Goal: Task Accomplishment & Management: Manage account settings

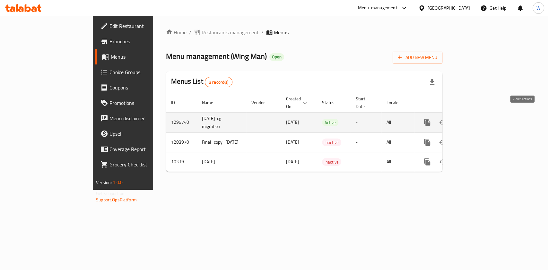
click at [481, 117] on link "enhanced table" at bounding box center [473, 122] width 15 height 15
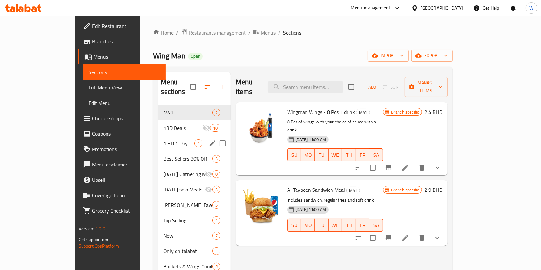
click at [158, 139] on div "1 BD 1 Day 1" at bounding box center [194, 143] width 72 height 15
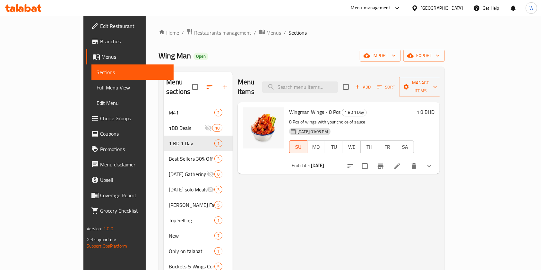
click at [100, 44] on span "Branches" at bounding box center [134, 42] width 69 height 8
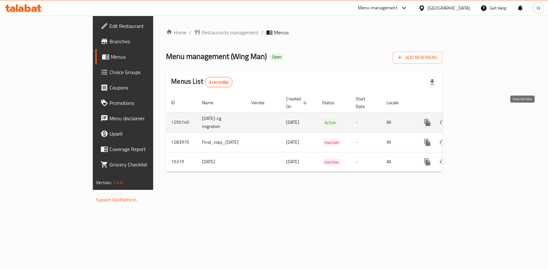
click at [481, 119] on link "enhanced table" at bounding box center [473, 122] width 15 height 15
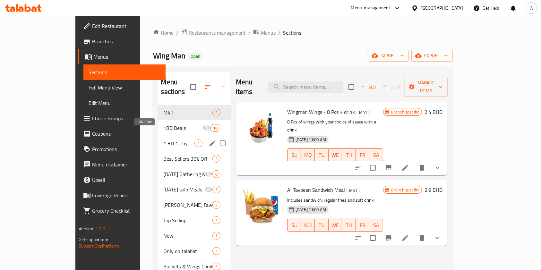
click at [163, 140] on span "1 BD 1 Day" at bounding box center [178, 144] width 31 height 8
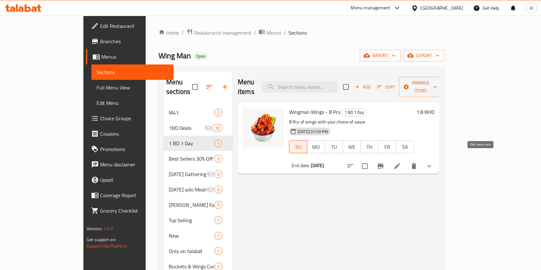
click at [401, 162] on icon at bounding box center [398, 166] width 8 height 8
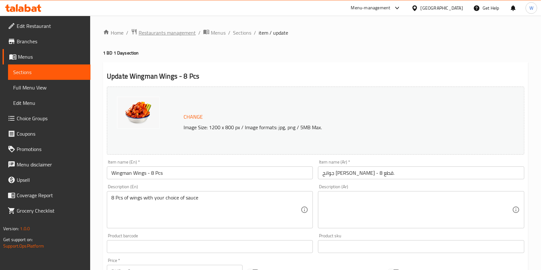
click at [178, 33] on span "Restaurants management" at bounding box center [167, 33] width 57 height 8
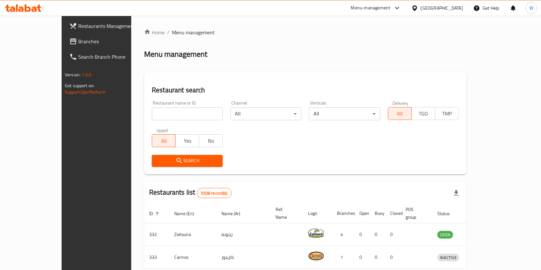
click at [178, 98] on div "Restaurant name or ID Restaurant name or ID" at bounding box center [187, 110] width 79 height 27
click at [162, 123] on div "Restaurant name or ID Restaurant name or ID" at bounding box center [187, 110] width 79 height 27
click at [164, 113] on input "search" at bounding box center [187, 114] width 71 height 13
paste input "Deboned"
type input "Deboned"
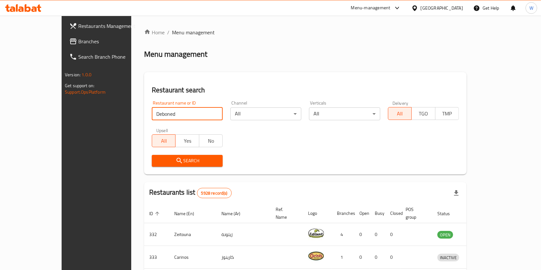
click button "Search" at bounding box center [187, 161] width 71 height 12
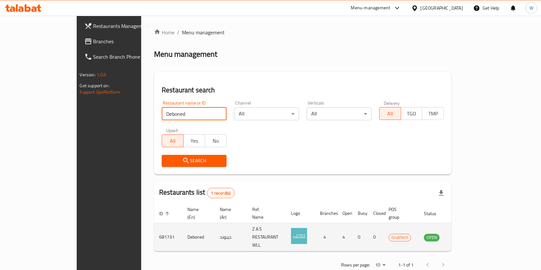
click at [475, 225] on td "enhanced table" at bounding box center [464, 237] width 22 height 28
click at [465, 235] on icon "enhanced table" at bounding box center [461, 237] width 7 height 5
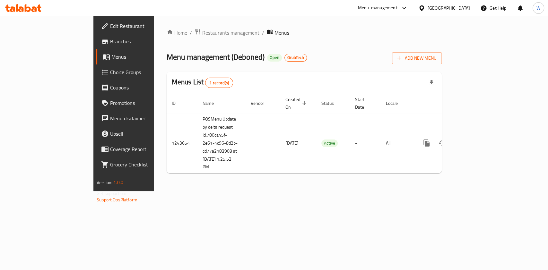
click at [110, 42] on span "Branches" at bounding box center [145, 42] width 70 height 8
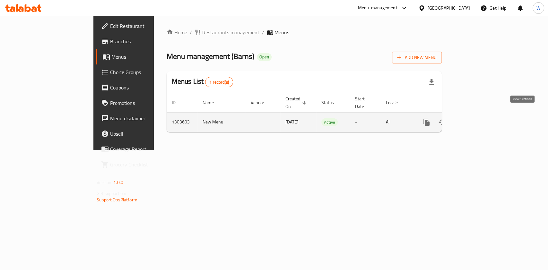
click at [477, 118] on icon "enhanced table" at bounding box center [473, 122] width 8 height 8
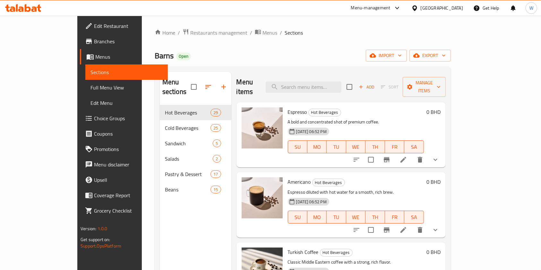
click at [325, 75] on div "Menu items Add Sort Manage items" at bounding box center [341, 87] width 209 height 30
click at [325, 82] on input "search" at bounding box center [304, 87] width 76 height 11
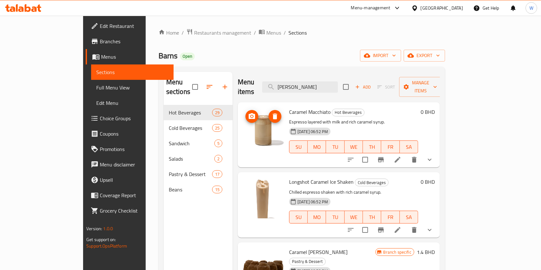
click at [248, 113] on icon "upload picture" at bounding box center [252, 117] width 8 height 8
click at [323, 84] on input "CARAm" at bounding box center [300, 87] width 76 height 11
type input "cara"
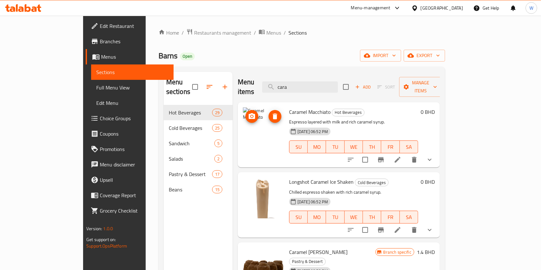
click at [248, 113] on icon "upload picture" at bounding box center [252, 117] width 8 height 8
click at [249, 113] on icon "upload picture" at bounding box center [252, 116] width 6 height 6
click at [271, 113] on icon "delete image" at bounding box center [275, 117] width 8 height 8
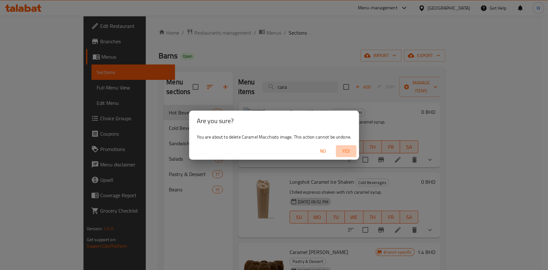
click at [345, 152] on span "Yes" at bounding box center [345, 151] width 15 height 8
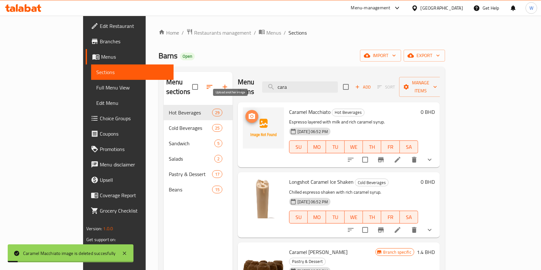
click at [248, 113] on icon "upload picture" at bounding box center [252, 117] width 8 height 8
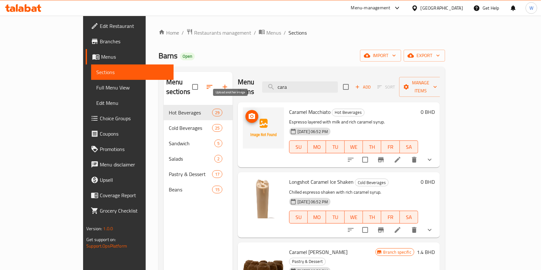
click at [249, 113] on icon "upload picture" at bounding box center [252, 116] width 6 height 6
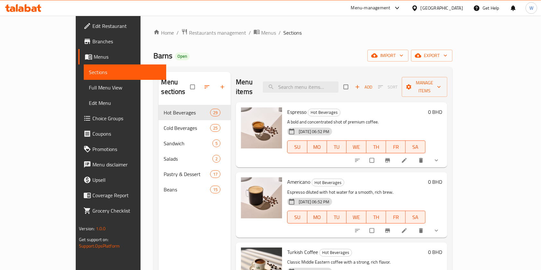
click at [318, 76] on div "Menu items Add Sort Manage items" at bounding box center [341, 87] width 211 height 30
click at [317, 82] on input "search" at bounding box center [301, 87] width 76 height 11
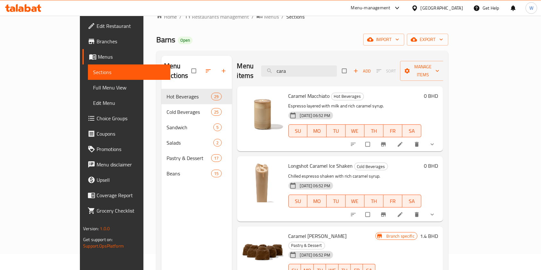
scroll to position [4, 0]
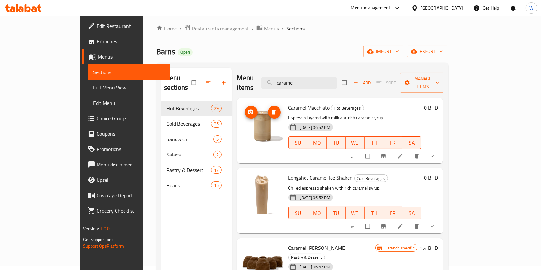
click at [248, 109] on icon "upload picture" at bounding box center [251, 112] width 6 height 6
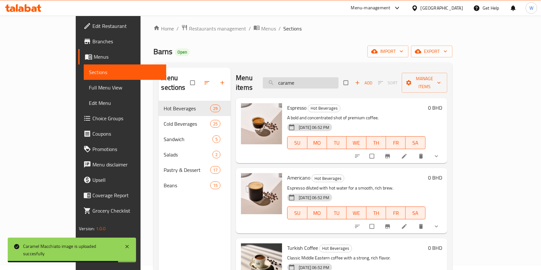
click at [337, 77] on input "carame" at bounding box center [301, 82] width 76 height 11
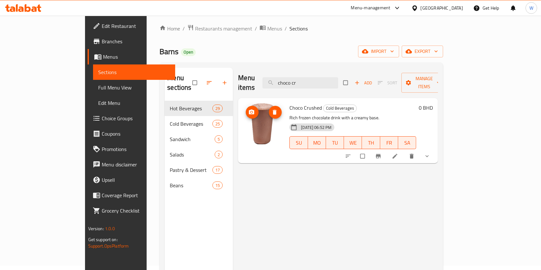
click at [246, 109] on span "upload picture" at bounding box center [252, 112] width 13 height 6
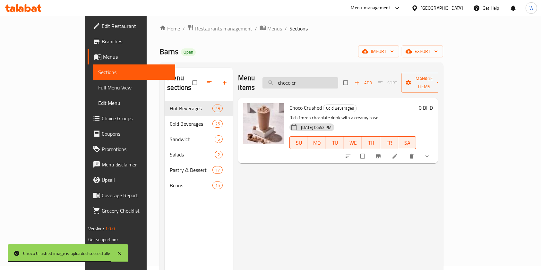
click at [338, 77] on input "choco cr" at bounding box center [301, 82] width 76 height 11
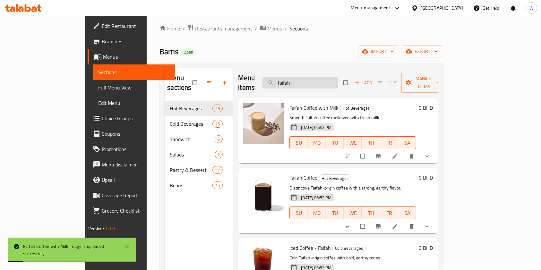
click at [318, 80] on input "faifah" at bounding box center [301, 82] width 76 height 11
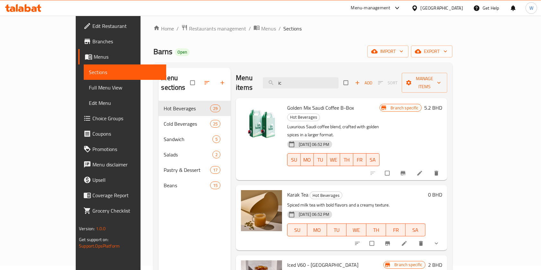
type input "i"
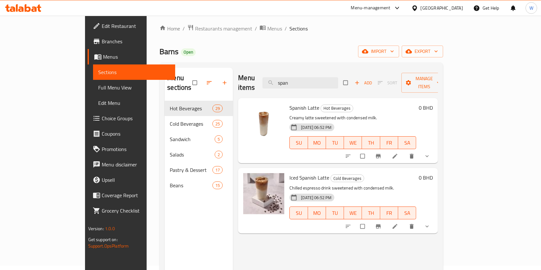
click at [336, 86] on div "Menu items span Add Sort Manage items" at bounding box center [338, 83] width 200 height 30
click at [335, 79] on input "span" at bounding box center [301, 82] width 76 height 11
click at [335, 78] on input "span" at bounding box center [301, 82] width 76 height 11
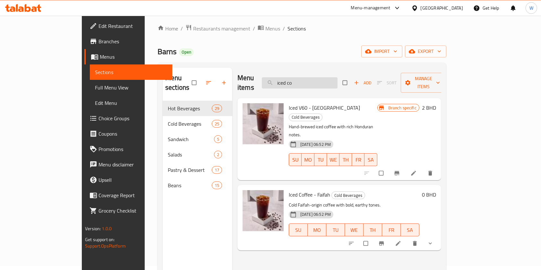
click at [331, 80] on input "iced co" at bounding box center [300, 82] width 76 height 11
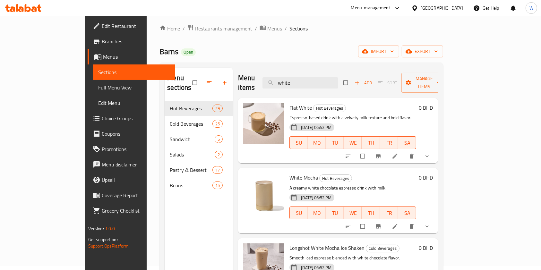
type input "white"
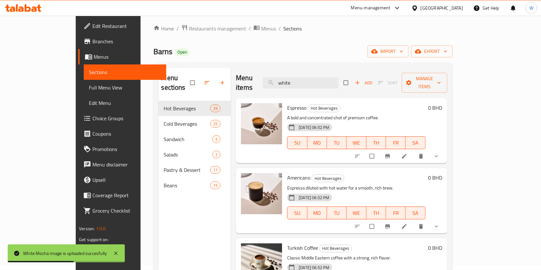
click at [92, 28] on span "Edit Restaurant" at bounding box center [126, 26] width 69 height 8
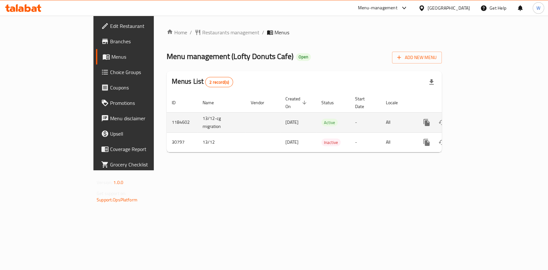
click at [481, 115] on link "enhanced table" at bounding box center [472, 122] width 15 height 15
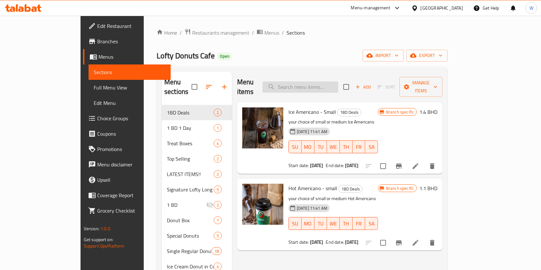
click at [338, 84] on input "search" at bounding box center [301, 87] width 76 height 11
paste input "Blue Lagoon Mojito"
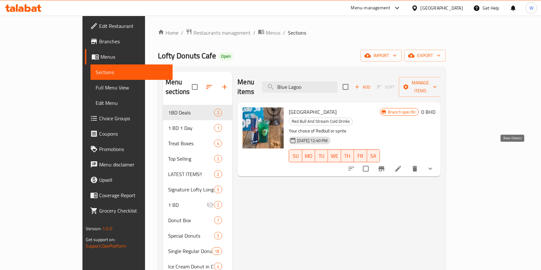
type input "Blue Lagoo"
click at [434, 165] on icon "show more" at bounding box center [431, 169] width 8 height 8
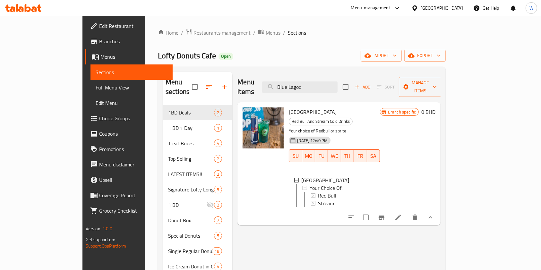
click at [401, 215] on icon at bounding box center [399, 218] width 6 height 6
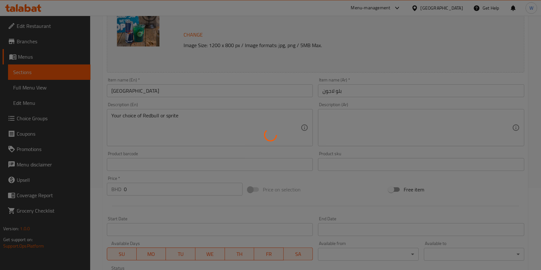
type input "إختيارك من:"
type input "1"
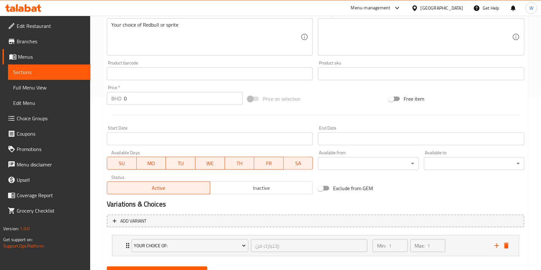
scroll to position [203, 0]
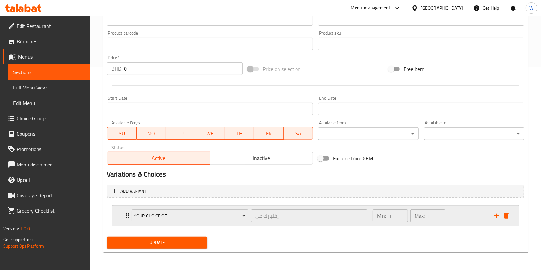
click at [120, 220] on div "Your Choice Of: إختيارك من: ​ Min: 1 ​ Max: 1 ​" at bounding box center [315, 216] width 407 height 21
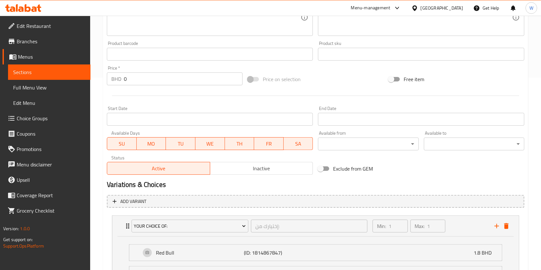
scroll to position [257, 0]
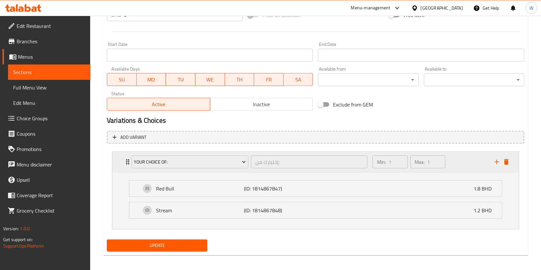
click at [508, 167] on div "Your Choice Of: إختيارك من: ​ Min: 1 ​ Max: 1 ​" at bounding box center [318, 162] width 388 height 21
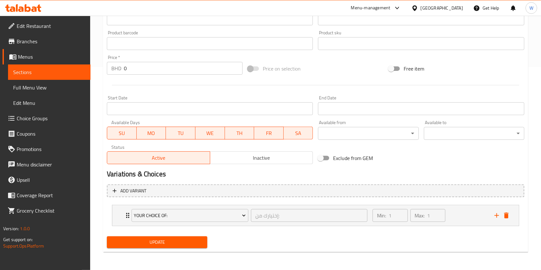
scroll to position [203, 0]
click at [506, 213] on icon "delete" at bounding box center [507, 216] width 8 height 8
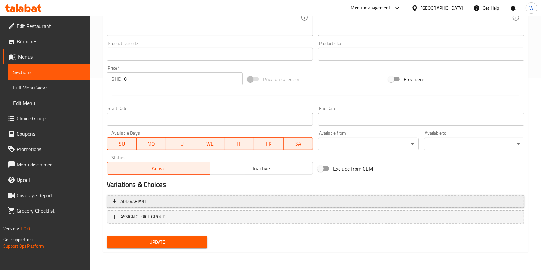
click at [170, 202] on span "Add variant" at bounding box center [316, 202] width 406 height 8
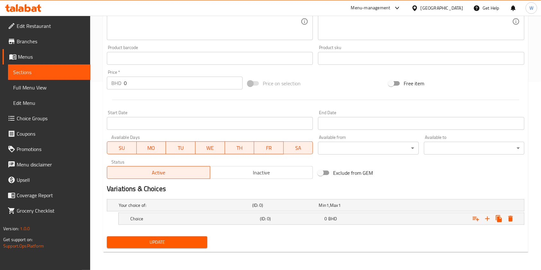
scroll to position [188, 0]
click at [173, 209] on h5 "Choice" at bounding box center [184, 206] width 131 height 6
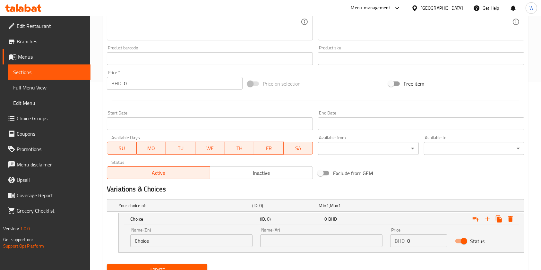
click at [186, 246] on input "Choice" at bounding box center [191, 241] width 122 height 13
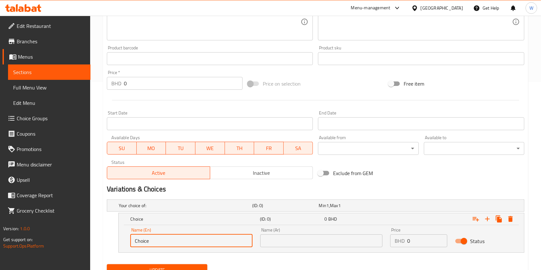
click at [186, 246] on input "Choice" at bounding box center [191, 241] width 122 height 13
paste input "Red bull"
type input "Red bull"
click at [278, 235] on input "text" at bounding box center [321, 241] width 122 height 13
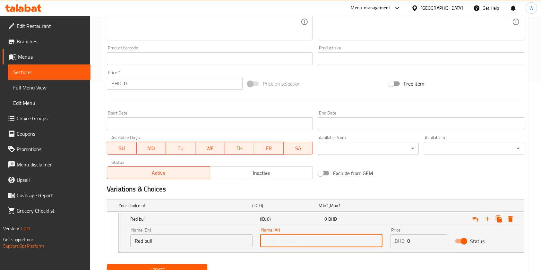
paste input "Red bull"
type input "Red bull"
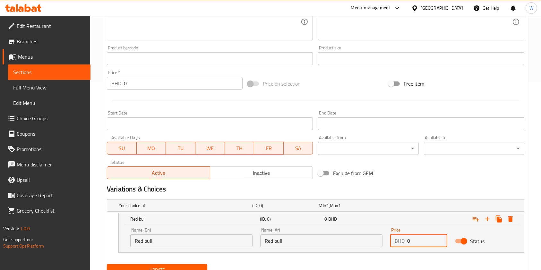
drag, startPoint x: 418, startPoint y: 242, endPoint x: 370, endPoint y: 242, distance: 48.5
click at [372, 242] on div "Name (En) Red bull Name (En) Name (Ar) Red bull Name (Ar) Price BHD 0 Price Sta…" at bounding box center [321, 237] width 390 height 27
paste input "2.40"
type input "2.400"
click at [487, 217] on icon "Expand" at bounding box center [488, 219] width 8 height 8
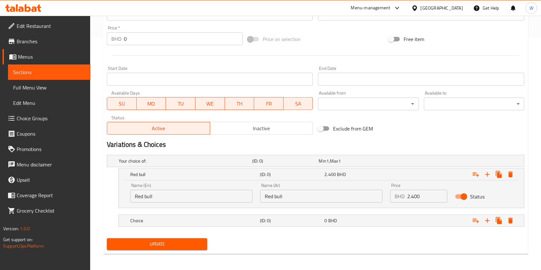
scroll to position [234, 0]
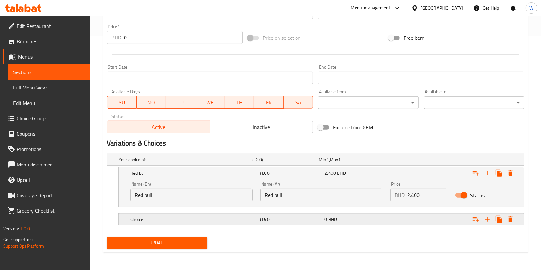
click at [317, 163] on h5 "(ID: 0)" at bounding box center [284, 160] width 64 height 6
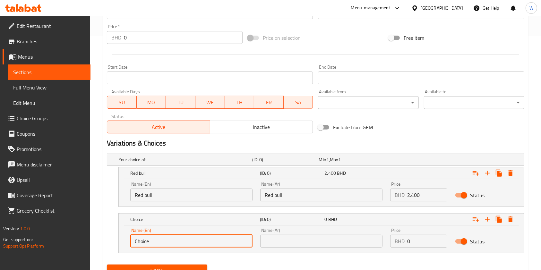
drag, startPoint x: 161, startPoint y: 241, endPoint x: 110, endPoint y: 245, distance: 50.5
click at [110, 245] on div "Choice (ID: 0) 0 BHD Name (En) Choice Name (En) Name (Ar) Name (Ar) Price BHD 0…" at bounding box center [316, 233] width 418 height 40
paste input "Stream"
type input "Stream"
click at [313, 240] on input "text" at bounding box center [321, 241] width 122 height 13
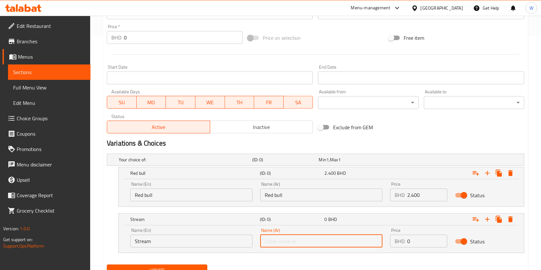
paste input "Stream"
type input "Stream"
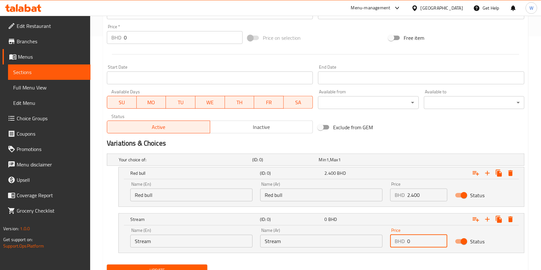
drag, startPoint x: 414, startPoint y: 240, endPoint x: 379, endPoint y: 241, distance: 35.3
click at [379, 241] on div "Name (En) Stream Name (En) Name (Ar) Stream Name (Ar) Price BHD 0 Price Status" at bounding box center [321, 237] width 390 height 27
paste input "1.50"
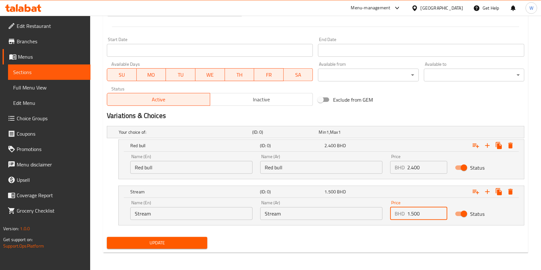
scroll to position [262, 0]
type input "1.500"
click at [179, 245] on span "Update" at bounding box center [157, 243] width 90 height 8
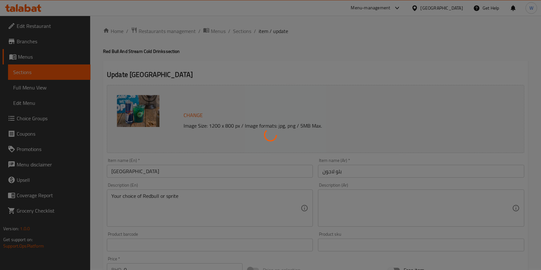
scroll to position [0, 0]
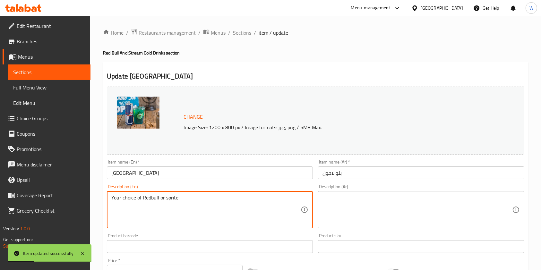
click at [149, 202] on textarea "Your choice of Redbull or sprite" at bounding box center [205, 210] width 189 height 30
paste textarea "Refreshing and vibrant, the Blue Lagoon Mojito is the perfect fusion on Citrusy…"
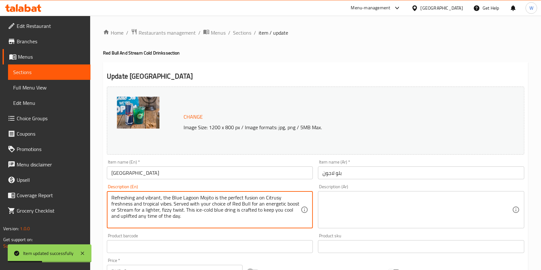
type textarea "Refreshing and vibrant, the Blue Lagoon Mojito is the perfect fusion on Citrusy…"
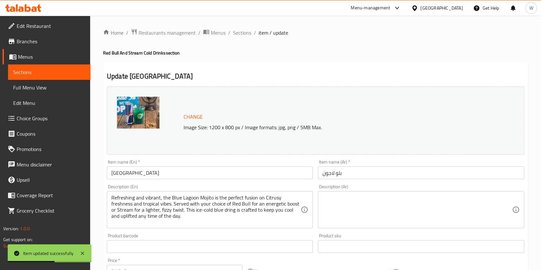
click at [414, 207] on textarea at bounding box center [417, 210] width 189 height 30
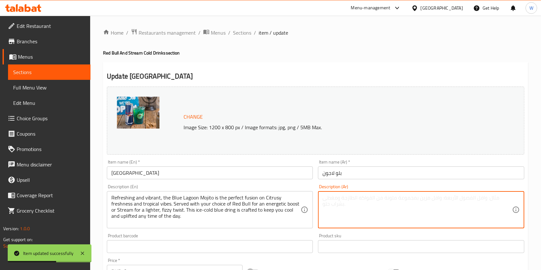
paste textarea "مشروب بلو لاجون [PERSON_NAME] الملئ الحيوية، مزيج مثالي من النكهات الحمضية والل…"
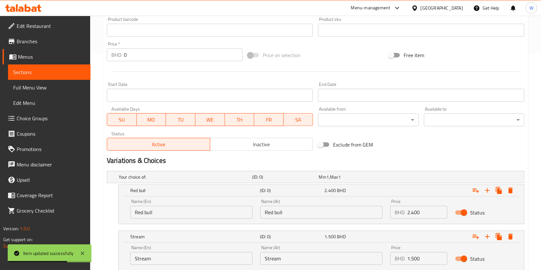
scroll to position [257, 0]
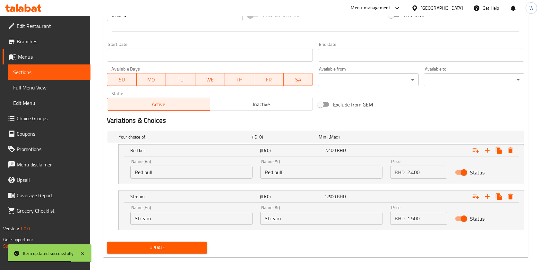
type textarea "مشروب بلو لاجون [PERSON_NAME] الملئ الحيوية، مزيج مثالي من النكهات الحمضية والل…"
click at [150, 245] on span "Update" at bounding box center [157, 248] width 90 height 8
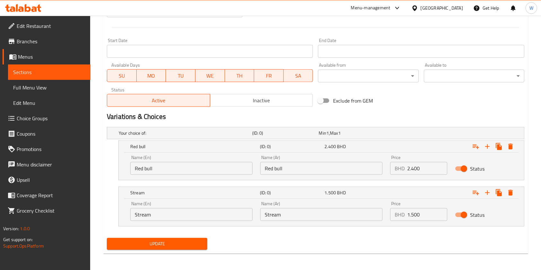
scroll to position [262, 0]
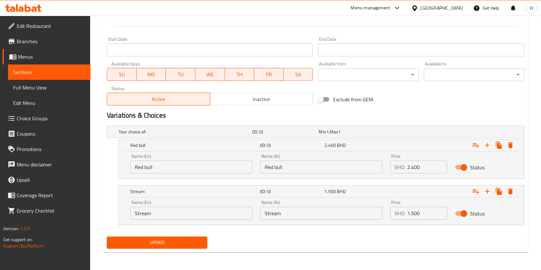
click at [175, 249] on div "Update" at bounding box center [157, 242] width 106 height 17
click at [180, 241] on span "Update" at bounding box center [157, 243] width 90 height 8
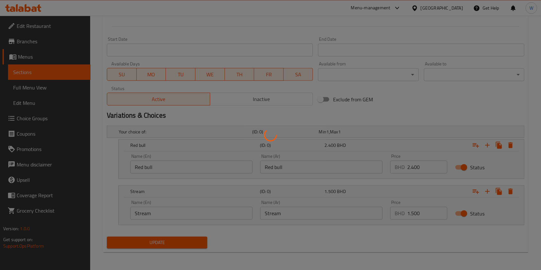
scroll to position [0, 0]
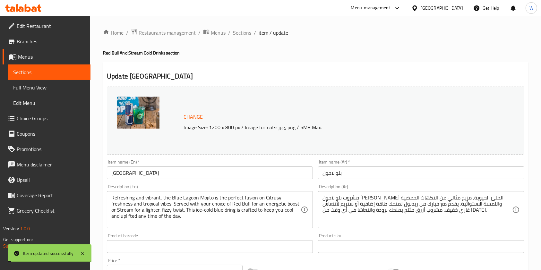
click at [242, 29] on span "Sections" at bounding box center [242, 33] width 18 height 8
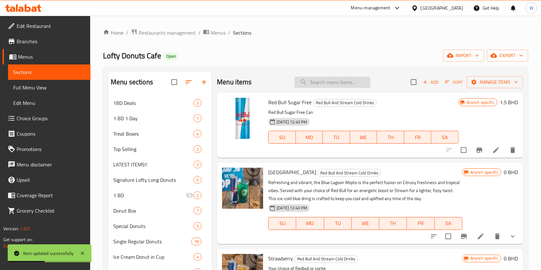
click at [323, 83] on input "search" at bounding box center [333, 82] width 76 height 11
paste input "Strawberry"
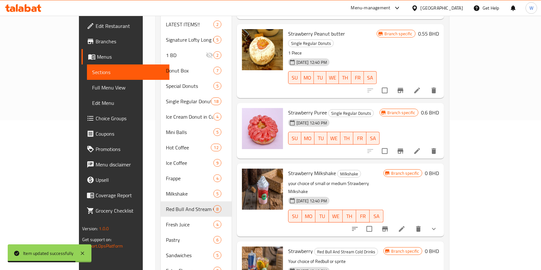
scroll to position [169, 0]
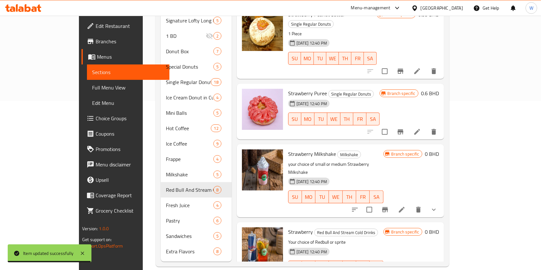
type input "Strawberry"
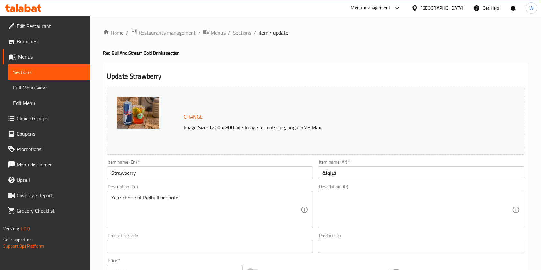
click at [114, 179] on div "Item name (En)   * Strawberry Item name (En) *" at bounding box center [209, 169] width 211 height 25
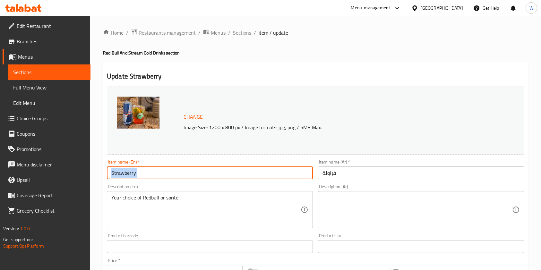
click at [119, 174] on input "Strawberry" at bounding box center [210, 173] width 206 height 13
paste input "Mojito"
type input "Strawberry Mojito"
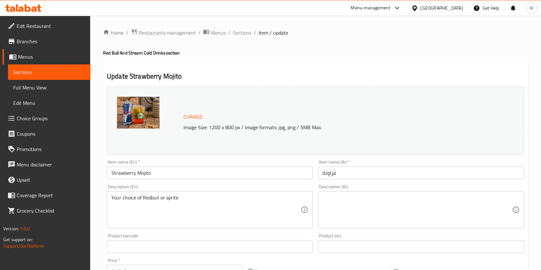
click at [357, 187] on div "Description (Ar) Description (Ar)" at bounding box center [421, 207] width 206 height 44
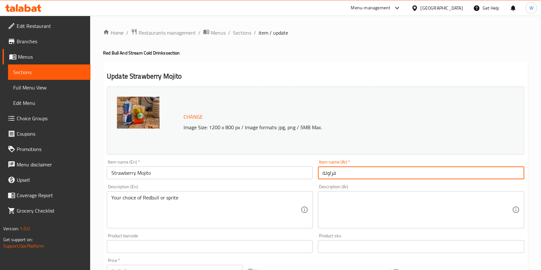
click at [361, 173] on input "فراولة" at bounding box center [421, 173] width 206 height 13
paste input "وهيتو الفراولة"
type input "موهيتو الفراولة"
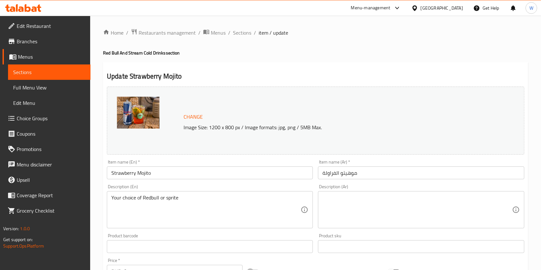
click at [239, 197] on textarea "Your choice of Redbull or sprite" at bounding box center [205, 210] width 189 height 30
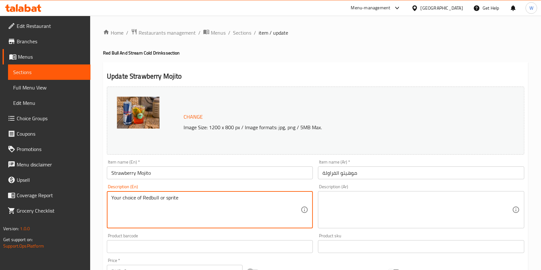
click at [238, 197] on textarea "Your choice of Redbull or sprite" at bounding box center [205, 210] width 189 height 30
paste textarea "A vibrant and refreshing mix of fresh strawberry flavor blended with mint and c…"
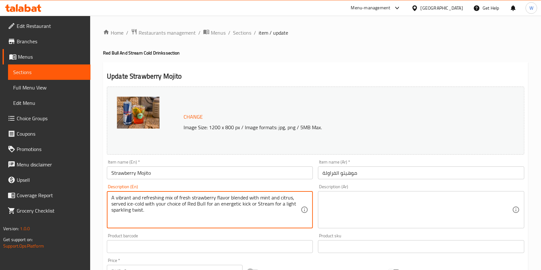
type textarea "A vibrant and refreshing mix of fresh strawberry flavor blended with mint and c…"
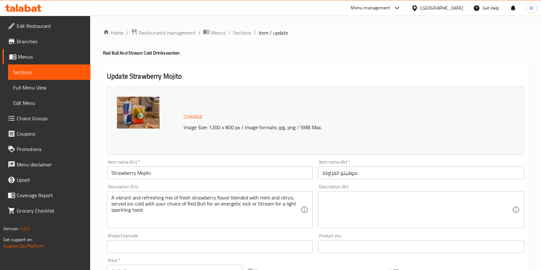
click at [445, 191] on div "Description (Ar) Description (Ar)" at bounding box center [421, 207] width 206 height 44
click at [427, 200] on textarea at bounding box center [417, 210] width 189 height 30
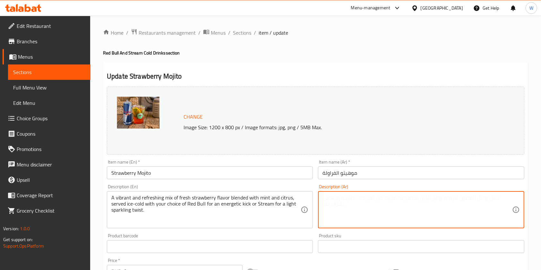
click at [426, 200] on textarea at bounding box center [417, 210] width 189 height 30
paste textarea "مزيج منعش وحيوي من نكهة الفراولة الطازجة مع النعاع والحمضيات. يقدم مثلجأ مع خيا…"
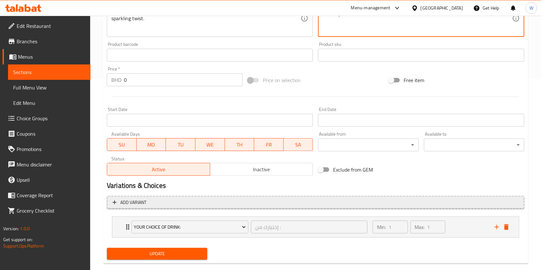
scroll to position [203, 0]
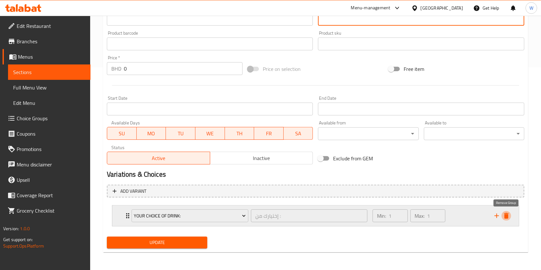
click at [509, 214] on icon "delete" at bounding box center [507, 216] width 8 height 8
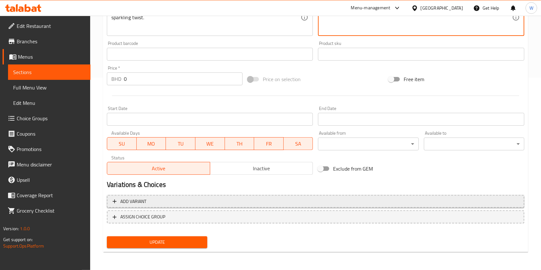
type textarea "مزيج منعش وحيوي من نكهة الفراولة الطازجة مع النعاع والحمضيات. يقدم مثلجأ مع خيا…"
click at [189, 202] on span "Add variant" at bounding box center [316, 202] width 406 height 8
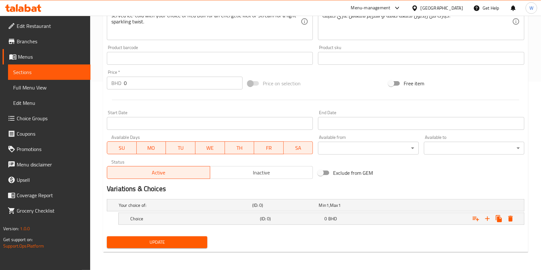
scroll to position [188, 0]
drag, startPoint x: 255, startPoint y: 217, endPoint x: 246, endPoint y: 221, distance: 10.0
click at [250, 209] on h5 "Choice" at bounding box center [184, 206] width 131 height 6
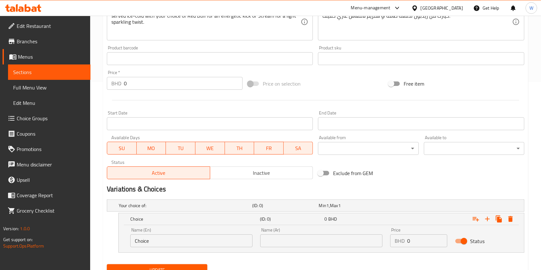
click at [199, 240] on input "Choice" at bounding box center [191, 241] width 122 height 13
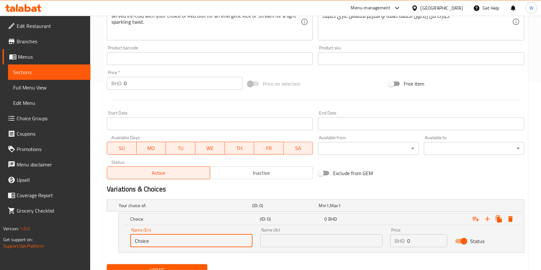
paste input "Red bull"
type input "Red bull"
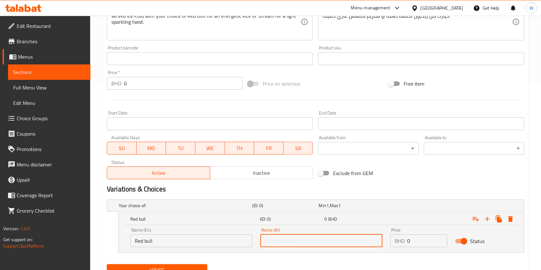
click at [322, 242] on input "text" at bounding box center [321, 241] width 122 height 13
paste input "Red bull"
type input "Red bull"
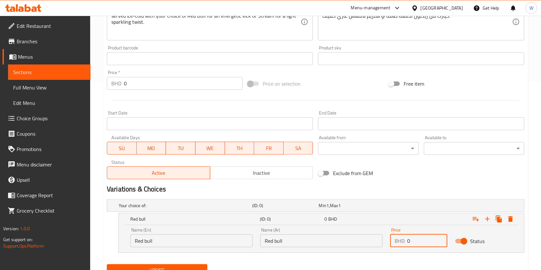
drag, startPoint x: 415, startPoint y: 240, endPoint x: 397, endPoint y: 240, distance: 18.0
click at [398, 240] on div "BHD 0 Price" at bounding box center [418, 241] width 57 height 13
paste input "2.40"
type input "2.400"
click at [486, 218] on icon "Expand" at bounding box center [488, 219] width 8 height 8
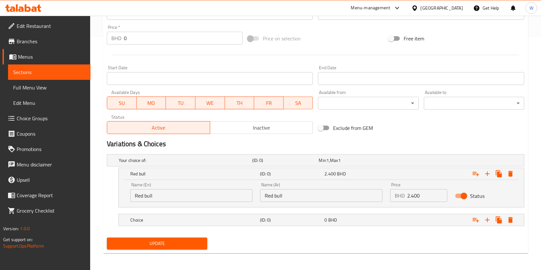
scroll to position [234, 0]
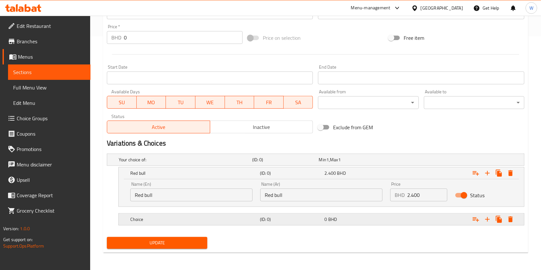
click at [164, 163] on h5 "Choice" at bounding box center [184, 160] width 131 height 6
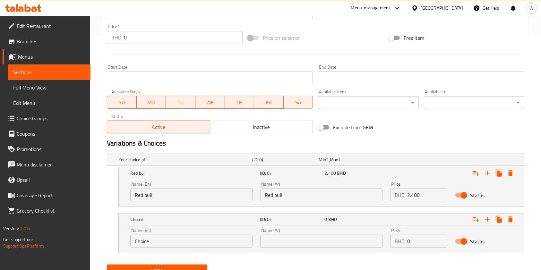
click at [162, 234] on div "Name (En) Choice Name (En)" at bounding box center [191, 238] width 122 height 20
click at [162, 239] on input "Choice" at bounding box center [191, 241] width 122 height 13
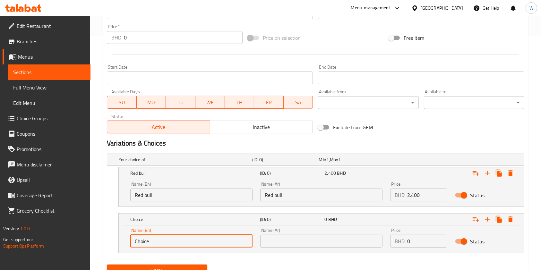
click at [162, 239] on input "Choice" at bounding box center [191, 241] width 122 height 13
paste input "Stream"
type input "Stream"
click at [286, 235] on input "text" at bounding box center [321, 241] width 122 height 13
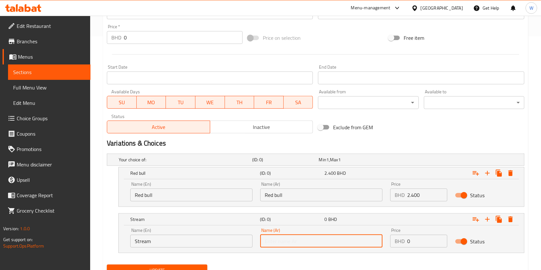
paste input "Stream"
type input "Stream"
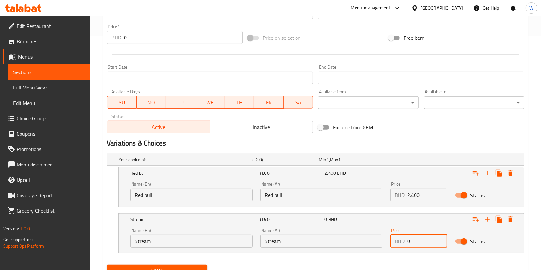
drag, startPoint x: 422, startPoint y: 245, endPoint x: 367, endPoint y: 245, distance: 55.5
click at [379, 245] on div "Name (En) Stream Name (En) Name (Ar) Stream Name (Ar) Price BHD 0 Price Status" at bounding box center [321, 237] width 390 height 27
paste input "1.50"
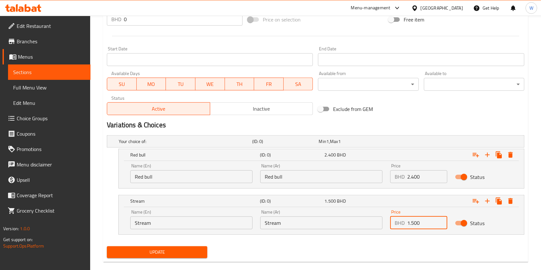
scroll to position [262, 0]
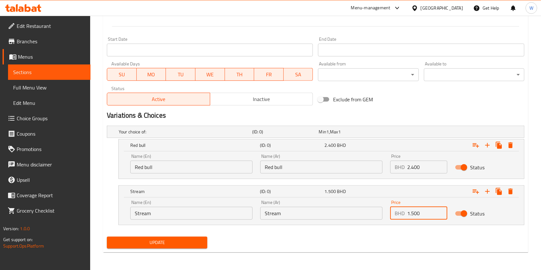
type input "1.500"
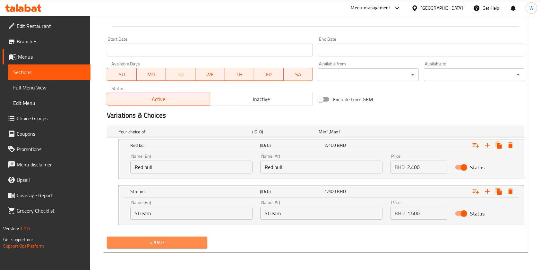
click at [202, 243] on span "Update" at bounding box center [157, 243] width 90 height 8
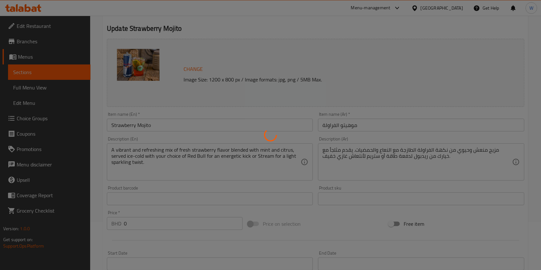
scroll to position [0, 0]
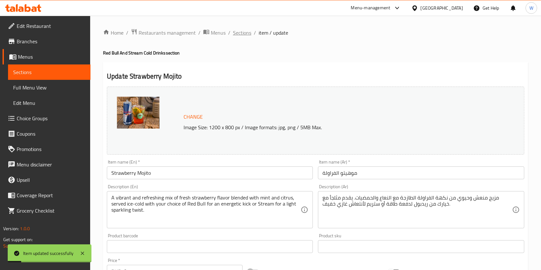
click at [249, 36] on span "Sections" at bounding box center [242, 33] width 18 height 8
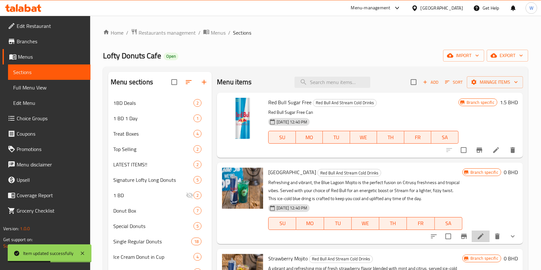
click at [479, 235] on li at bounding box center [481, 237] width 18 height 12
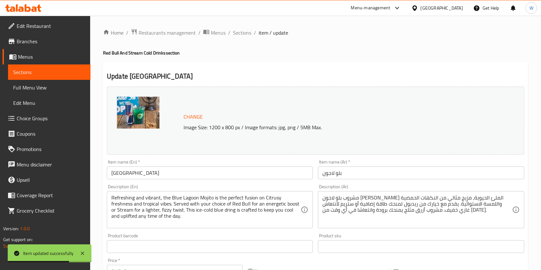
click at [164, 172] on input "Blue Lagoon" at bounding box center [210, 173] width 206 height 13
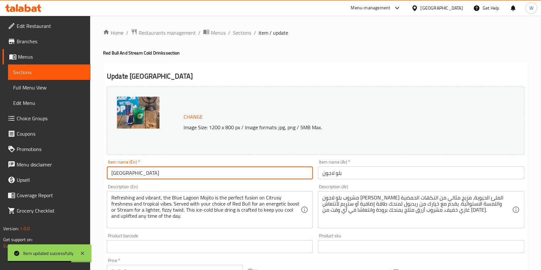
click at [164, 172] on input "Blue Lagoon" at bounding box center [210, 173] width 206 height 13
paste input "Mojito"
type input "Blue Lagoon Mojito"
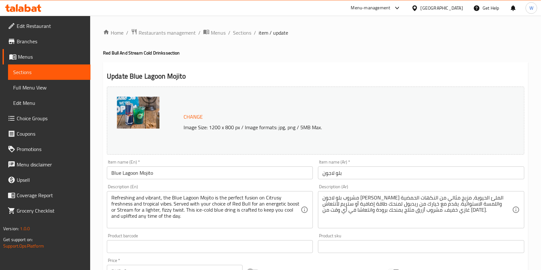
click at [392, 176] on input "بلو لاجون" at bounding box center [421, 173] width 206 height 13
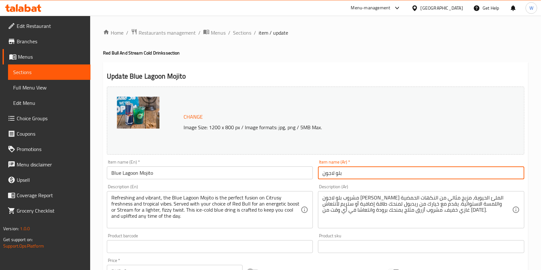
click at [392, 176] on input "بلو لاجون" at bounding box center [421, 173] width 206 height 13
paste input "موهيتو"
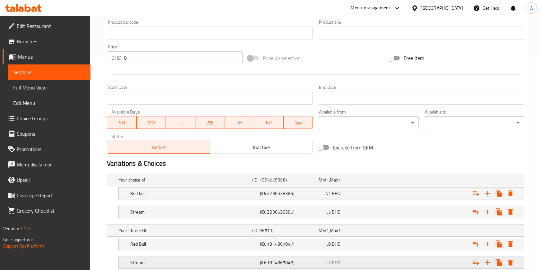
scroll to position [257, 0]
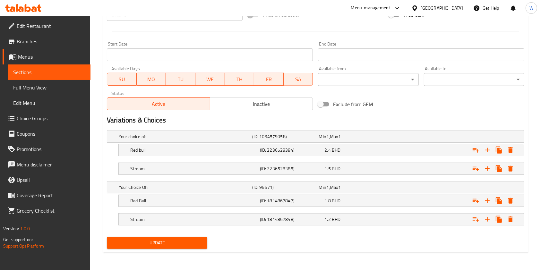
type input "بلو لاجون موهيتو"
click at [174, 246] on span "Update" at bounding box center [157, 243] width 90 height 8
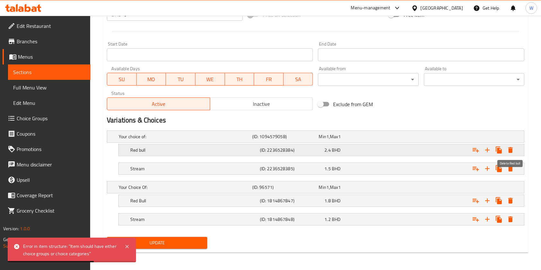
click at [512, 150] on icon "Expand" at bounding box center [511, 150] width 8 height 8
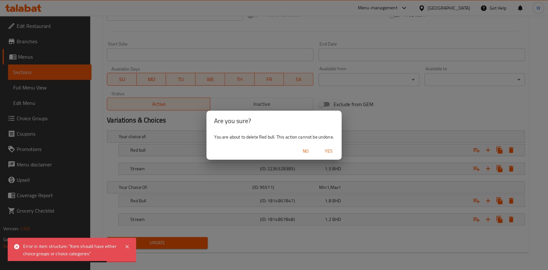
click at [327, 150] on span "Yes" at bounding box center [328, 151] width 15 height 8
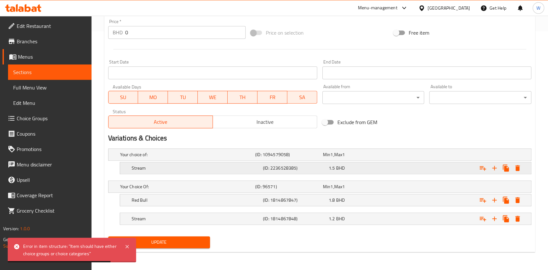
scroll to position [239, 0]
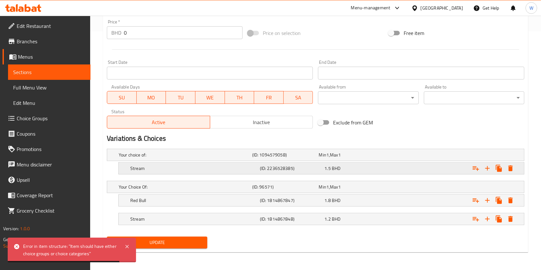
click at [514, 166] on icon "Expand" at bounding box center [511, 169] width 8 height 8
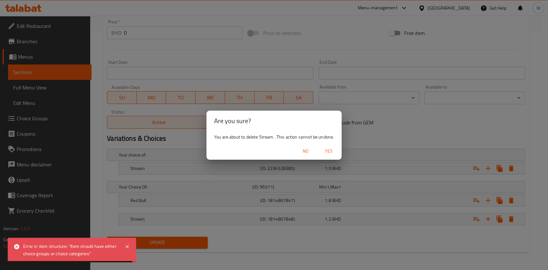
click at [328, 156] on button "Yes" at bounding box center [328, 151] width 21 height 12
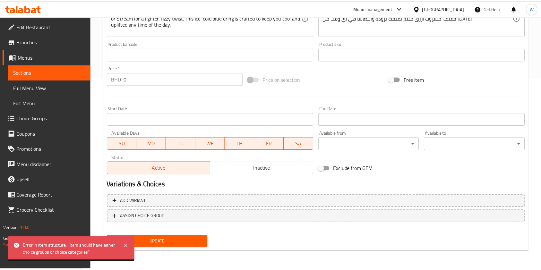
scroll to position [193, 0]
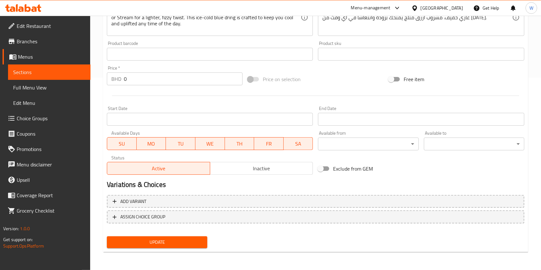
click at [134, 240] on span "Update" at bounding box center [157, 243] width 90 height 8
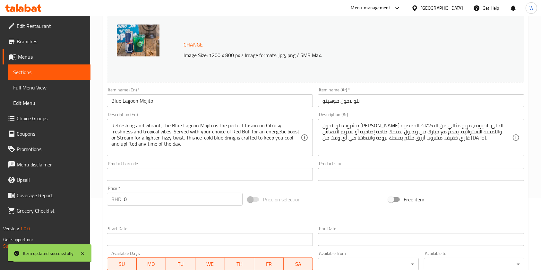
scroll to position [0, 0]
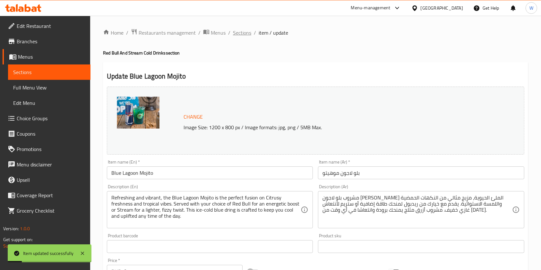
click at [245, 35] on span "Sections" at bounding box center [242, 33] width 18 height 8
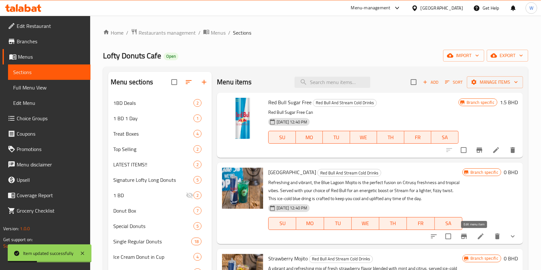
click at [477, 237] on icon at bounding box center [481, 237] width 8 height 8
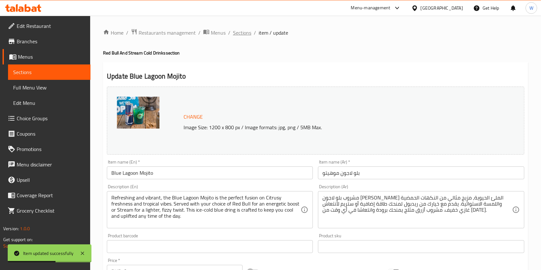
click at [247, 29] on span "Sections" at bounding box center [242, 33] width 18 height 8
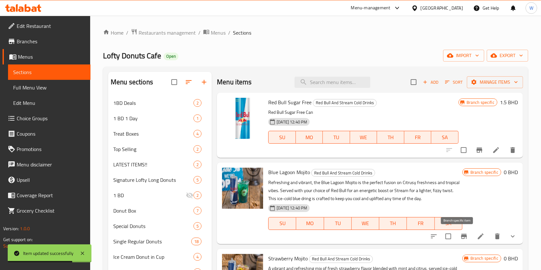
click at [461, 237] on icon "Branch-specific-item" at bounding box center [464, 236] width 6 height 5
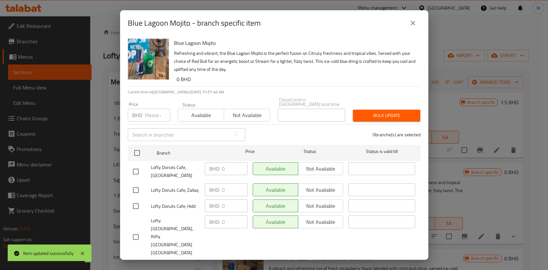
click at [407, 23] on button "close" at bounding box center [412, 22] width 15 height 15
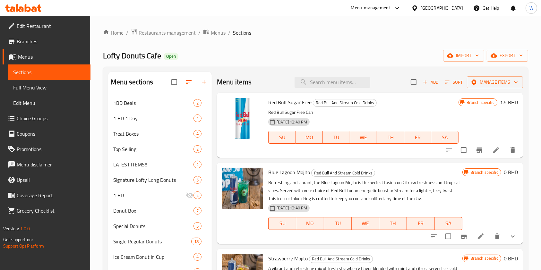
click at [477, 235] on icon at bounding box center [481, 237] width 8 height 8
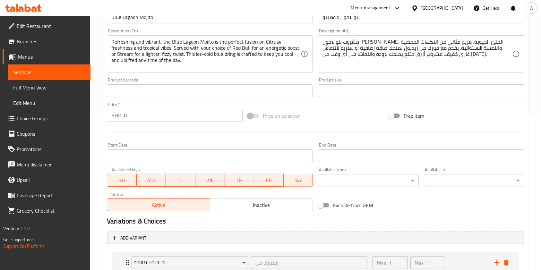
scroll to position [203, 0]
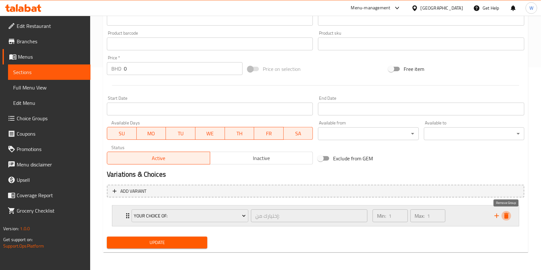
click at [508, 217] on icon "delete" at bounding box center [506, 216] width 4 height 6
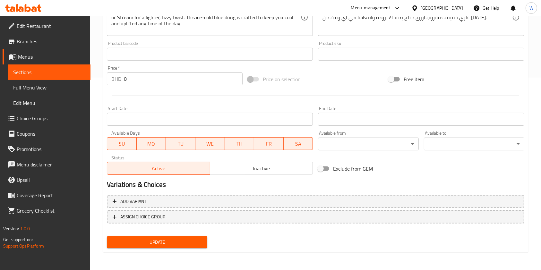
click at [196, 245] on span "Update" at bounding box center [157, 243] width 90 height 8
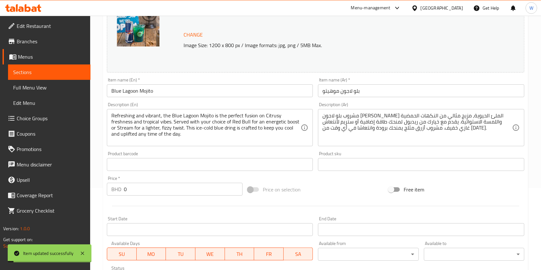
scroll to position [0, 0]
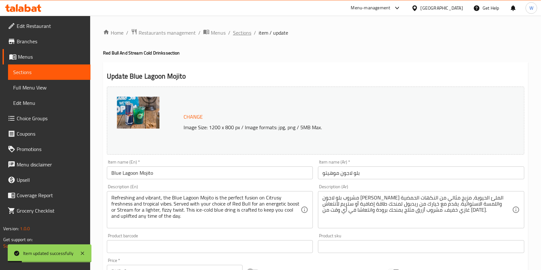
click at [242, 31] on span "Sections" at bounding box center [242, 33] width 18 height 8
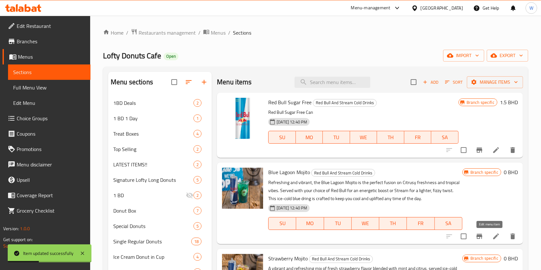
click at [492, 239] on icon at bounding box center [496, 237] width 8 height 8
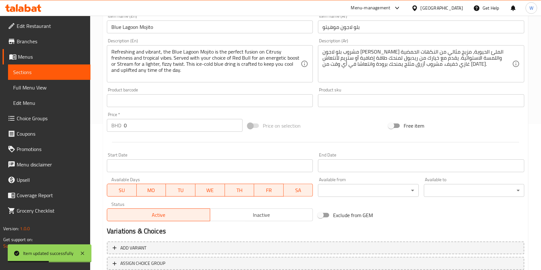
scroll to position [193, 0]
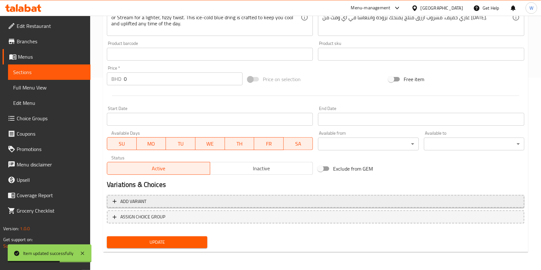
click at [164, 203] on span "Add variant" at bounding box center [316, 202] width 406 height 8
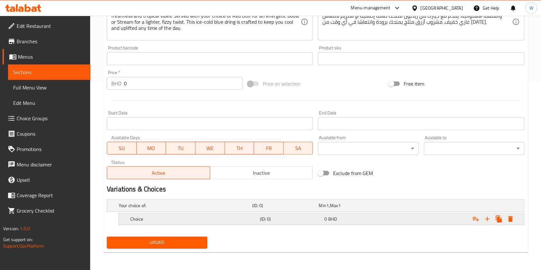
click at [138, 209] on h5 "Choice" at bounding box center [184, 206] width 131 height 6
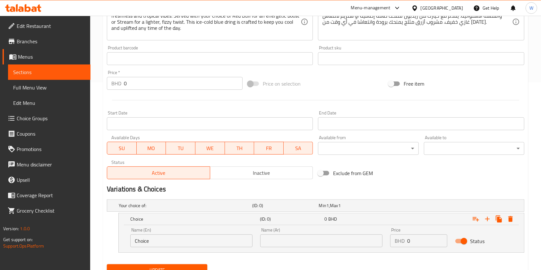
click at [173, 243] on input "Choice" at bounding box center [191, 241] width 122 height 13
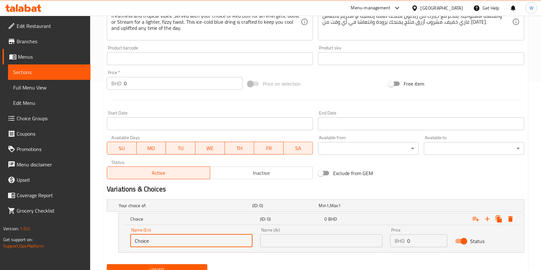
click at [173, 243] on input "Choice" at bounding box center [191, 241] width 122 height 13
paste input "Red bull"
type input "Red bull"
click at [363, 223] on div "Red bull (ID: 0) 0 BHD" at bounding box center [323, 219] width 389 height 14
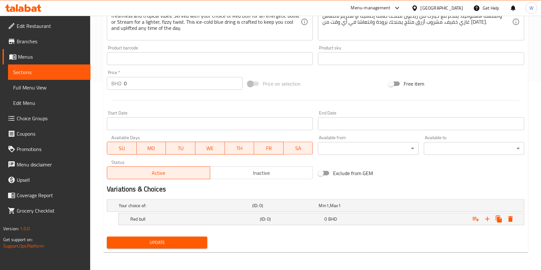
click at [335, 240] on div "Update" at bounding box center [315, 242] width 423 height 17
click at [338, 209] on div "0 BHD" at bounding box center [351, 206] width 64 height 6
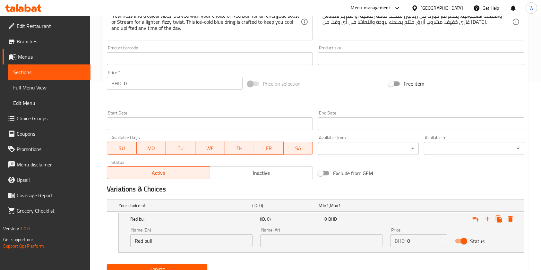
click at [323, 242] on input "text" at bounding box center [321, 241] width 122 height 13
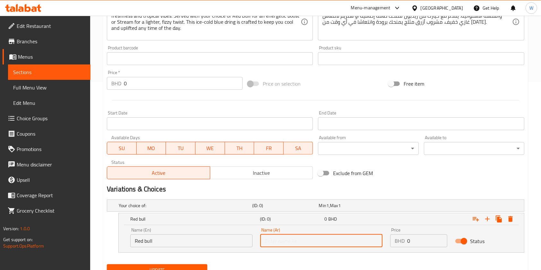
paste input "Red bull"
type input "Red bull"
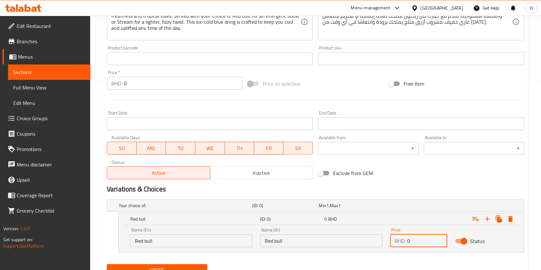
drag, startPoint x: 414, startPoint y: 242, endPoint x: 390, endPoint y: 242, distance: 24.1
click at [390, 242] on div "Price BHD 0 Price" at bounding box center [419, 237] width 65 height 27
paste input "2.40"
type input "2.400"
click at [489, 219] on icon "Expand" at bounding box center [487, 219] width 4 height 4
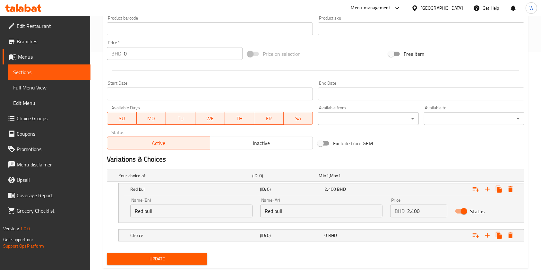
scroll to position [231, 0]
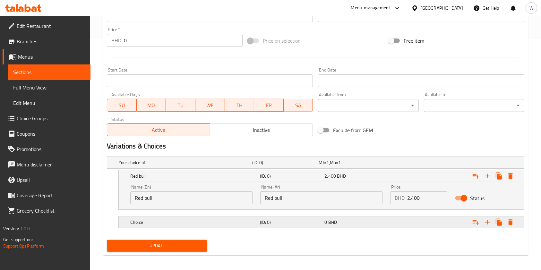
click at [171, 170] on div "Choice (ID: 0) 0 BHD" at bounding box center [318, 163] width 400 height 14
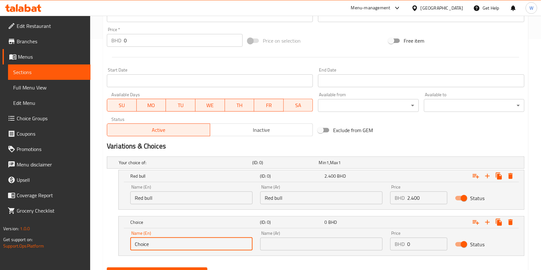
click at [165, 243] on input "Choice" at bounding box center [191, 244] width 122 height 13
paste input "Stream"
type input "Stream"
click at [292, 239] on input "text" at bounding box center [321, 244] width 122 height 13
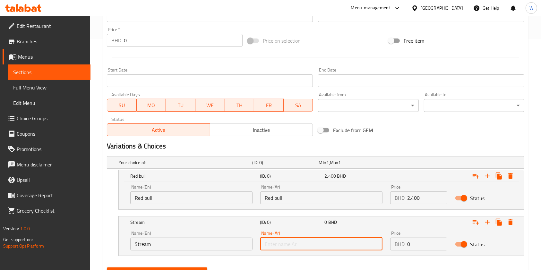
paste input "Stream"
type input "Stream"
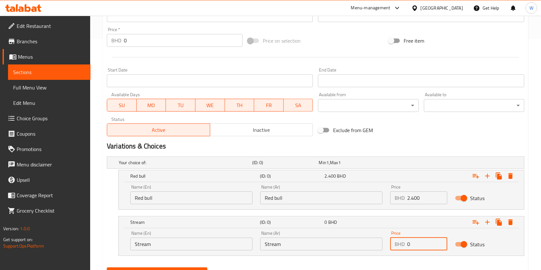
drag, startPoint x: 420, startPoint y: 246, endPoint x: 381, endPoint y: 247, distance: 38.2
click at [383, 247] on div "Name (En) Stream Name (En) Name (Ar) Stream Name (Ar) Price BHD 0 Price Status" at bounding box center [321, 240] width 390 height 27
paste input "1.50"
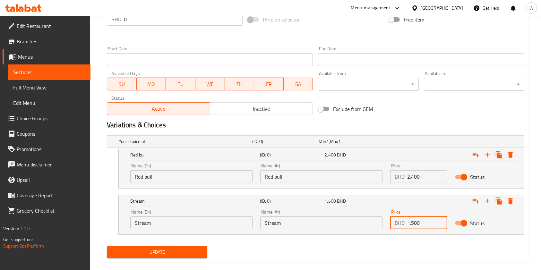
scroll to position [262, 0]
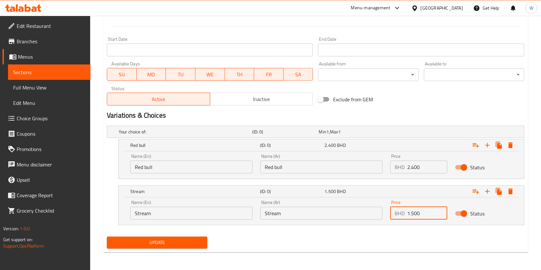
type input "1.500"
click at [173, 249] on div "Update" at bounding box center [157, 242] width 106 height 17
click at [177, 245] on span "Update" at bounding box center [157, 243] width 90 height 8
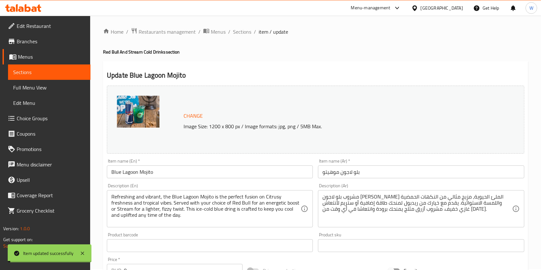
scroll to position [0, 0]
click at [245, 37] on div "Home / Restaurants management / Menus / Sections / item / update Red Bull And S…" at bounding box center [315, 274] width 425 height 491
click at [248, 31] on span "Sections" at bounding box center [242, 33] width 18 height 8
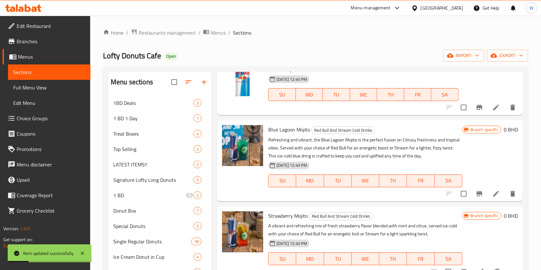
scroll to position [85, 0]
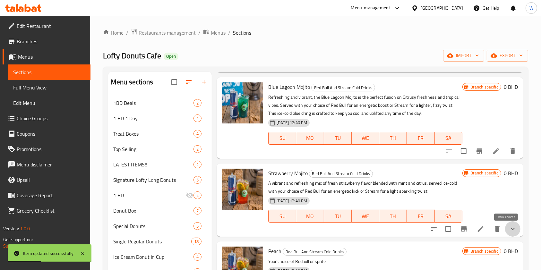
click at [509, 231] on icon "show more" at bounding box center [513, 229] width 8 height 8
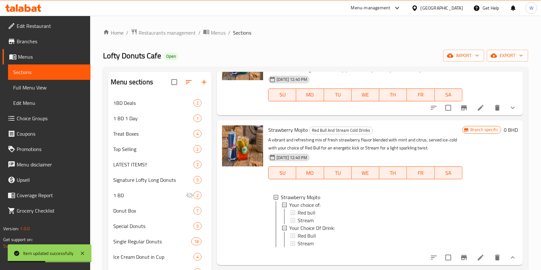
scroll to position [214, 0]
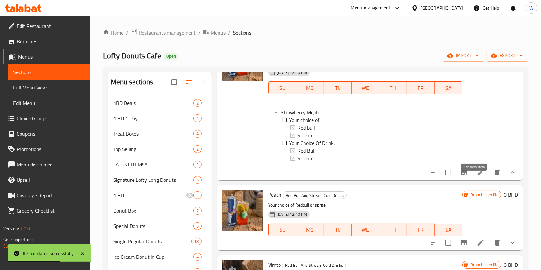
click at [478, 176] on icon at bounding box center [481, 173] width 6 height 6
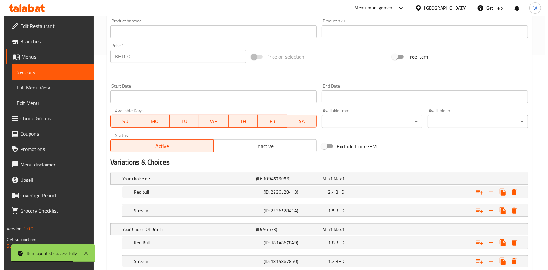
scroll to position [257, 0]
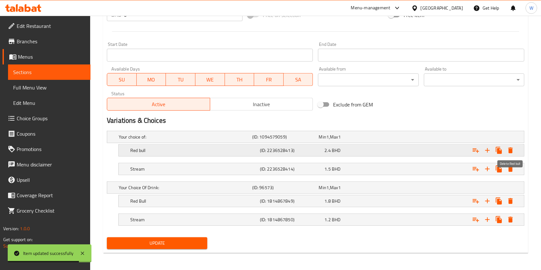
click at [514, 151] on icon "Expand" at bounding box center [511, 151] width 8 height 8
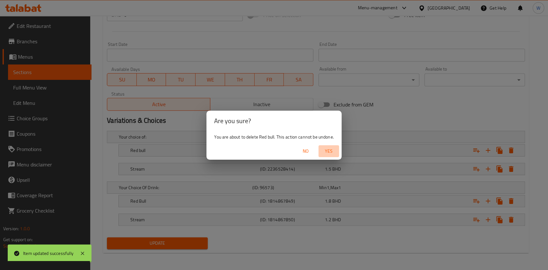
click at [334, 150] on span "Yes" at bounding box center [328, 151] width 15 height 8
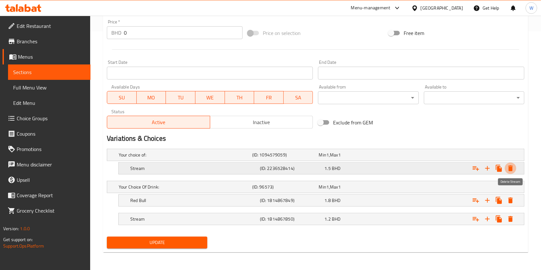
click at [510, 169] on icon "Expand" at bounding box center [511, 169] width 4 height 6
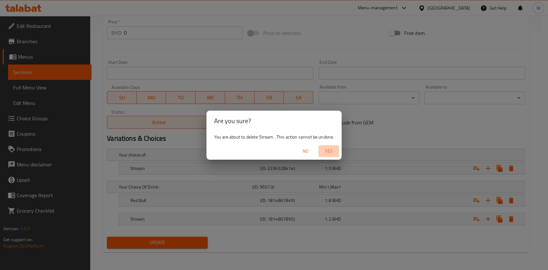
click at [331, 150] on span "Yes" at bounding box center [328, 151] width 15 height 8
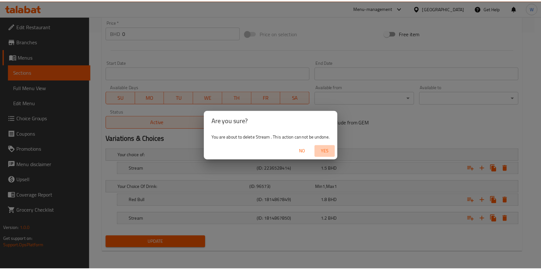
scroll to position [193, 0]
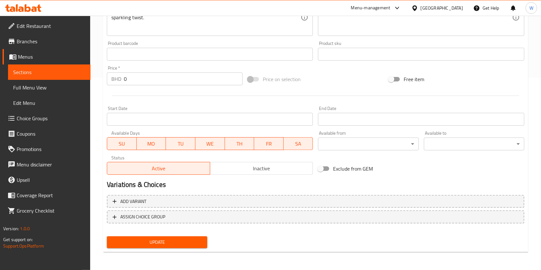
click at [190, 240] on span "Update" at bounding box center [157, 243] width 90 height 8
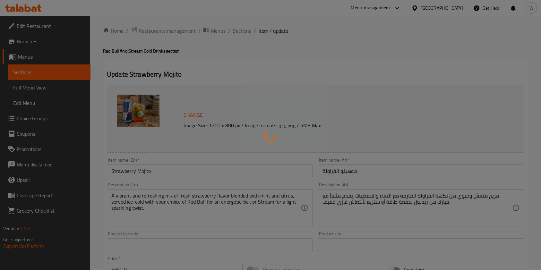
scroll to position [0, 0]
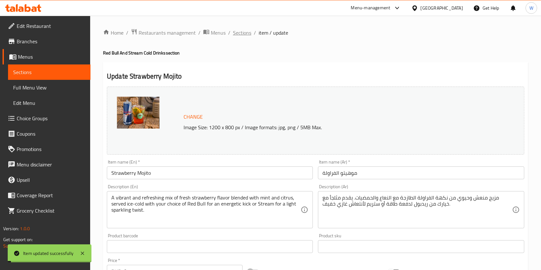
click at [249, 34] on span "Sections" at bounding box center [242, 33] width 18 height 8
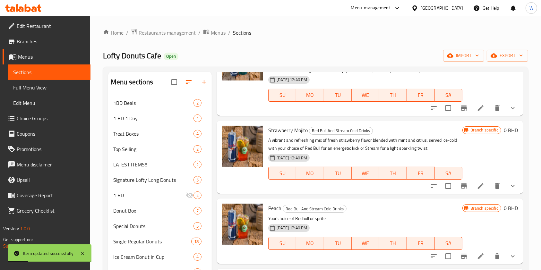
scroll to position [85, 0]
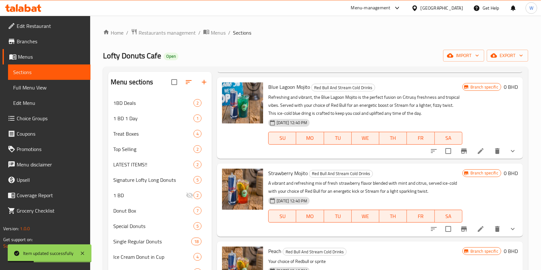
click at [477, 228] on icon at bounding box center [481, 229] width 8 height 8
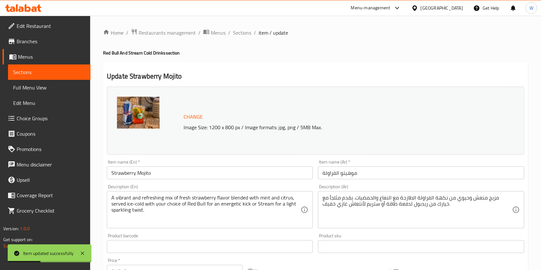
scroll to position [203, 0]
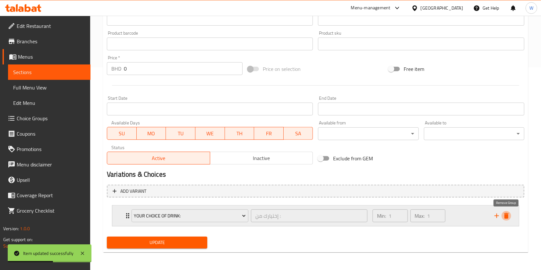
click at [507, 216] on icon "delete" at bounding box center [506, 216] width 4 height 6
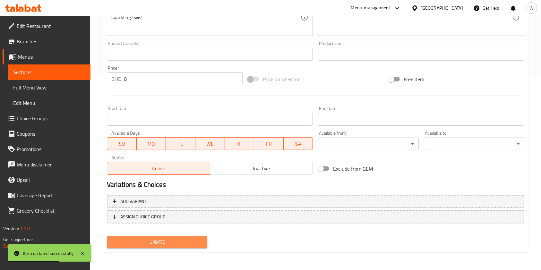
click at [167, 241] on span "Update" at bounding box center [157, 243] width 90 height 8
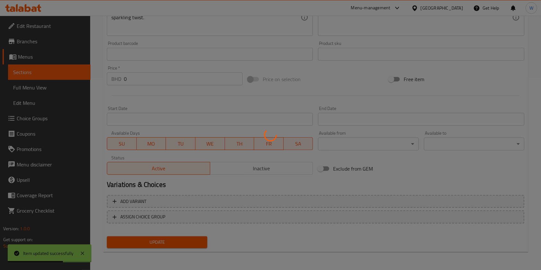
scroll to position [0, 0]
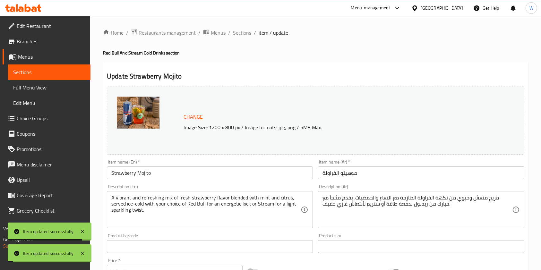
click at [247, 33] on span "Sections" at bounding box center [242, 33] width 18 height 8
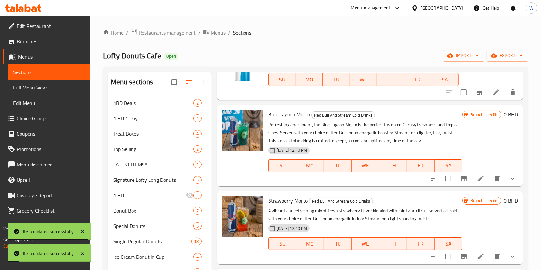
scroll to position [85, 0]
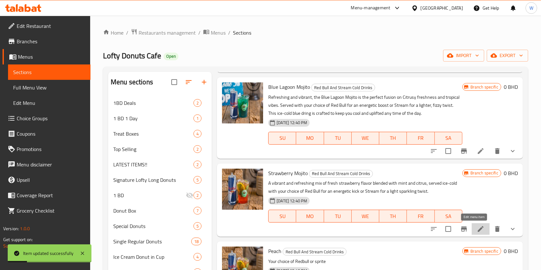
click at [477, 229] on icon at bounding box center [481, 229] width 8 height 8
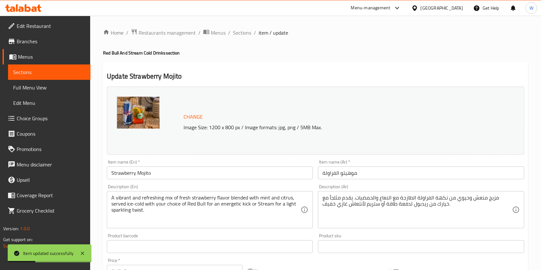
scroll to position [193, 0]
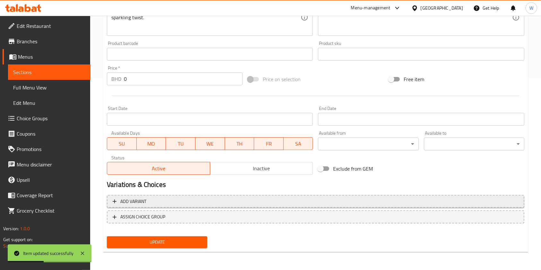
click at [159, 202] on span "Add variant" at bounding box center [316, 202] width 406 height 8
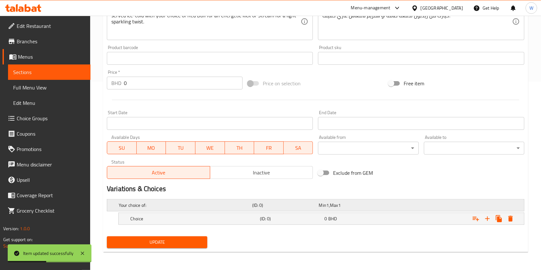
scroll to position [188, 0]
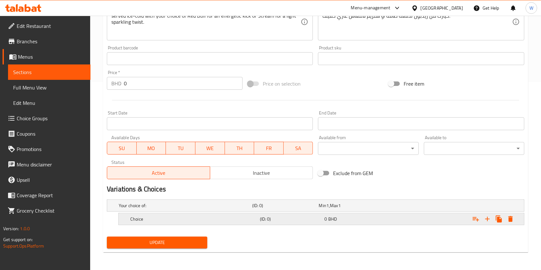
click at [250, 209] on h5 "Choice" at bounding box center [184, 206] width 131 height 6
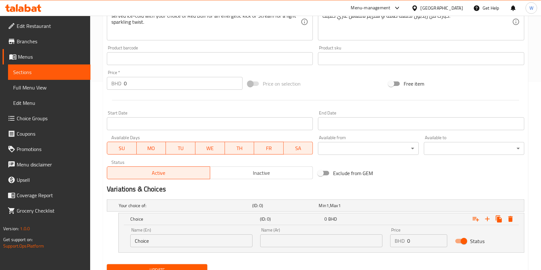
click at [167, 244] on input "Choice" at bounding box center [191, 241] width 122 height 13
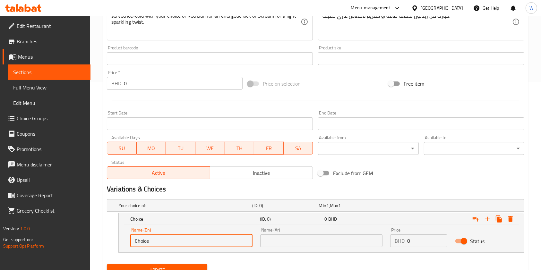
click at [167, 244] on input "Choice" at bounding box center [191, 241] width 122 height 13
paste input "Red bull"
type input "Red bull"
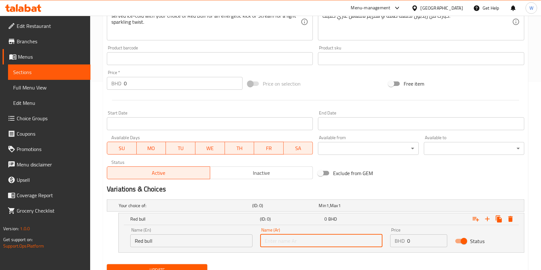
click at [280, 243] on input "text" at bounding box center [321, 241] width 122 height 13
paste input "Red bull"
type input "Red bull"
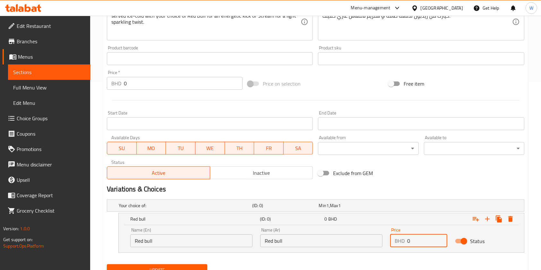
drag, startPoint x: 405, startPoint y: 243, endPoint x: 393, endPoint y: 244, distance: 12.3
click at [394, 244] on div "BHD 0 Price" at bounding box center [418, 241] width 57 height 13
paste input "2.40"
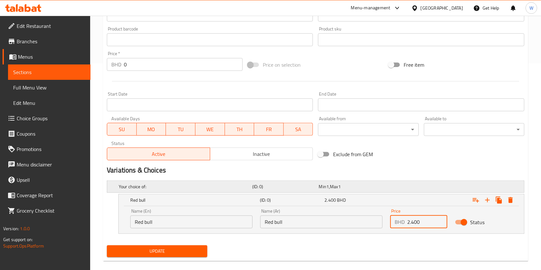
scroll to position [216, 0]
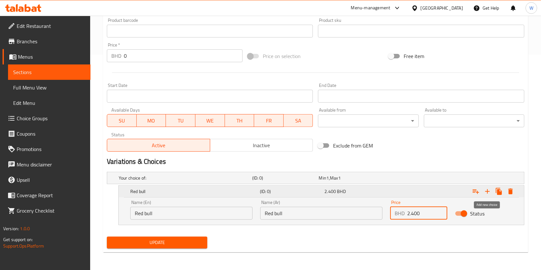
type input "2.400"
click at [487, 191] on icon "Expand" at bounding box center [488, 192] width 8 height 8
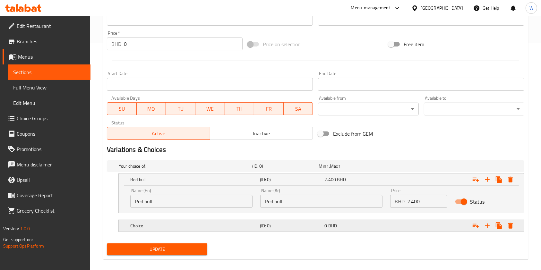
scroll to position [234, 0]
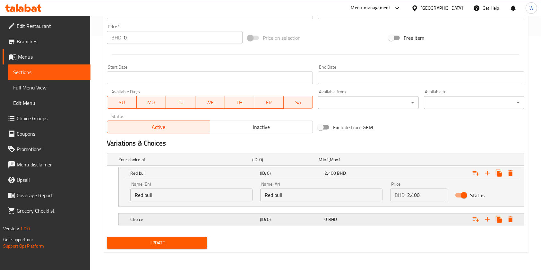
click at [163, 163] on h5 "Choice" at bounding box center [184, 160] width 131 height 6
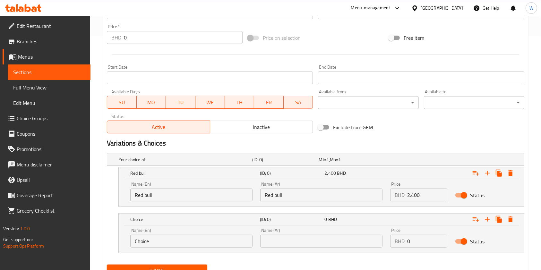
click at [166, 244] on input "Choice" at bounding box center [191, 241] width 122 height 13
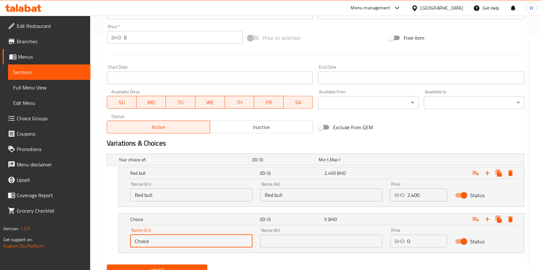
click at [166, 244] on input "Choice" at bounding box center [191, 241] width 122 height 13
paste input "Stream"
type input "Stream"
click at [273, 240] on input "text" at bounding box center [321, 241] width 122 height 13
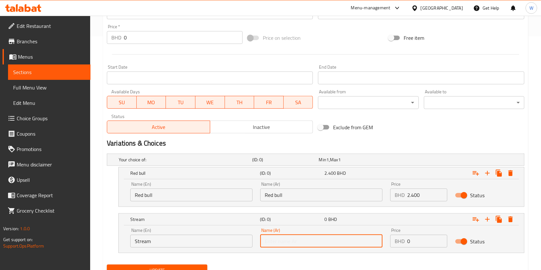
paste input "Stream"
type input "Stream"
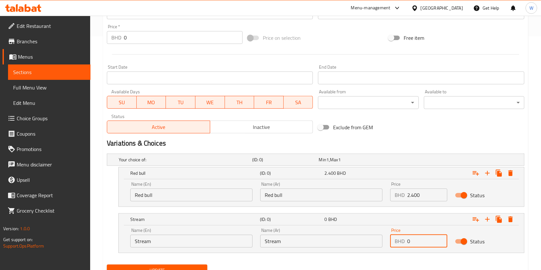
drag, startPoint x: 424, startPoint y: 238, endPoint x: 392, endPoint y: 240, distance: 31.9
click at [393, 240] on div "BHD 0 Price" at bounding box center [418, 241] width 57 height 13
paste input "1.50"
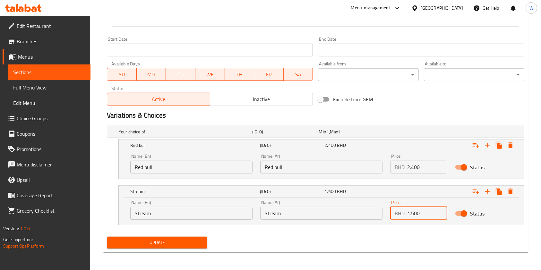
type input "1.500"
click at [148, 248] on button "Update" at bounding box center [157, 243] width 100 height 12
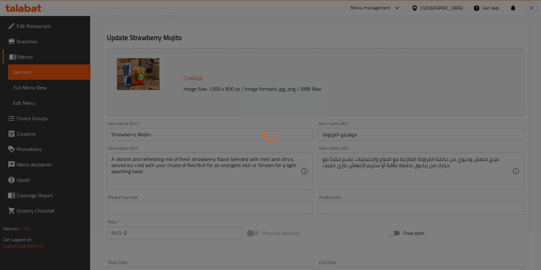
scroll to position [0, 0]
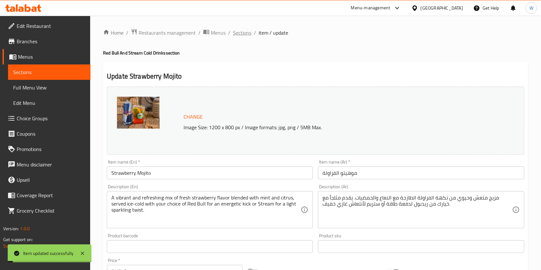
click at [237, 30] on span "Sections" at bounding box center [242, 33] width 18 height 8
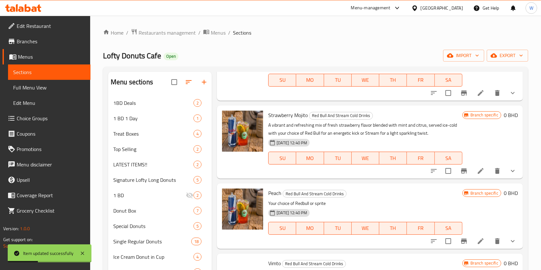
scroll to position [171, 0]
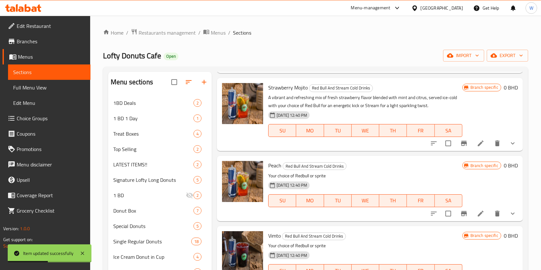
click at [478, 214] on icon at bounding box center [481, 214] width 6 height 6
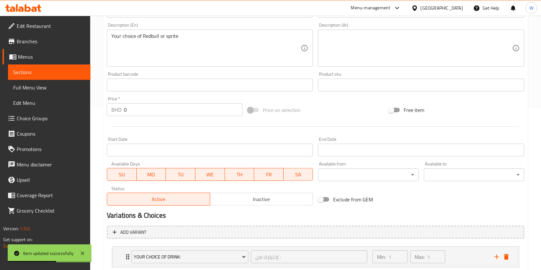
scroll to position [203, 0]
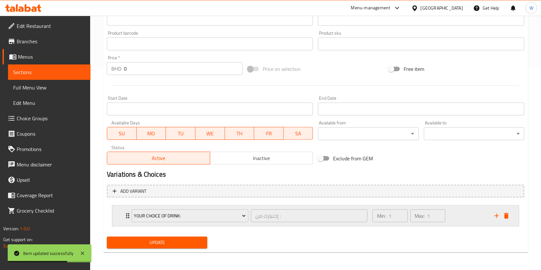
click at [513, 217] on div "Your Choice Of Drink: إختيارك من : ​ Min: 1 ​ Max: 1 ​" at bounding box center [315, 216] width 407 height 21
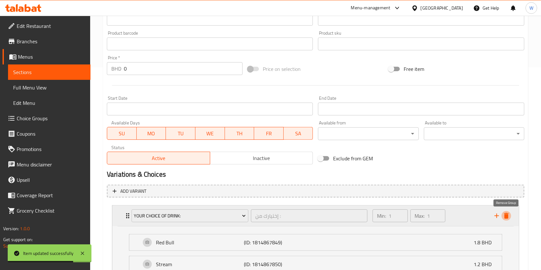
click at [507, 217] on icon "delete" at bounding box center [506, 216] width 4 height 6
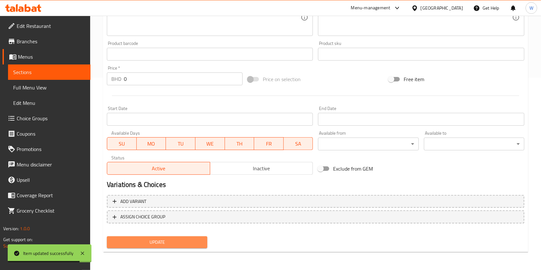
click at [169, 242] on span "Update" at bounding box center [157, 243] width 90 height 8
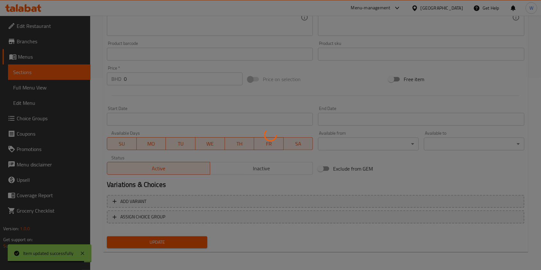
scroll to position [0, 0]
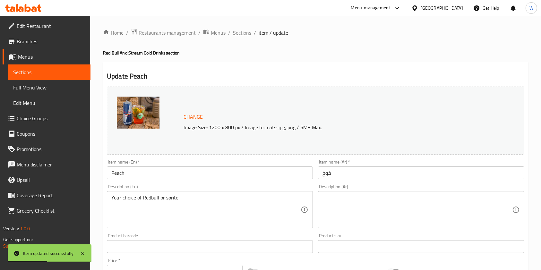
click at [244, 35] on span "Sections" at bounding box center [242, 33] width 18 height 8
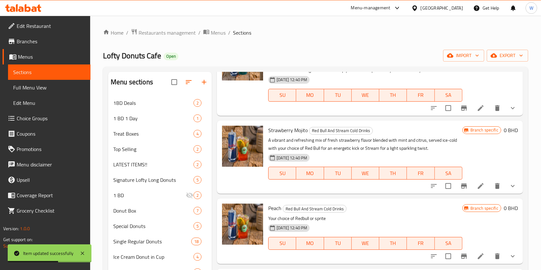
scroll to position [214, 0]
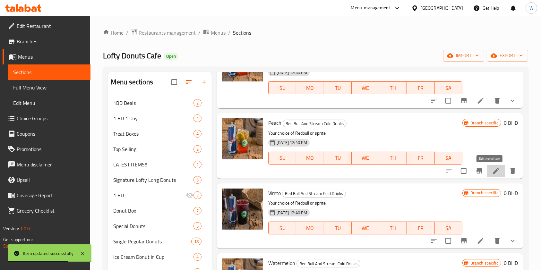
click at [492, 169] on icon at bounding box center [496, 171] width 8 height 8
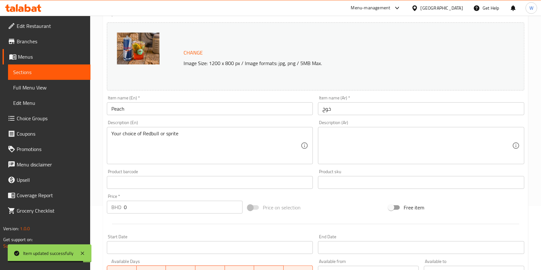
scroll to position [64, 0]
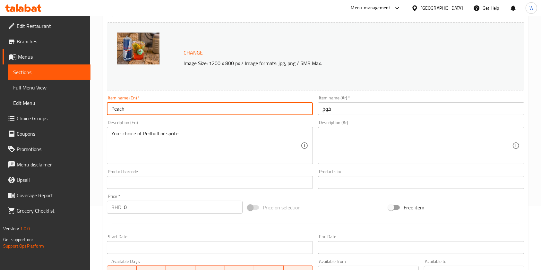
click at [262, 112] on input "Peach" at bounding box center [210, 108] width 206 height 13
click at [262, 110] on input "Peach" at bounding box center [210, 108] width 206 height 13
paste input "Mojito"
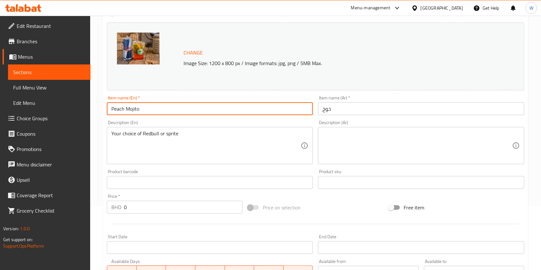
type input "Peach Mojito"
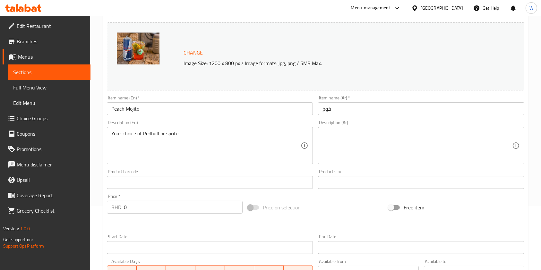
click at [434, 104] on input "خوخ" at bounding box center [421, 108] width 206 height 13
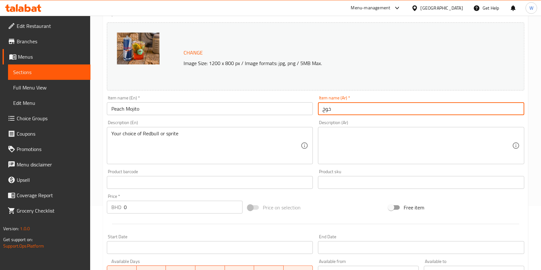
click at [433, 105] on input "خوخ" at bounding box center [421, 108] width 206 height 13
paste input "موهيتو الخوخ"
type input "موهيتو الخوخ"
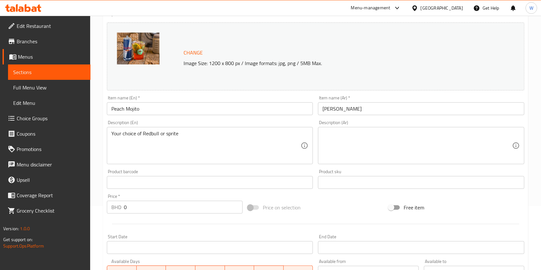
click at [218, 127] on div "Your choice of Redbull or sprite Description (En)" at bounding box center [210, 145] width 206 height 37
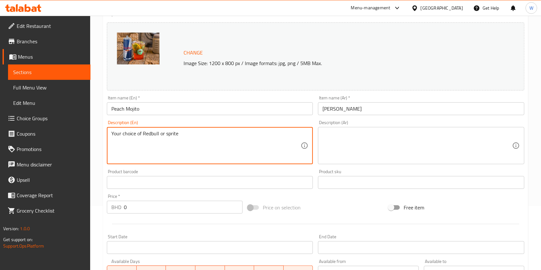
click at [215, 135] on textarea "Your choice of Redbull or sprite" at bounding box center [205, 146] width 189 height 30
paste textarea "Sweet, juicy peach combined with zesty mint and citrus creates the perfect refr…"
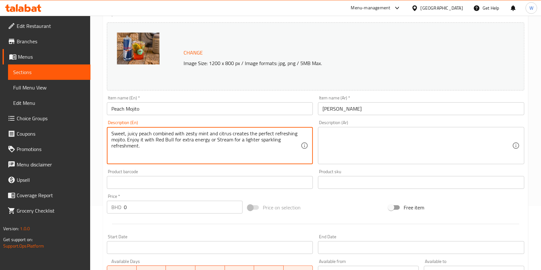
type textarea "Sweet, juicy peach combined with zesty mint and citrus creates the perfect refr…"
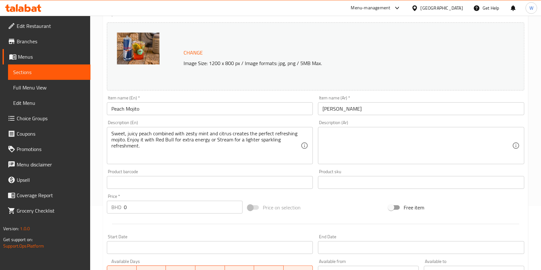
click at [415, 141] on textarea at bounding box center [417, 146] width 189 height 30
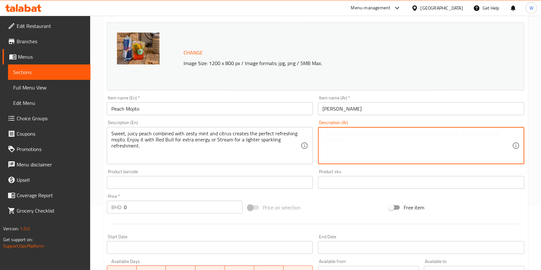
paste textarea "نكهة الخوخ الطرية والعصيرية ممزوجة بالنعاع والحمضيات. يقدم باختيارك من ريدبول ل…"
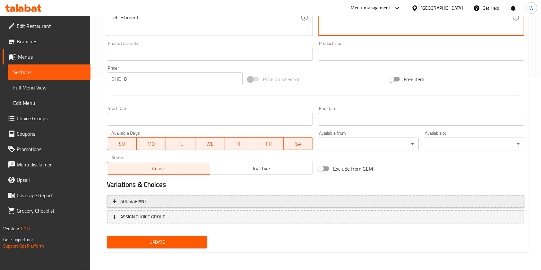
type textarea "نكهة الخوخ الطرية والعصيرية ممزوجة بالنعاع والحمضيات. يقدم باختيارك من ريدبول ل…"
click at [189, 207] on button "Add variant" at bounding box center [316, 201] width 418 height 13
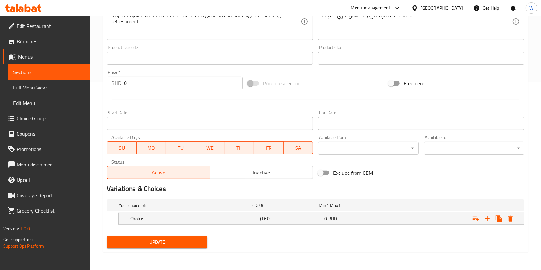
scroll to position [188, 0]
drag, startPoint x: 234, startPoint y: 220, endPoint x: 216, endPoint y: 224, distance: 18.5
click at [234, 209] on h5 "Choice" at bounding box center [184, 206] width 131 height 6
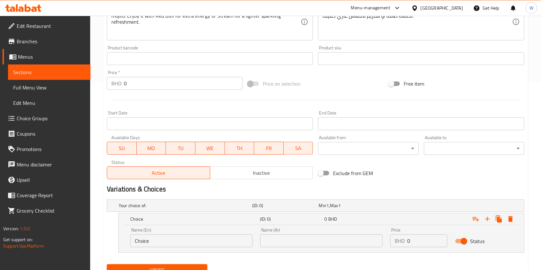
click at [175, 235] on input "Choice" at bounding box center [191, 241] width 122 height 13
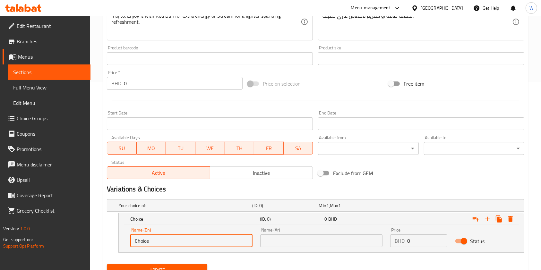
click at [174, 235] on input "Choice" at bounding box center [191, 241] width 122 height 13
paste input "Red bull"
type input "Red bull"
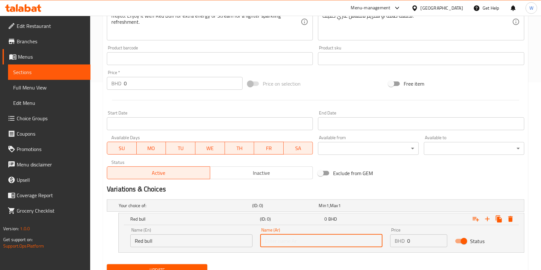
click at [272, 237] on input "text" at bounding box center [321, 241] width 122 height 13
paste input "Red bull"
type input "Red bull"
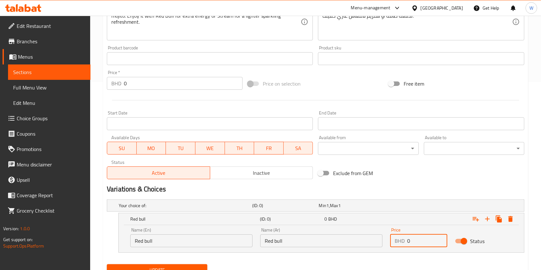
drag, startPoint x: 419, startPoint y: 244, endPoint x: 396, endPoint y: 244, distance: 22.8
click at [388, 245] on div "Price BHD 0 Price" at bounding box center [419, 237] width 65 height 27
paste input "2.40"
type input "2.400"
click at [489, 218] on icon "Expand" at bounding box center [488, 219] width 8 height 8
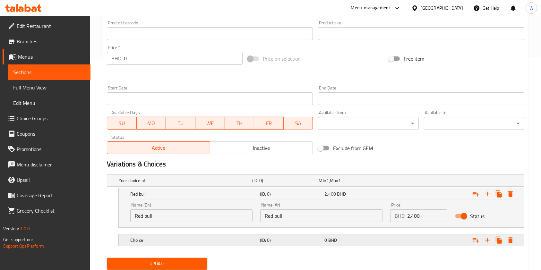
scroll to position [234, 0]
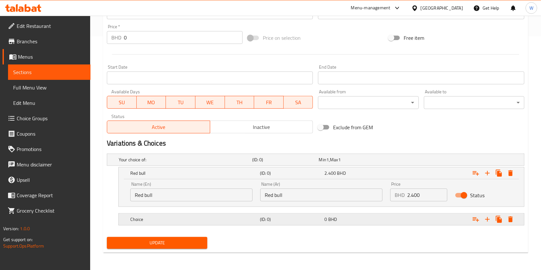
click at [246, 163] on h5 "Choice" at bounding box center [184, 160] width 131 height 6
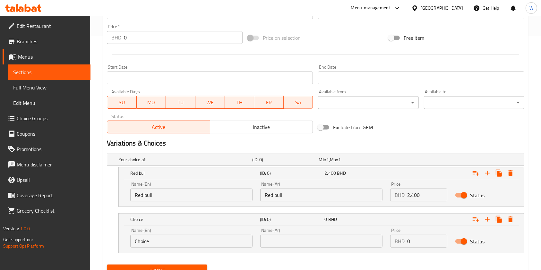
click at [142, 246] on input "Choice" at bounding box center [191, 241] width 122 height 13
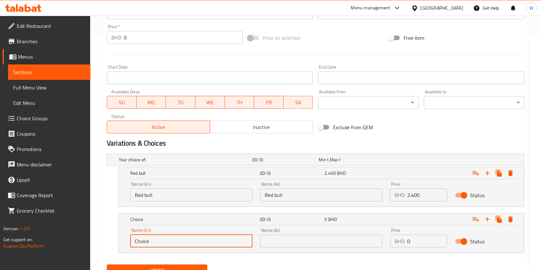
click at [142, 246] on input "Choice" at bounding box center [191, 241] width 122 height 13
paste input "Stream"
type input "Stream"
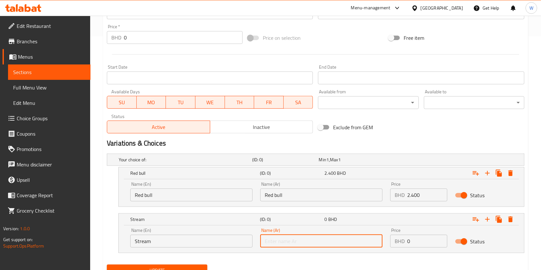
click at [283, 238] on input "text" at bounding box center [321, 241] width 122 height 13
paste input "Stream"
type input "Stream"
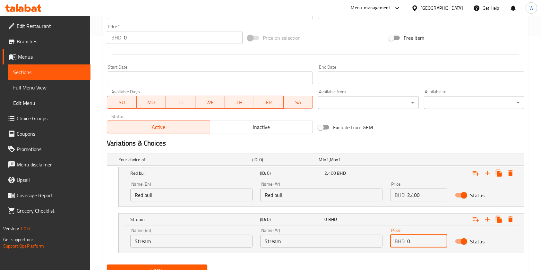
drag, startPoint x: 420, startPoint y: 243, endPoint x: 332, endPoint y: 244, distance: 87.7
click at [367, 245] on div "Name (En) Stream Name (En) Name (Ar) Stream Name (Ar) Price BHD 0 Price Status" at bounding box center [321, 237] width 390 height 27
paste input "1.50"
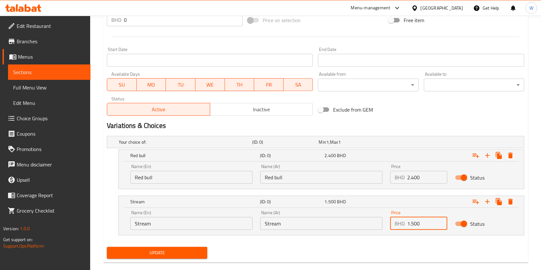
scroll to position [262, 0]
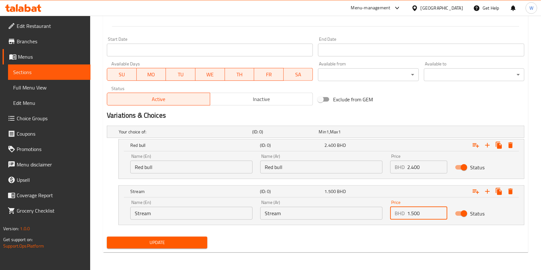
type input "1.500"
click at [168, 246] on span "Update" at bounding box center [157, 243] width 90 height 8
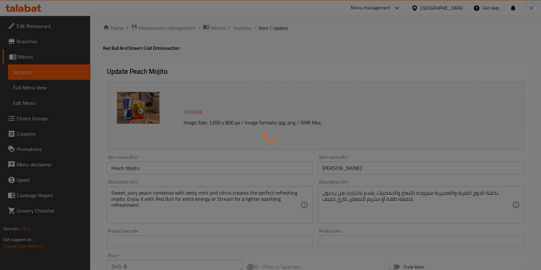
scroll to position [0, 0]
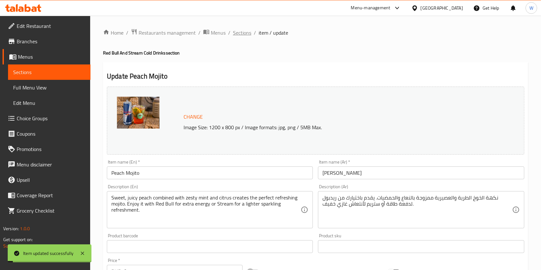
click at [243, 36] on span "Sections" at bounding box center [242, 33] width 18 height 8
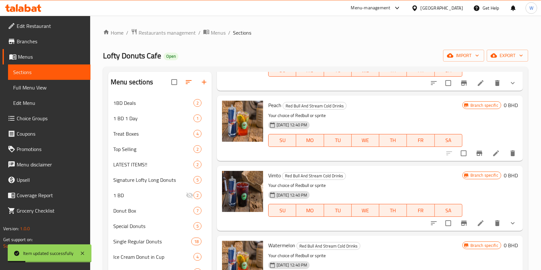
scroll to position [252, 0]
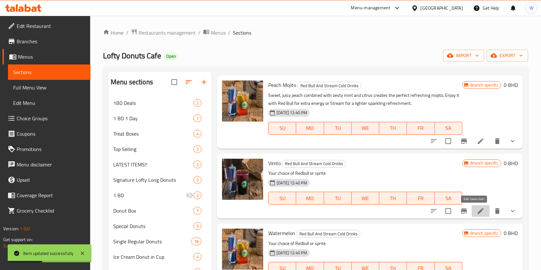
click at [477, 215] on icon at bounding box center [481, 211] width 8 height 8
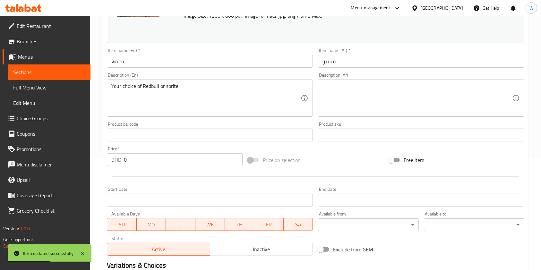
scroll to position [203, 0]
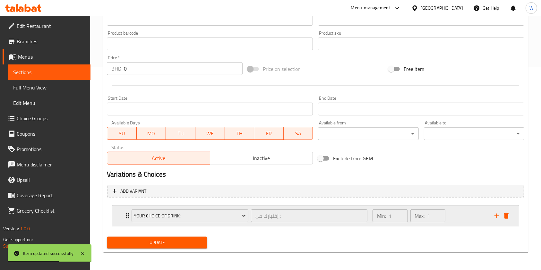
click at [512, 218] on div "Your Choice Of Drink: إختيارك من : ​ Min: 1 ​ Max: 1 ​" at bounding box center [315, 216] width 407 height 21
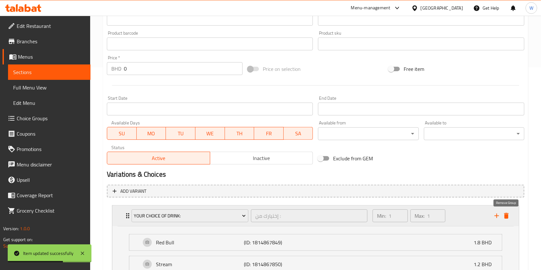
click at [509, 218] on icon "delete" at bounding box center [507, 216] width 8 height 8
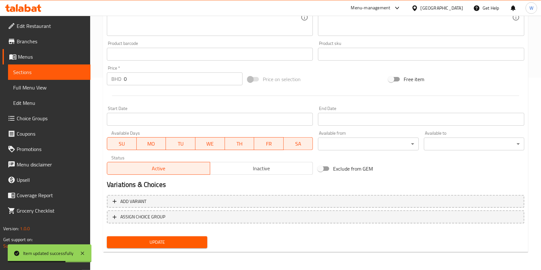
scroll to position [193, 0]
click at [152, 248] on div "Update" at bounding box center [157, 242] width 106 height 17
click at [171, 242] on span "Update" at bounding box center [157, 243] width 90 height 8
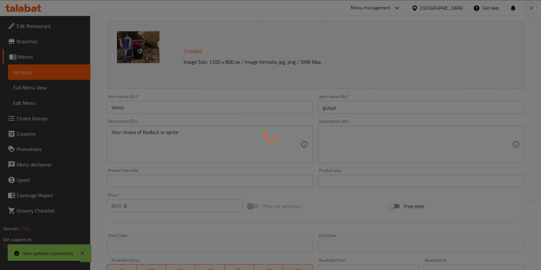
scroll to position [0, 0]
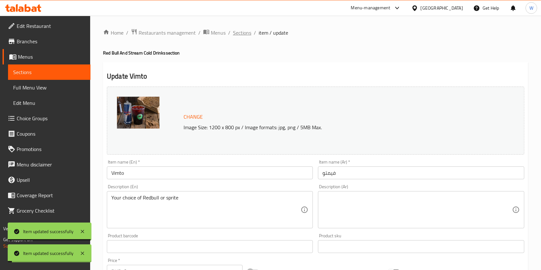
click at [247, 32] on span "Sections" at bounding box center [242, 33] width 18 height 8
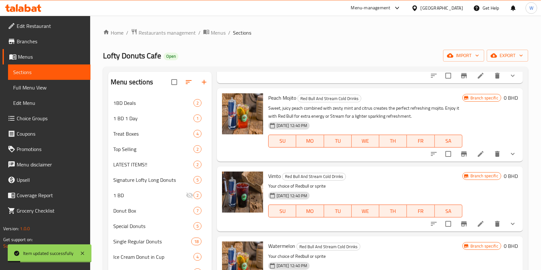
scroll to position [259, 0]
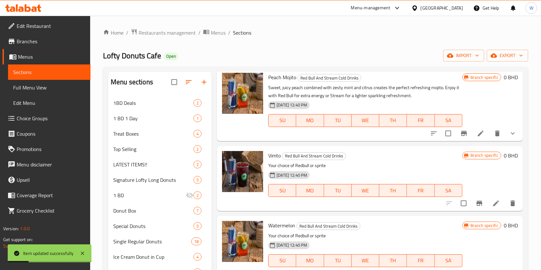
click at [492, 202] on icon at bounding box center [496, 204] width 8 height 8
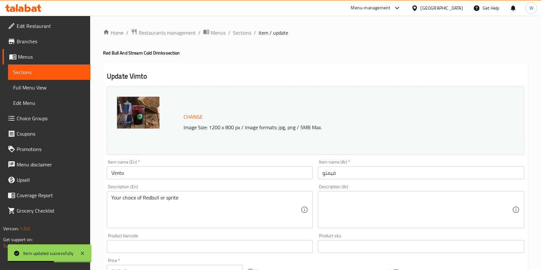
click at [200, 173] on input "Vimto" at bounding box center [210, 173] width 206 height 13
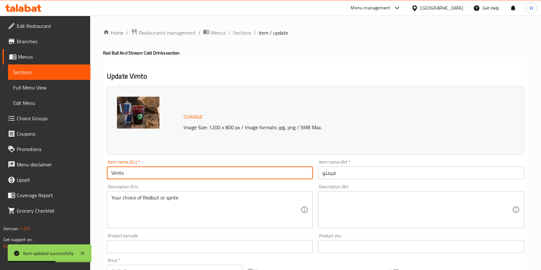
click at [200, 173] on input "Vimto" at bounding box center [210, 173] width 206 height 13
paste input "Mojito"
type input "Vimto Mojito"
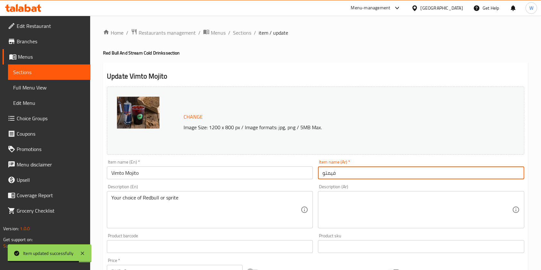
click at [426, 172] on input "فيمتو" at bounding box center [421, 173] width 206 height 13
paste input "وهيتو الفيمتو"
type input "موهيتو الفيمتو"
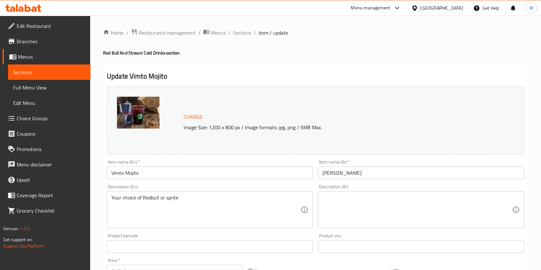
click at [257, 192] on div "Your choice of Redbull or sprite Description (En)" at bounding box center [210, 209] width 206 height 37
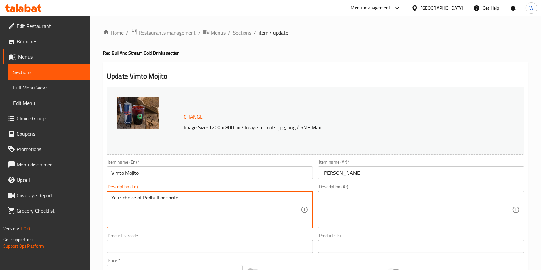
click at [247, 200] on textarea "Your choice of Redbull or sprite" at bounding box center [205, 210] width 189 height 30
paste textarea "A fruity twist on the classic mojito, bursting with the rich flavor of Vimto an…"
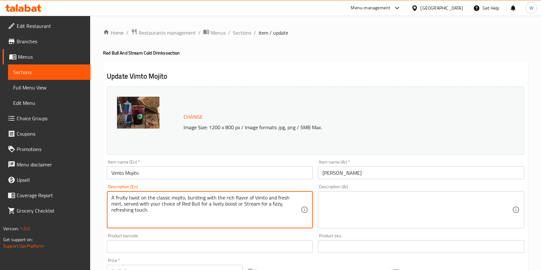
type textarea "A fruity twist on the classic mojito, bursting with the rich flavor of Vimto an…"
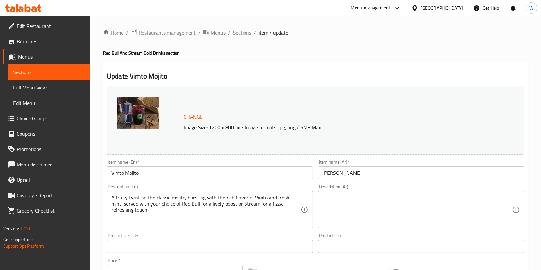
drag, startPoint x: 445, startPoint y: 216, endPoint x: 438, endPoint y: 215, distance: 7.7
click at [444, 216] on textarea at bounding box center [417, 210] width 189 height 30
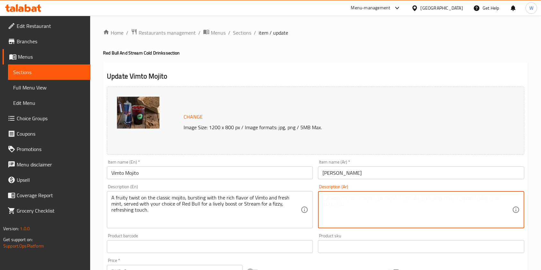
paste textarea "موهيتو كلاسيكي مميز، بنكهة الفيمتو الغنية والنعناع الطازج. يقدم مع خيارك من ريد…"
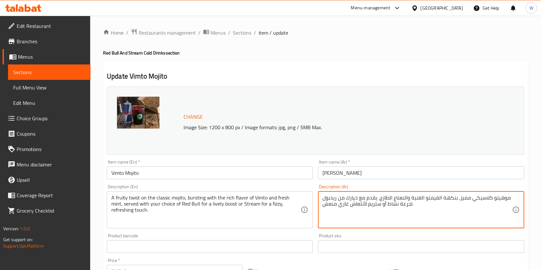
type textarea "موهيتو كلاسيكي مميز، بنكهة الفيمتو الغنية والنعناع الطازج. يقدم مع خيارك من ريد…"
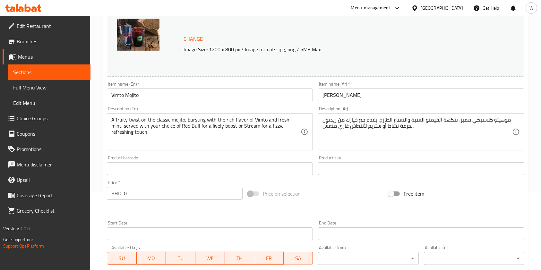
scroll to position [171, 0]
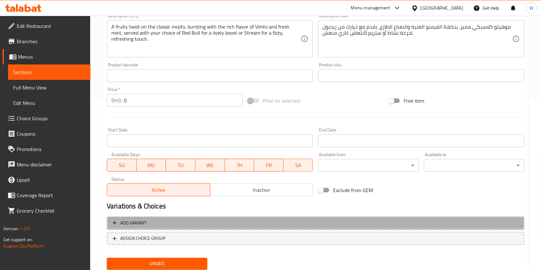
click at [154, 224] on span "Add variant" at bounding box center [316, 223] width 406 height 8
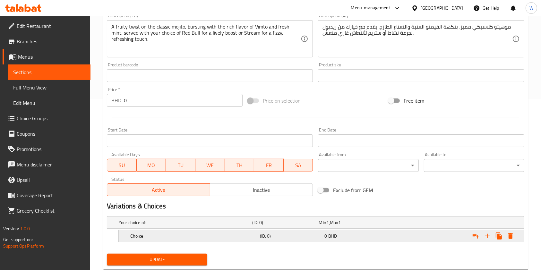
click at [166, 226] on h5 "Choice" at bounding box center [184, 223] width 131 height 6
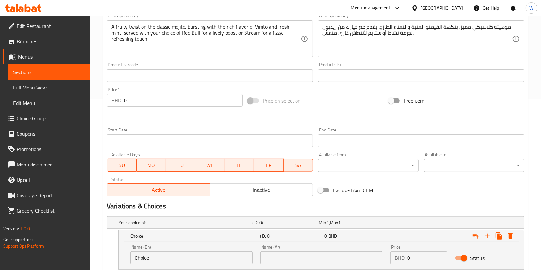
click at [163, 253] on input "Choice" at bounding box center [191, 258] width 122 height 13
paste input "Red bull"
type input "Red bull"
click at [308, 253] on input "text" at bounding box center [321, 258] width 122 height 13
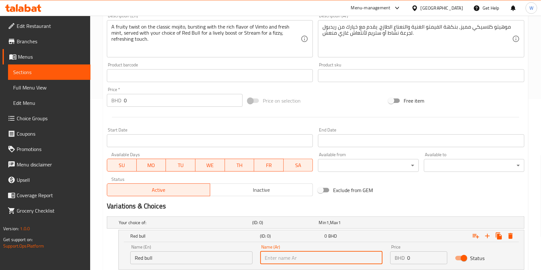
paste input "Red bull"
type input "Red bull"
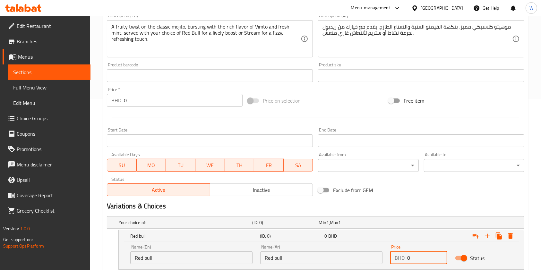
drag, startPoint x: 416, startPoint y: 256, endPoint x: 395, endPoint y: 257, distance: 21.6
click at [396, 257] on div "BHD 0 Price" at bounding box center [418, 258] width 57 height 13
paste input "2.40"
type input "2.400"
click at [488, 235] on icon "Expand" at bounding box center [487, 236] width 4 height 4
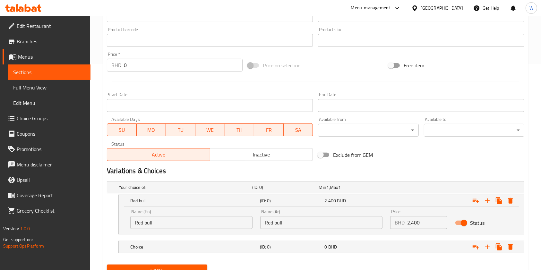
scroll to position [234, 0]
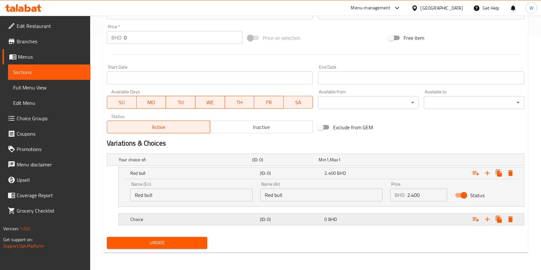
click at [259, 167] on div "Choice (ID: 0) 0 BHD" at bounding box center [318, 160] width 400 height 14
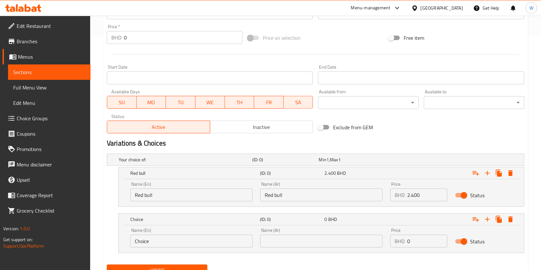
click at [213, 245] on input "Choice" at bounding box center [191, 241] width 122 height 13
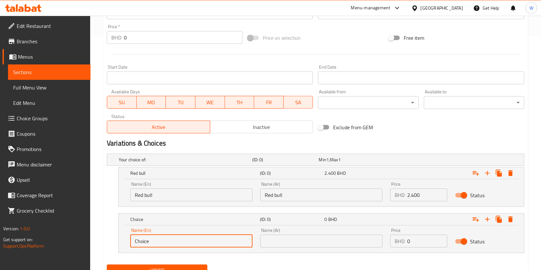
click at [212, 245] on input "Choice" at bounding box center [191, 241] width 122 height 13
paste input "Stream"
click at [213, 245] on input "ChoiceStream" at bounding box center [191, 241] width 122 height 13
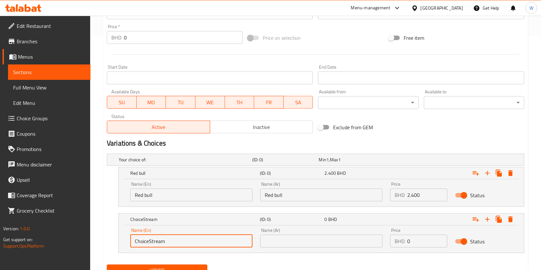
paste input "text"
type input "Stream"
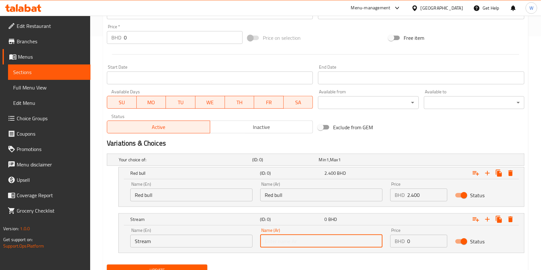
click at [286, 238] on input "text" at bounding box center [321, 241] width 122 height 13
paste input "Stream"
type input "Stream"
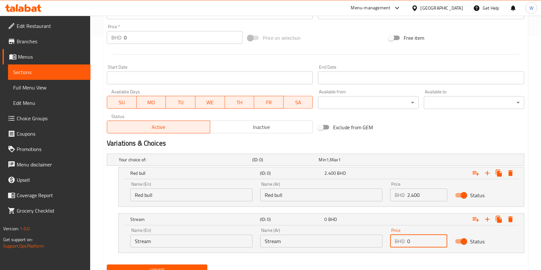
drag, startPoint x: 431, startPoint y: 243, endPoint x: 320, endPoint y: 254, distance: 111.6
click at [348, 249] on div "Name (En) Stream Name (En) Name (Ar) Stream Name (Ar) Price BHD 0 Price Status" at bounding box center [321, 237] width 390 height 27
paste input "1.50"
type input "1.500"
click at [194, 266] on button "Update" at bounding box center [157, 271] width 100 height 12
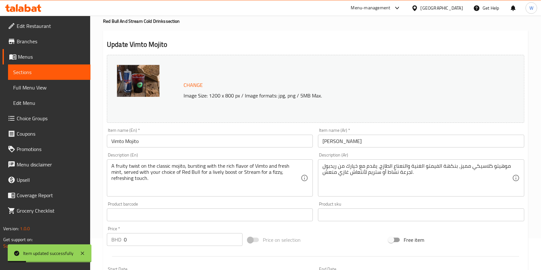
scroll to position [0, 0]
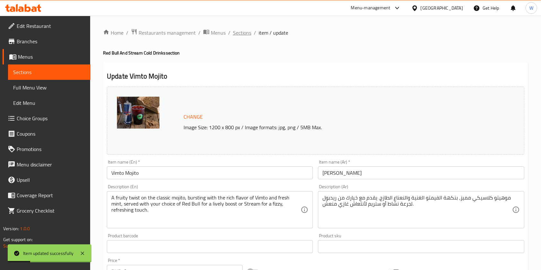
click at [242, 37] on span "Sections" at bounding box center [242, 33] width 18 height 8
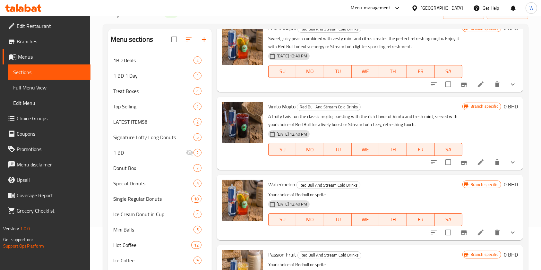
scroll to position [267, 0]
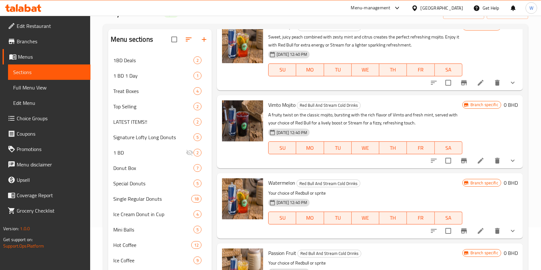
click at [478, 230] on icon at bounding box center [481, 231] width 6 height 6
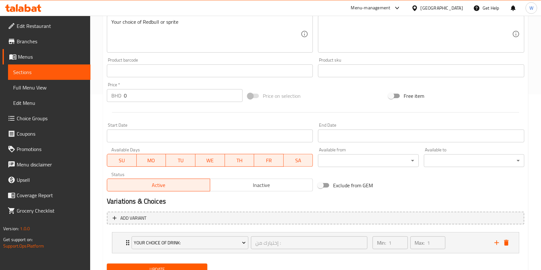
scroll to position [203, 0]
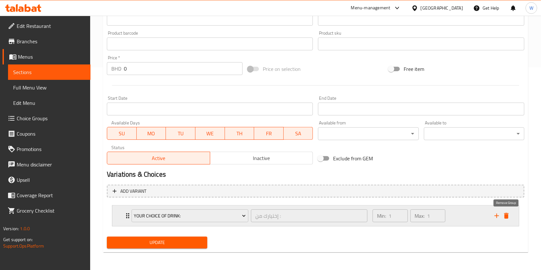
click at [506, 217] on icon "delete" at bounding box center [506, 216] width 4 height 6
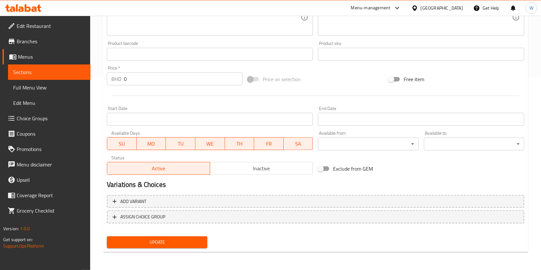
scroll to position [193, 0]
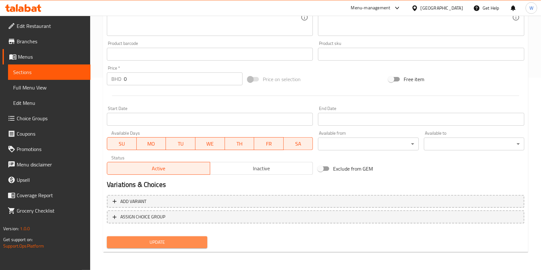
click at [166, 246] on span "Update" at bounding box center [157, 243] width 90 height 8
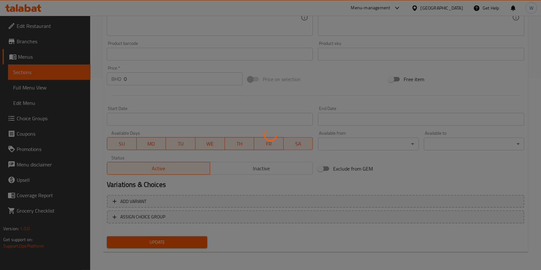
scroll to position [0, 0]
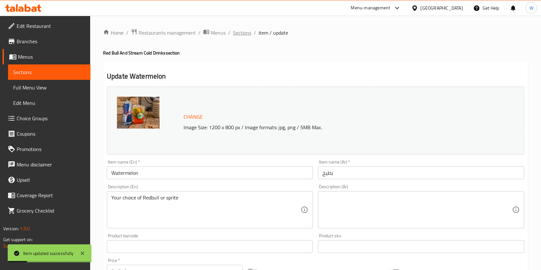
click at [246, 31] on span "Sections" at bounding box center [242, 33] width 18 height 8
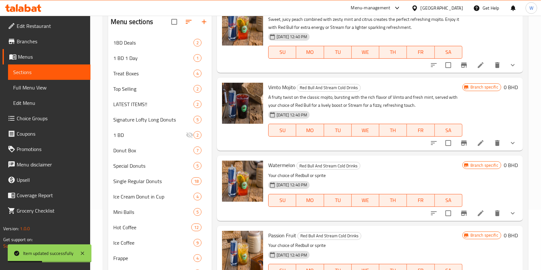
scroll to position [85, 0]
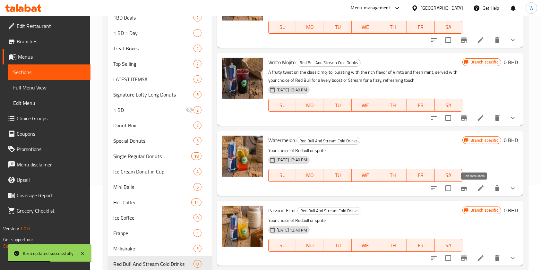
click at [477, 188] on icon at bounding box center [481, 189] width 8 height 8
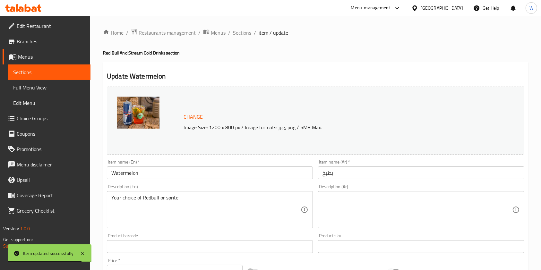
click at [157, 173] on input "Watermelon" at bounding box center [210, 173] width 206 height 13
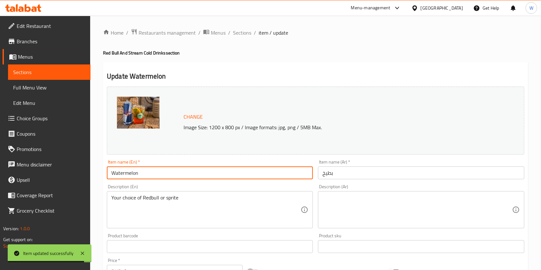
click at [157, 173] on input "Watermelon" at bounding box center [210, 173] width 206 height 13
paste input "Mojito"
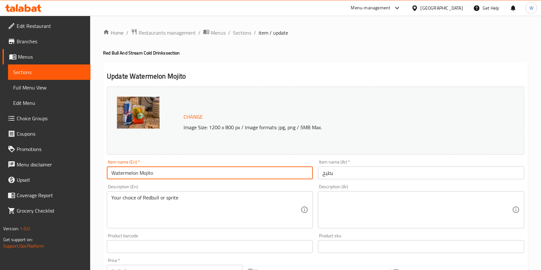
type input "Watermelon Mojito"
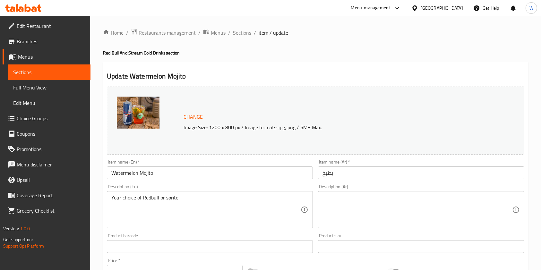
click at [371, 166] on div "Item name (Ar)   * بطيخ Item name (Ar) *" at bounding box center [421, 170] width 206 height 20
click at [370, 166] on div "Item name (Ar)   * بطيخ Item name (Ar) *" at bounding box center [421, 170] width 206 height 20
click at [370, 170] on input "بطيخ" at bounding box center [421, 173] width 206 height 13
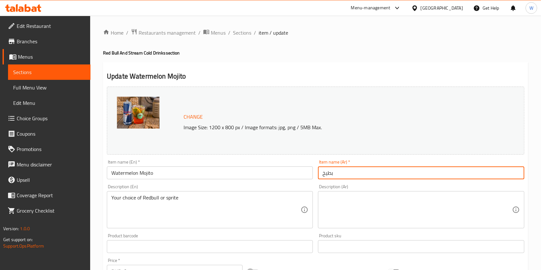
click at [370, 170] on input "بطيخ" at bounding box center [421, 173] width 206 height 13
paste input "موهيتو الطبيخ"
type input "موهيتو الطبيخ"
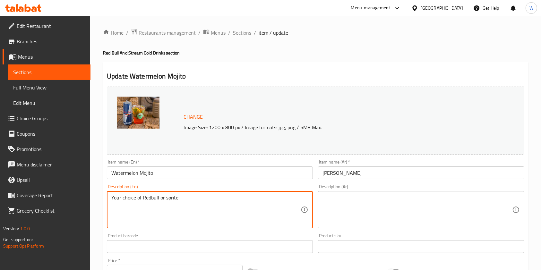
click at [227, 199] on textarea "Your choice of Redbull or sprite" at bounding box center [205, 210] width 189 height 30
paste textarea "Cool down with the juicy taste of watermelon blended with mint and citrus. Perf…"
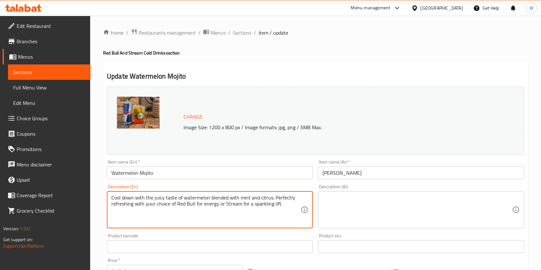
type textarea "Cool down with the juicy taste of watermelon blended with mint and citrus. Perf…"
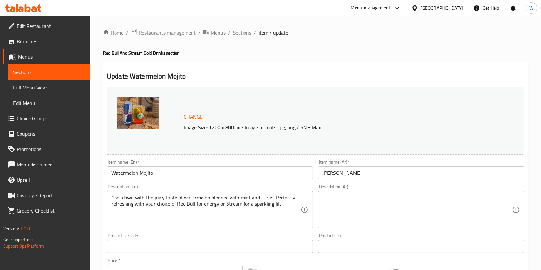
click at [411, 204] on textarea at bounding box center [417, 210] width 189 height 30
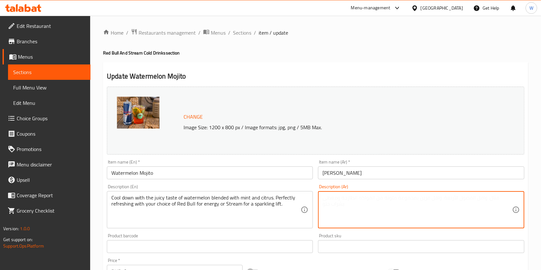
paste textarea "موهيتو مميز بنكهة البطيخ ممزوج بالنعاع والحمضيات لأنتعاش مثالي. يقدم مع خيارك م…"
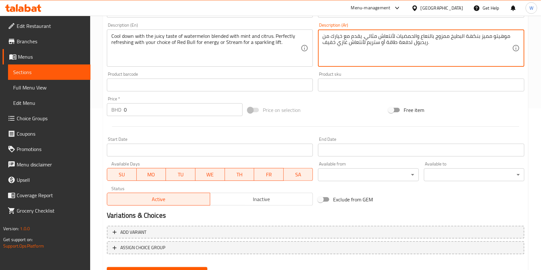
scroll to position [193, 0]
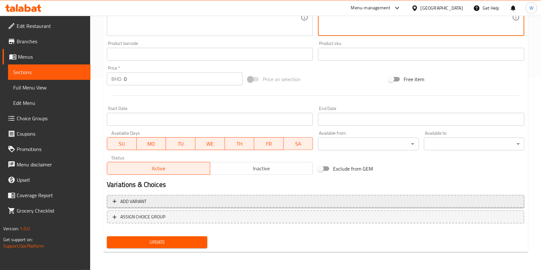
type textarea "موهيتو مميز بنكهة البطيخ ممزوج بالنعاع والحمضيات لأنتعاش مثالي. يقدم مع خيارك م…"
click at [156, 199] on span "Add variant" at bounding box center [316, 202] width 406 height 8
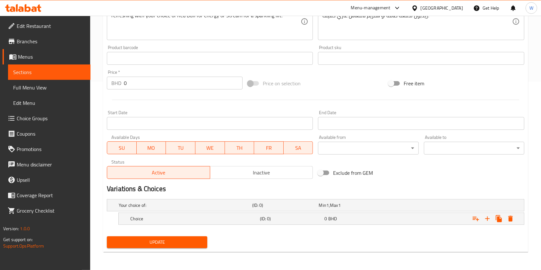
scroll to position [188, 0]
click at [314, 209] on h5 "(ID: 0)" at bounding box center [284, 206] width 64 height 6
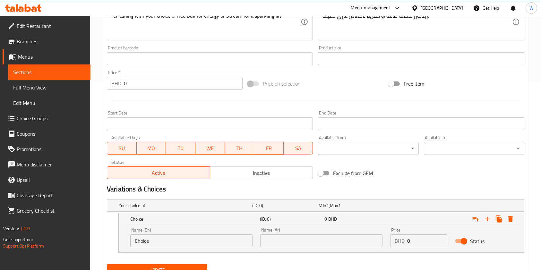
click at [144, 244] on input "Choice" at bounding box center [191, 241] width 122 height 13
click at [144, 243] on input "Choice" at bounding box center [191, 241] width 122 height 13
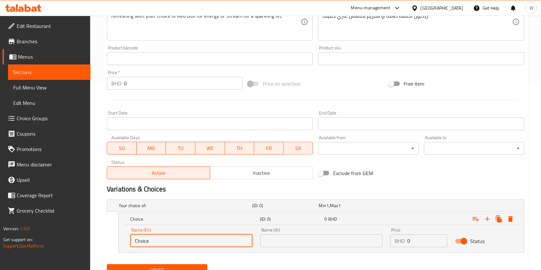
click at [145, 246] on input "Choice" at bounding box center [191, 241] width 122 height 13
paste input "Red bull"
type input "Red bull"
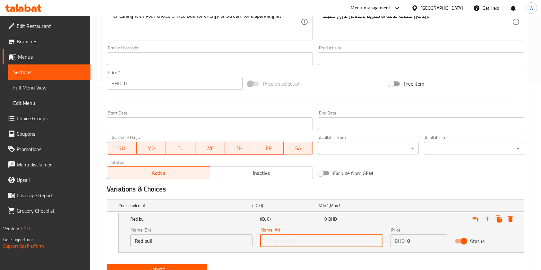
click at [272, 237] on input "text" at bounding box center [321, 241] width 122 height 13
paste input "Red bull"
type input "Red bull"
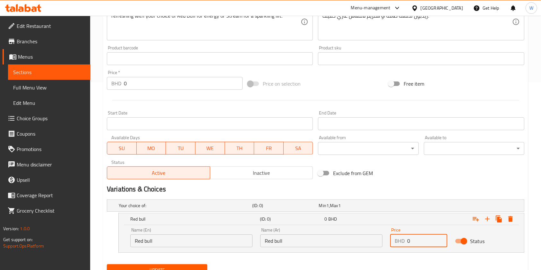
drag, startPoint x: 416, startPoint y: 241, endPoint x: 385, endPoint y: 241, distance: 31.1
click at [385, 241] on div "Name (En) Red bull Name (En) Name (Ar) Red bull Name (Ar) Price BHD 0 Price Sta…" at bounding box center [321, 237] width 390 height 27
paste input "2.40"
type input "2.400"
click at [489, 218] on icon "Expand" at bounding box center [488, 219] width 8 height 8
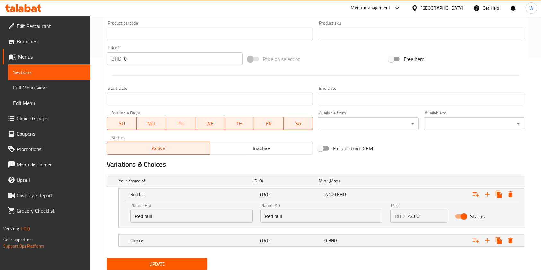
scroll to position [234, 0]
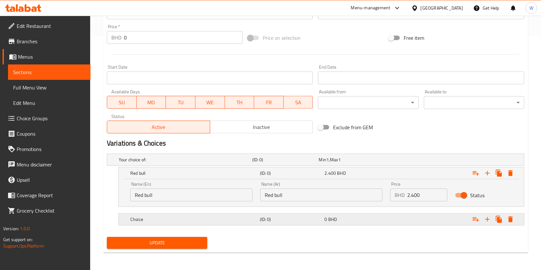
click at [262, 163] on h5 "(ID: 0)" at bounding box center [284, 160] width 64 height 6
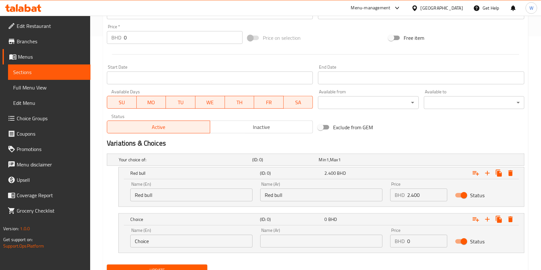
click at [138, 242] on input "Choice" at bounding box center [191, 241] width 122 height 13
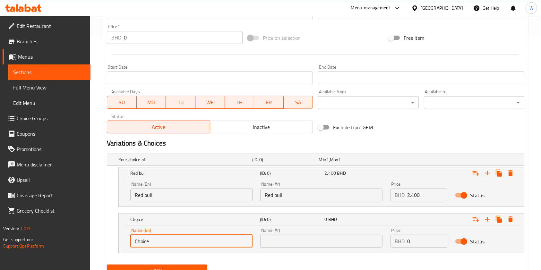
click at [138, 242] on input "Choice" at bounding box center [191, 241] width 122 height 13
paste input "Stream"
type input "Stream"
click at [328, 241] on input "text" at bounding box center [321, 241] width 122 height 13
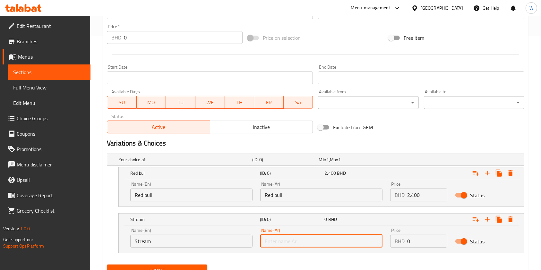
paste input "Stream"
type input "Stream"
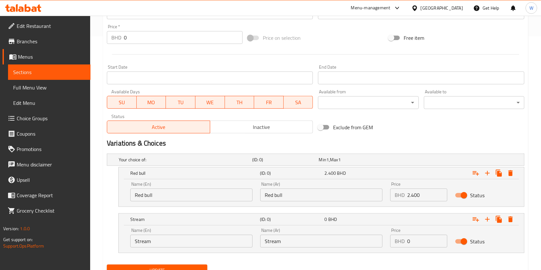
drag, startPoint x: 422, startPoint y: 238, endPoint x: 393, endPoint y: 240, distance: 29.2
click at [396, 239] on div "BHD 0 Price" at bounding box center [418, 241] width 57 height 13
paste input "1.50"
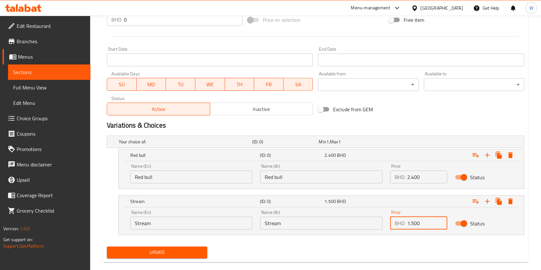
scroll to position [262, 0]
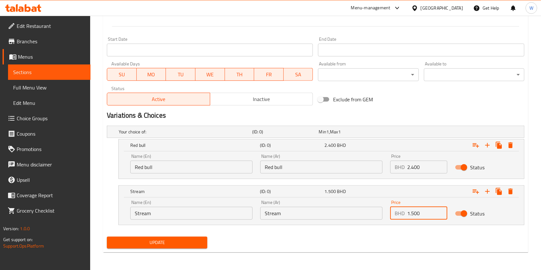
type input "1.500"
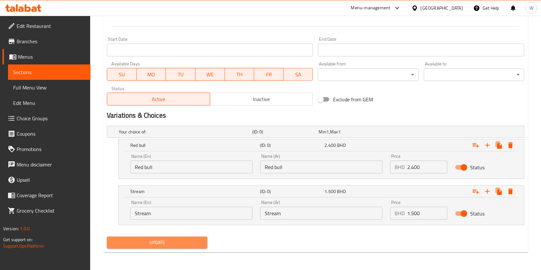
drag, startPoint x: 179, startPoint y: 241, endPoint x: 192, endPoint y: 241, distance: 12.2
click at [180, 241] on span "Update" at bounding box center [157, 243] width 90 height 8
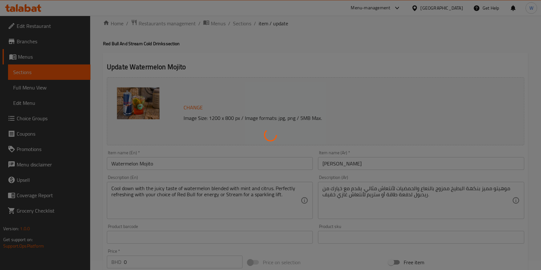
scroll to position [5, 0]
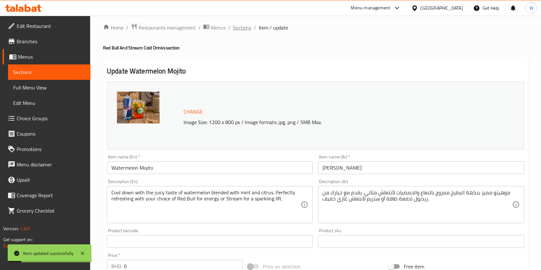
click at [244, 27] on span "Sections" at bounding box center [242, 28] width 18 height 8
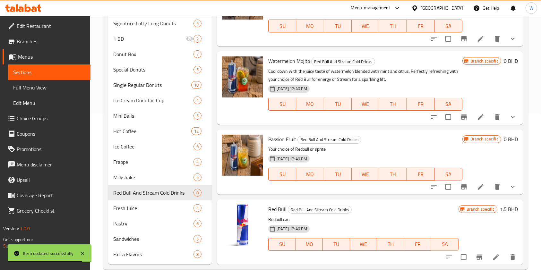
scroll to position [169, 0]
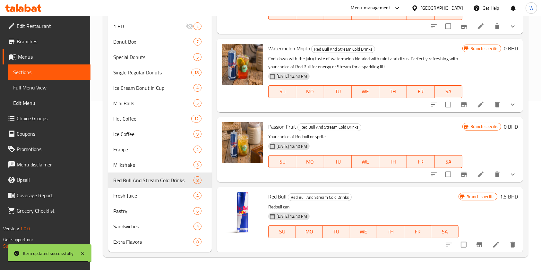
click at [478, 176] on li at bounding box center [481, 175] width 18 height 12
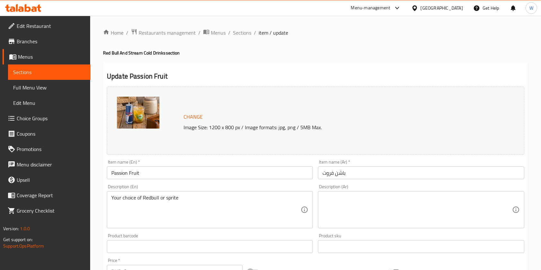
click at [202, 171] on input "Passion Fruit" at bounding box center [210, 173] width 206 height 13
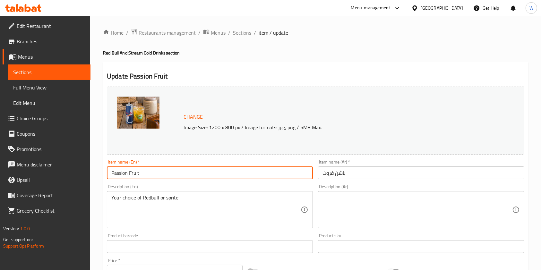
click at [198, 171] on input "Passion Fruit" at bounding box center [210, 173] width 206 height 13
click at [196, 171] on input "Passion Fruit" at bounding box center [210, 173] width 206 height 13
paste input "Mojito"
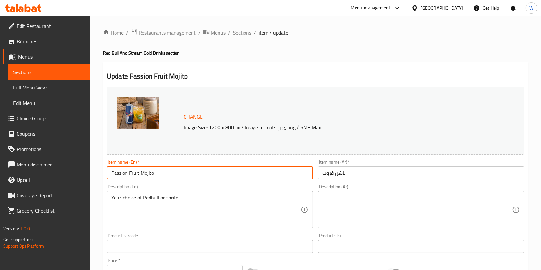
type input "Passion Fruit Mojito"
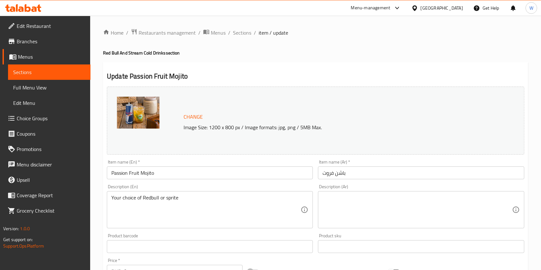
click at [373, 169] on input "باشن فروت" at bounding box center [421, 173] width 206 height 13
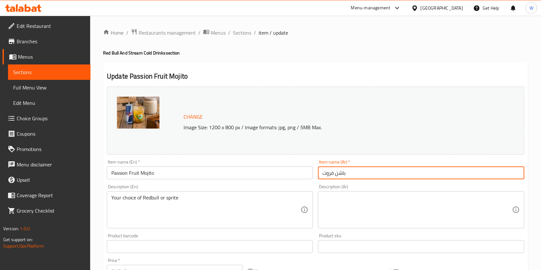
click at [373, 169] on input "باشن فروت" at bounding box center [421, 173] width 206 height 13
paste input "موهيتو باشن فروت"
type input "موهيتو باشن فروت"
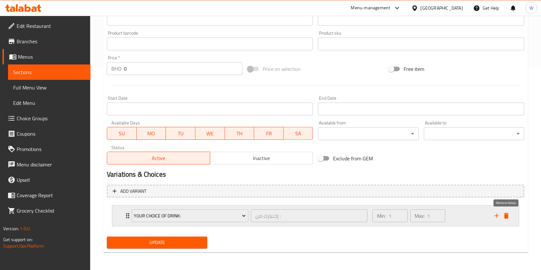
click at [510, 215] on icon "delete" at bounding box center [507, 216] width 8 height 8
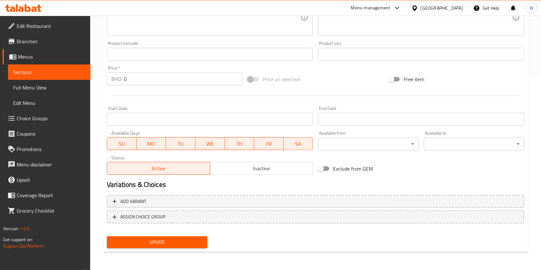
scroll to position [193, 0]
click at [148, 245] on span "Update" at bounding box center [157, 243] width 90 height 8
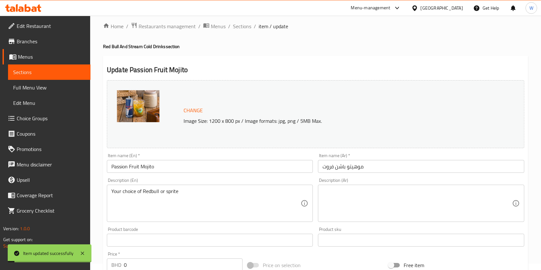
scroll to position [0, 0]
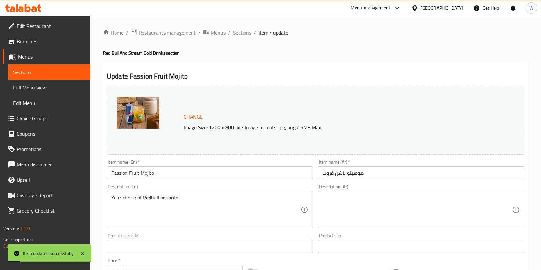
click at [248, 33] on span "Sections" at bounding box center [242, 33] width 18 height 8
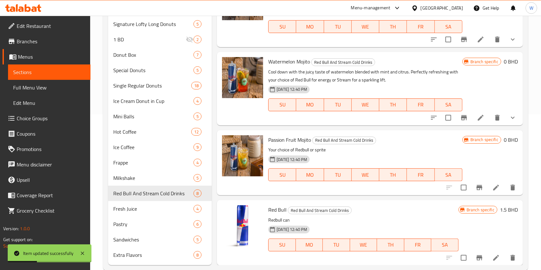
scroll to position [169, 0]
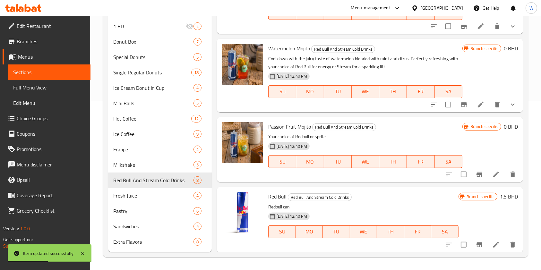
click at [490, 170] on li at bounding box center [496, 175] width 18 height 12
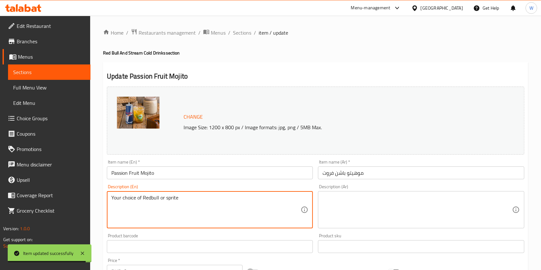
click at [234, 199] on textarea "Your choice of Redbull or sprite" at bounding box center [205, 210] width 189 height 30
paste textarea "An exotic mojito full of tropical passion fruit flavor, balanced with mint and …"
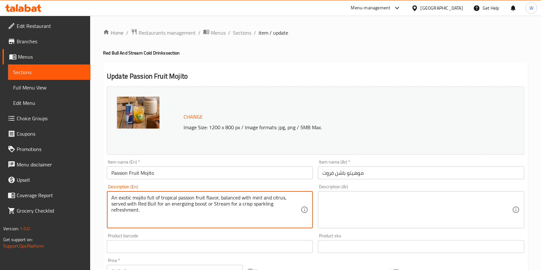
type textarea "An exotic mojito full of tropical passion fruit flavor, balanced with mint and …"
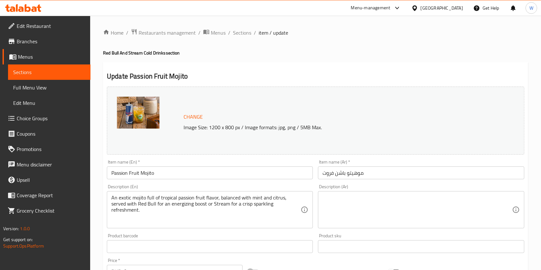
click at [396, 199] on textarea at bounding box center [417, 210] width 189 height 30
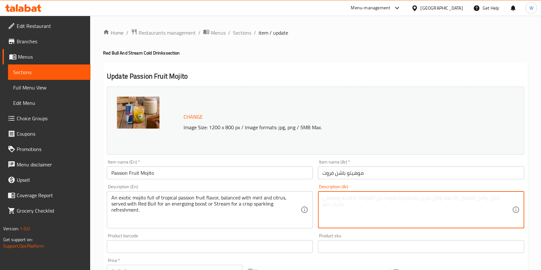
paste textarea "موهيتو استوائي غني بنكهة الباشن فروت الفريدة، متوازن مع النعناع والحمضيات، يقدم…"
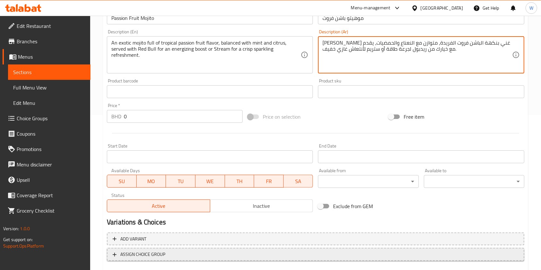
scroll to position [193, 0]
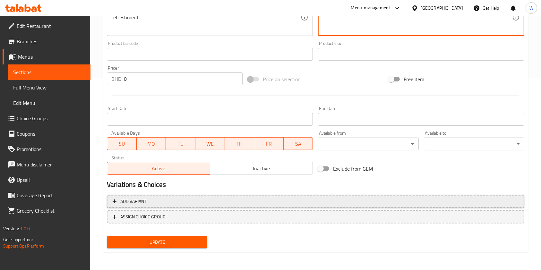
type textarea "موهيتو استوائي غني بنكهة الباشن فروت الفريدة، متوازن مع النعناع والحمضيات، يقدم…"
click at [212, 206] on button "Add variant" at bounding box center [316, 201] width 418 height 13
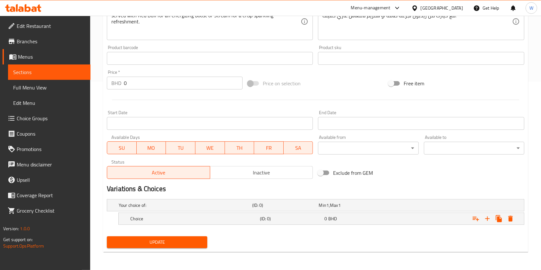
scroll to position [188, 0]
click at [198, 209] on h5 "Choice" at bounding box center [184, 206] width 131 height 6
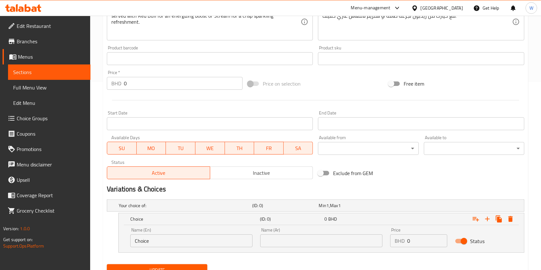
click at [173, 245] on input "Choice" at bounding box center [191, 241] width 122 height 13
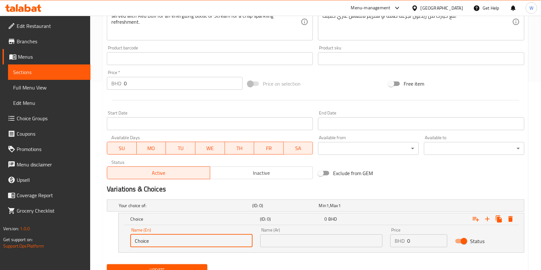
paste input "Red bull"
type input "Red bull"
click at [343, 243] on input "text" at bounding box center [321, 241] width 122 height 13
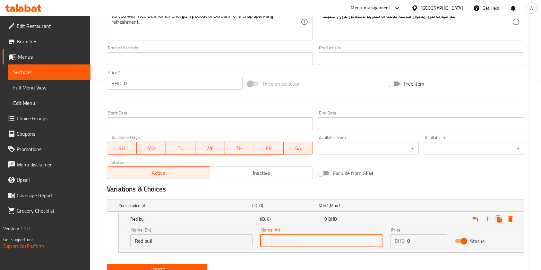
paste input "Red bull"
type input "Red bull"
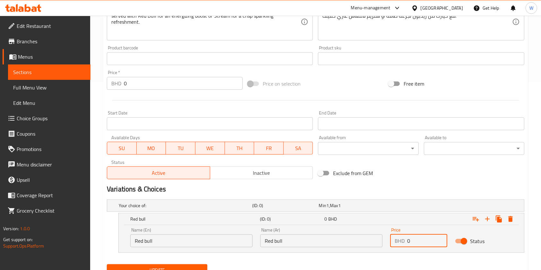
drag, startPoint x: 416, startPoint y: 238, endPoint x: 381, endPoint y: 240, distance: 35.4
click at [381, 240] on div "Name (En) Red bull Name (En) Name (Ar) Red bull Name (Ar) Price BHD 0 Price Sta…" at bounding box center [321, 237] width 390 height 27
paste input "2.40"
type input "2.400"
click at [490, 217] on icon "Expand" at bounding box center [488, 219] width 8 height 8
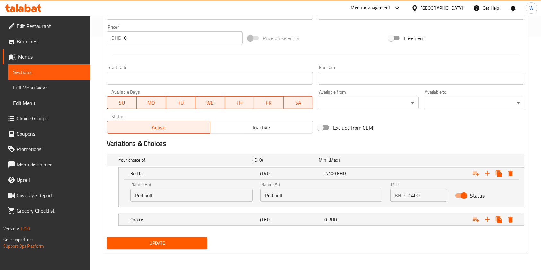
scroll to position [234, 0]
click at [292, 163] on h5 "(ID: 0)" at bounding box center [284, 160] width 64 height 6
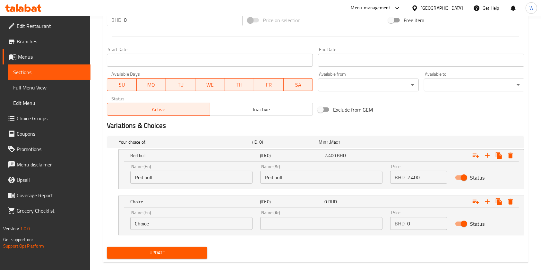
scroll to position [262, 0]
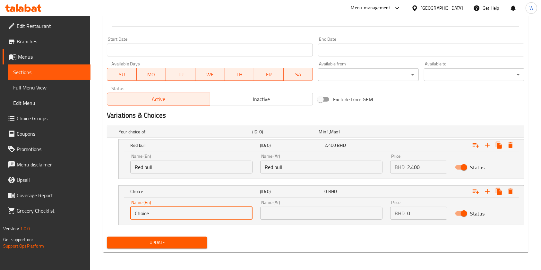
click at [181, 213] on input "Choice" at bounding box center [191, 213] width 122 height 13
paste input "Stream"
type input "Stream"
click at [314, 207] on input "text" at bounding box center [321, 213] width 122 height 13
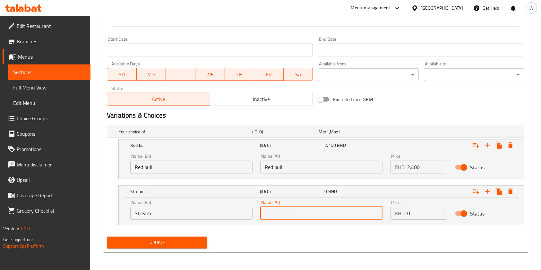
paste input "Stream"
type input "Stream"
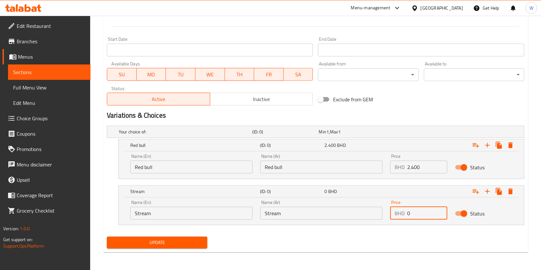
drag, startPoint x: 412, startPoint y: 216, endPoint x: 356, endPoint y: 215, distance: 56.2
click at [362, 215] on div "Name (En) Stream Name (En) Name (Ar) Stream Name (Ar) Price BHD 0 Price Status" at bounding box center [321, 209] width 390 height 27
paste input "1.50"
type input "1.500"
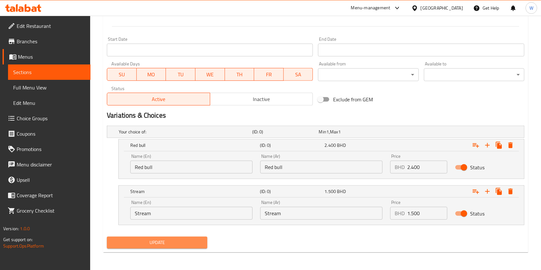
click at [167, 240] on span "Update" at bounding box center [157, 243] width 90 height 8
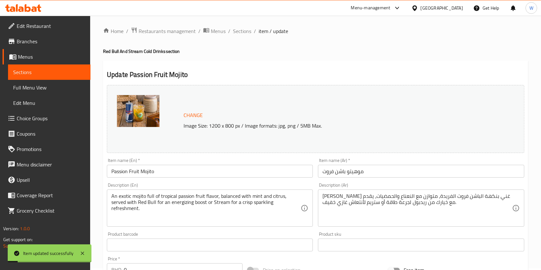
scroll to position [0, 0]
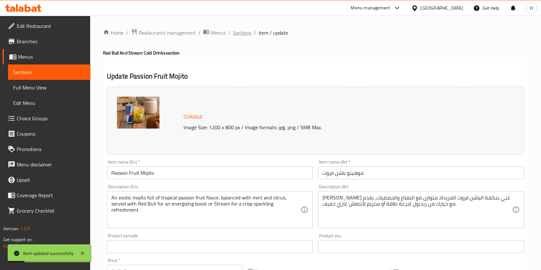
click at [245, 34] on span "Sections" at bounding box center [242, 33] width 18 height 8
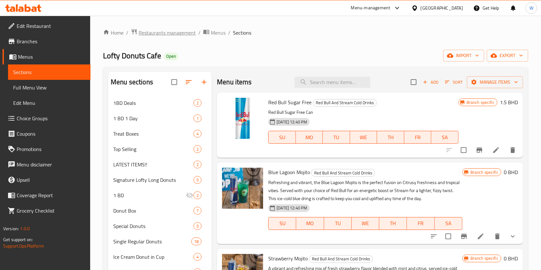
click at [164, 36] on span "Restaurants management" at bounding box center [167, 33] width 57 height 8
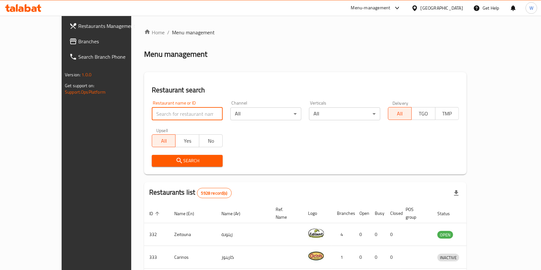
click at [156, 108] on input "search" at bounding box center [187, 114] width 71 height 13
paste input "Sammonah"
type input "Sammonah"
click button "Search" at bounding box center [187, 161] width 71 height 12
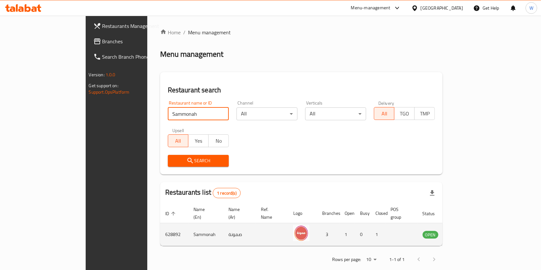
click at [464, 232] on icon "enhanced table" at bounding box center [460, 234] width 7 height 5
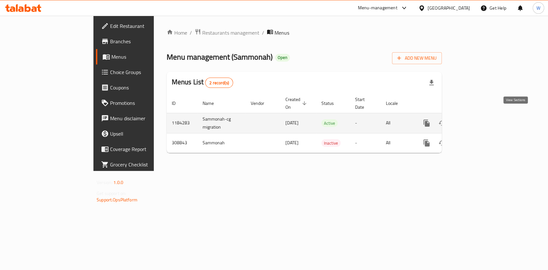
click at [477, 119] on icon "enhanced table" at bounding box center [473, 123] width 8 height 8
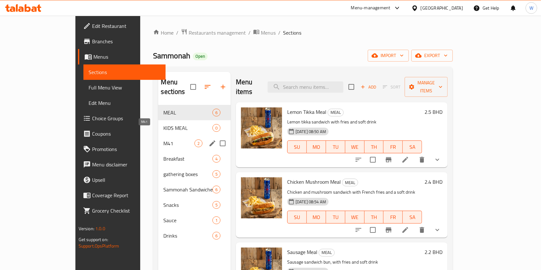
click at [163, 140] on span "M41" at bounding box center [178, 144] width 31 height 8
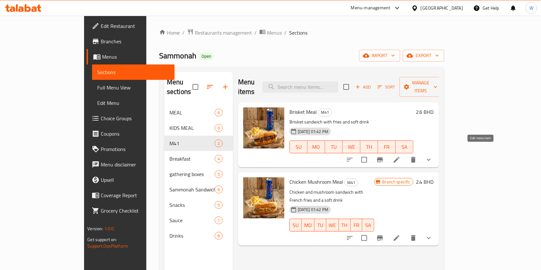
click at [401, 156] on icon at bounding box center [397, 160] width 8 height 8
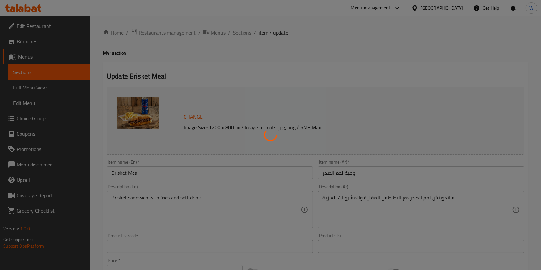
type input "إضافي"
type input "0"
type input "2"
type input "أضف"
type input "0"
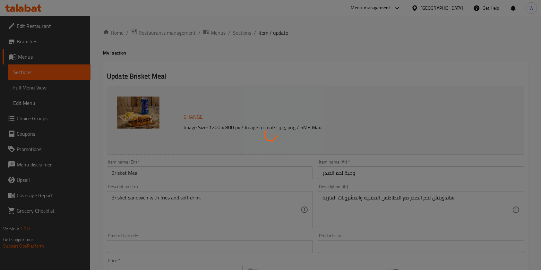
type input "2"
type input "اختيارك من نوع مشروبات غازية"
type input "1"
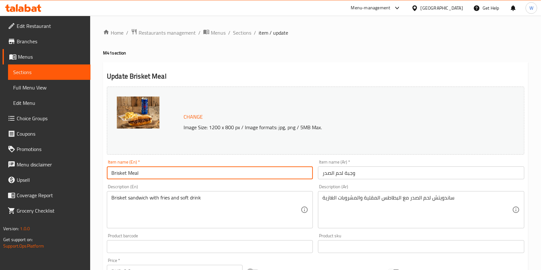
click at [152, 171] on input "Brisket Meal" at bounding box center [210, 173] width 206 height 13
paste input "Lemon Tikka"
click at [160, 170] on input "Brisket Lemon Tikka Meal" at bounding box center [210, 173] width 206 height 13
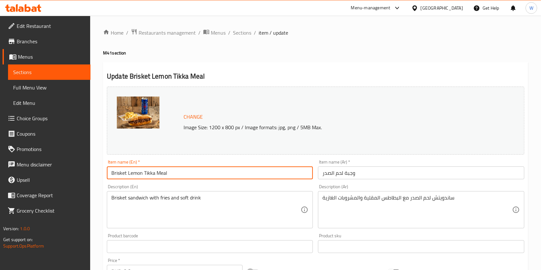
click at [160, 170] on input "Brisket Lemon Tikka Meal" at bounding box center [210, 173] width 206 height 13
paste input "text"
type input "Lemon Tikka Meal"
click at [360, 174] on input "وجبة لحم الصدر" at bounding box center [421, 173] width 206 height 13
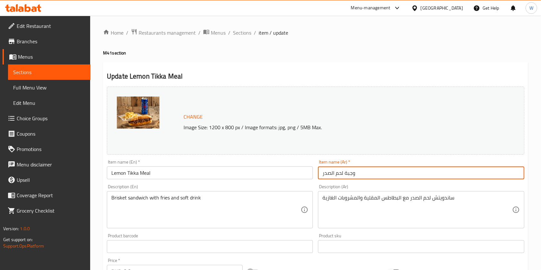
drag, startPoint x: 343, startPoint y: 172, endPoint x: 312, endPoint y: 172, distance: 31.1
click at [312, 172] on div "Change Image Size: 1200 x 800 px / Image formats: jpg, png / 5MB Max. Item name…" at bounding box center [315, 227] width 423 height 286
type input "وجبة تكة ليمون"
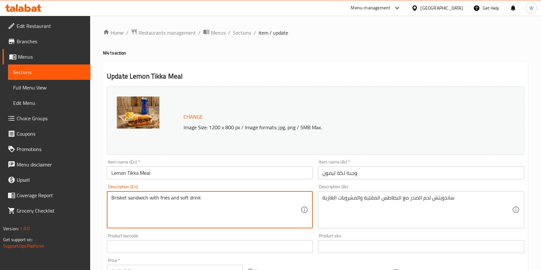
drag, startPoint x: 125, startPoint y: 199, endPoint x: 92, endPoint y: 204, distance: 32.7
click at [193, 195] on div "Brisket sandwich with fries and soft drink Description (En)" at bounding box center [210, 209] width 206 height 37
click at [193, 195] on textarea "Brisket sandwich with fries and soft drink" at bounding box center [205, 210] width 189 height 30
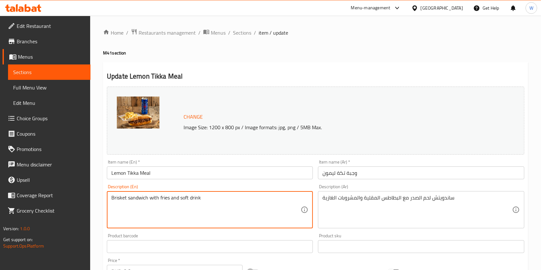
type textarea "،"
type textarea "Lemon Tikka sandwich with fries and soft drink."
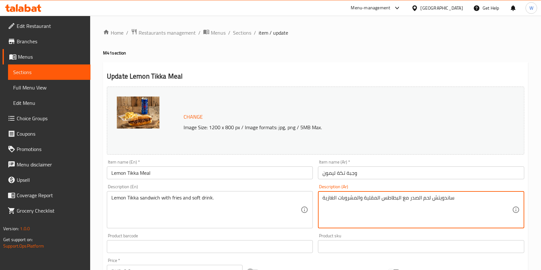
drag, startPoint x: 430, startPoint y: 198, endPoint x: 411, endPoint y: 198, distance: 18.6
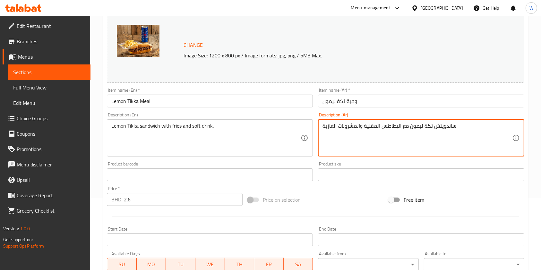
scroll to position [85, 0]
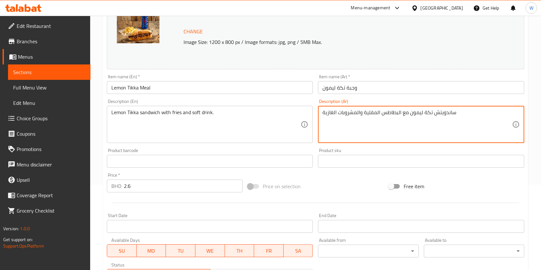
type textarea "ساندويتش تكة ليمون مع البطاطس المقلية والمشروبات الغازية"
click at [166, 179] on div "Price   * BHD 2.6 Price *" at bounding box center [175, 183] width 136 height 20
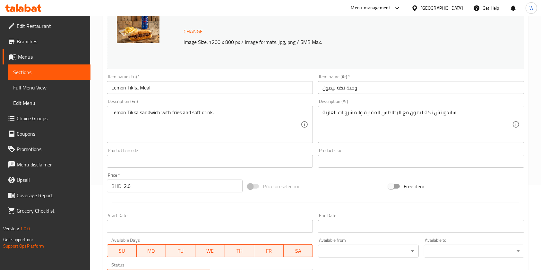
click at [166, 183] on input "2.6" at bounding box center [183, 186] width 119 height 13
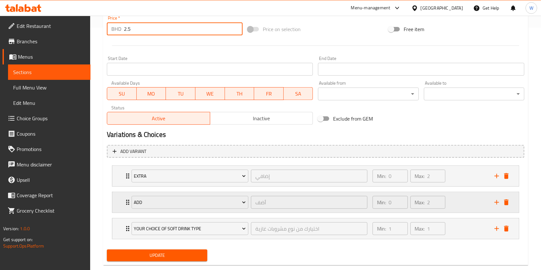
scroll to position [256, 0]
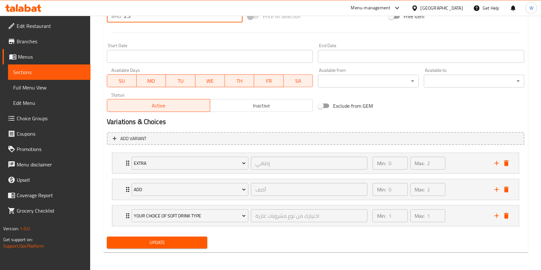
type input "2.5"
click at [187, 241] on span "Update" at bounding box center [157, 243] width 90 height 8
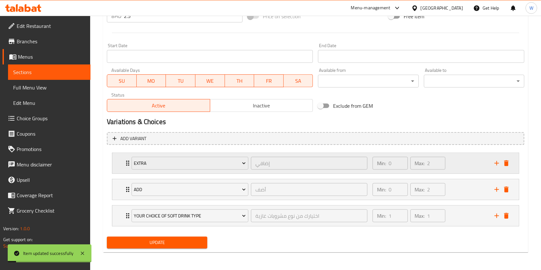
click at [122, 166] on div "Extra إضافي ​ Min: 0 ​ Max: 2 ​" at bounding box center [315, 163] width 407 height 21
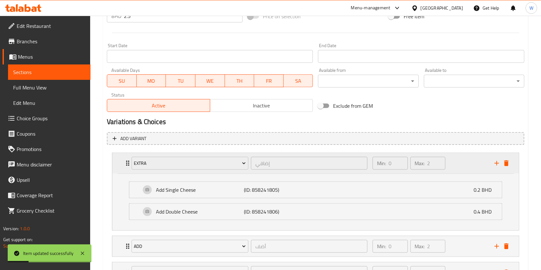
click at [125, 167] on div "Extra إضافي ​ Min: 0 ​ Max: 2 ​" at bounding box center [318, 163] width 388 height 21
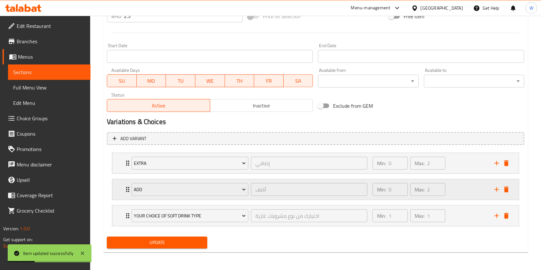
click at [126, 188] on icon "Expand" at bounding box center [128, 190] width 8 height 8
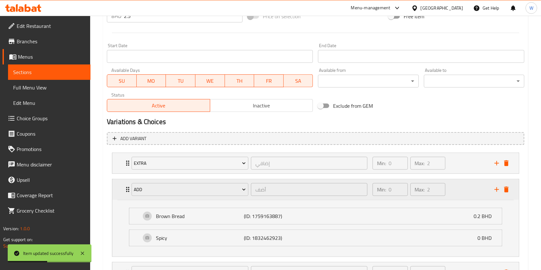
click at [126, 188] on icon "Expand" at bounding box center [128, 190] width 8 height 8
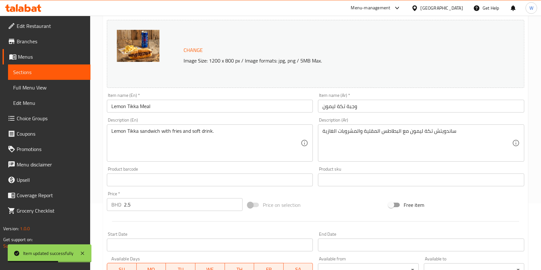
scroll to position [0, 0]
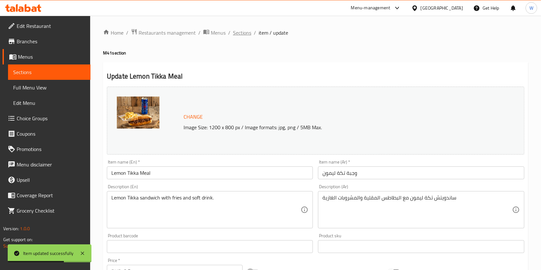
click at [241, 35] on span "Sections" at bounding box center [242, 33] width 18 height 8
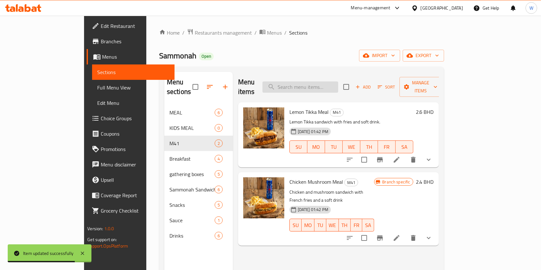
click at [316, 83] on input "search" at bounding box center [301, 87] width 76 height 11
type input "م"
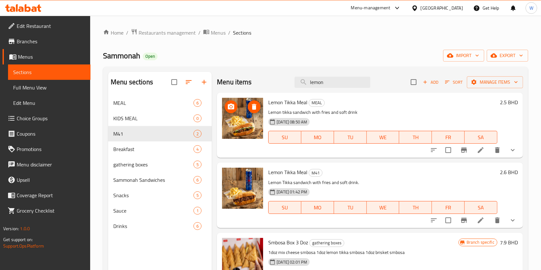
type input "lemon"
click at [141, 153] on div "Breakfast 4" at bounding box center [160, 149] width 104 height 15
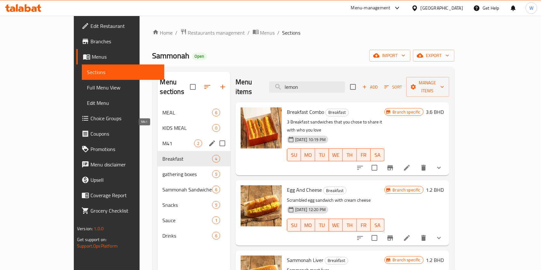
click at [163, 140] on span "M41" at bounding box center [178, 144] width 31 height 8
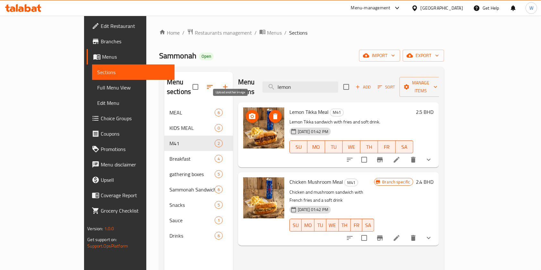
click at [246, 113] on span "upload picture" at bounding box center [252, 117] width 13 height 8
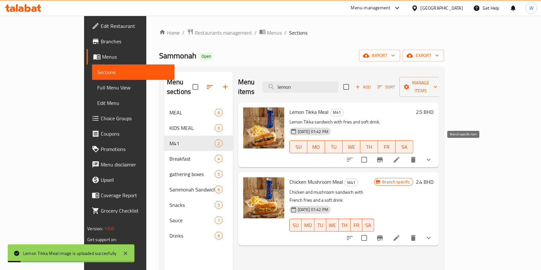
click at [384, 156] on icon "Branch-specific-item" at bounding box center [380, 160] width 8 height 8
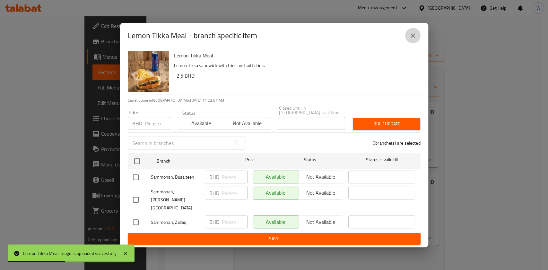
click at [410, 39] on icon "close" at bounding box center [413, 36] width 8 height 8
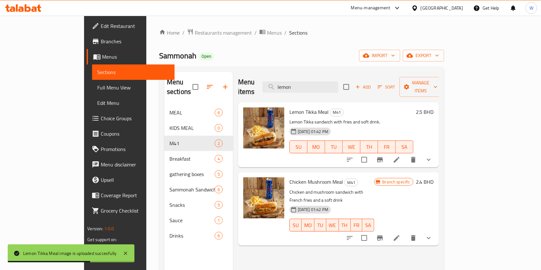
click at [334, 252] on div "Menu items lemon Add Sort Manage items Lemon Tikka Meal M41 Lemon Tikka sandwic…" at bounding box center [336, 207] width 206 height 270
click at [101, 44] on span "Branches" at bounding box center [135, 42] width 69 height 8
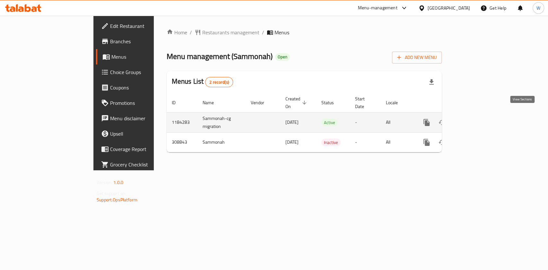
click at [477, 119] on icon "enhanced table" at bounding box center [473, 123] width 8 height 8
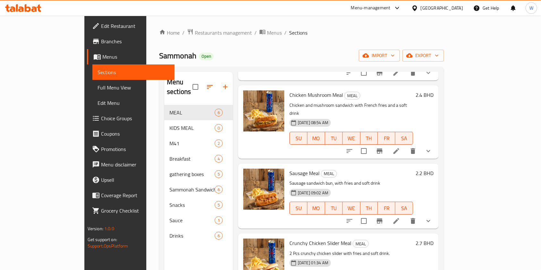
scroll to position [128, 0]
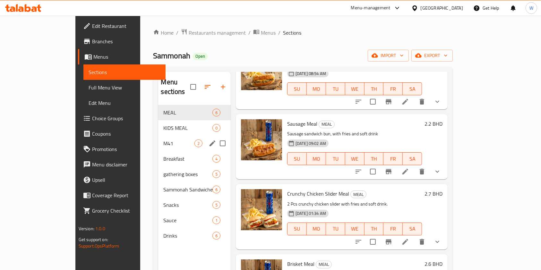
click at [163, 140] on span "M41" at bounding box center [178, 144] width 31 height 8
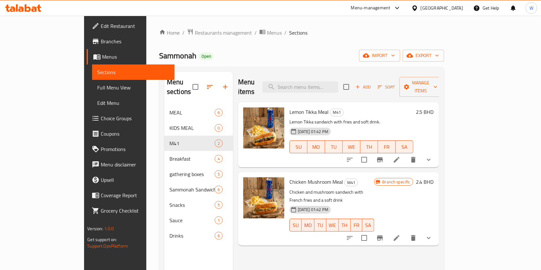
click at [400, 157] on icon at bounding box center [397, 160] width 6 height 6
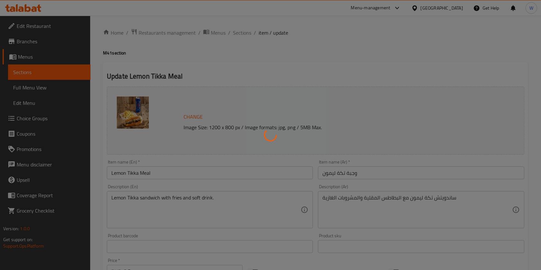
type input "إضافي"
type input "0"
type input "2"
type input "أضف"
type input "0"
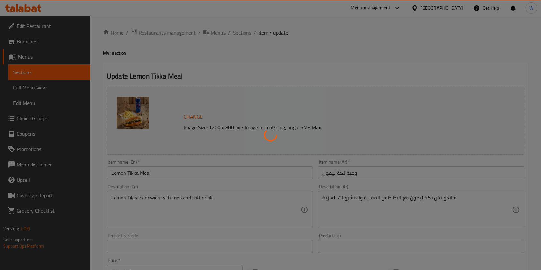
type input "2"
type input "اختيارك من نوع مشروبات غازية"
type input "1"
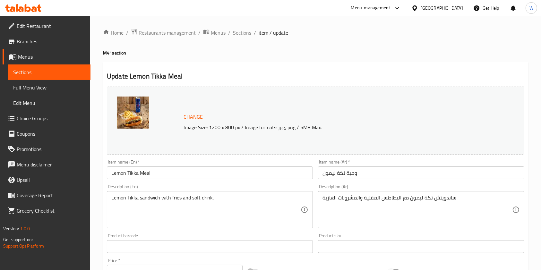
click at [252, 26] on div "Home / Restaurants management / Menus / Sections / item / update M41 section Up…" at bounding box center [315, 271] width 451 height 510
click at [247, 30] on span "Sections" at bounding box center [242, 33] width 18 height 8
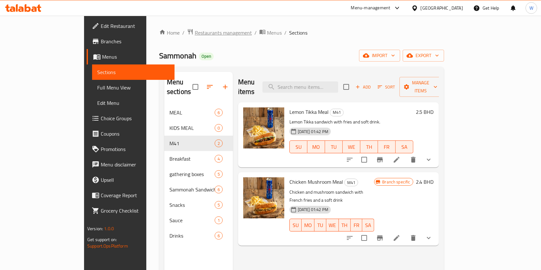
click at [195, 35] on span "Restaurants management" at bounding box center [223, 33] width 57 height 8
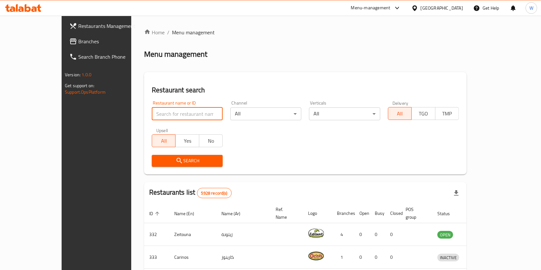
click at [164, 108] on input "search" at bounding box center [187, 114] width 71 height 13
type input "almukhtar"
click button "Search" at bounding box center [187, 161] width 71 height 12
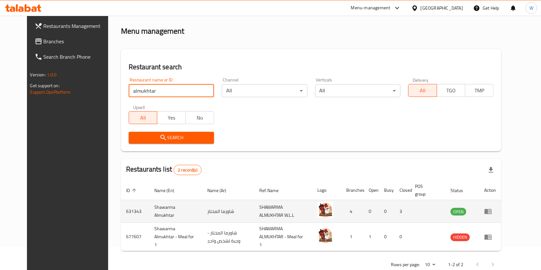
scroll to position [33, 0]
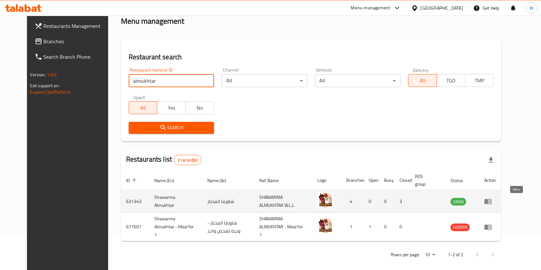
click at [496, 201] on link "enhanced table" at bounding box center [490, 202] width 12 height 8
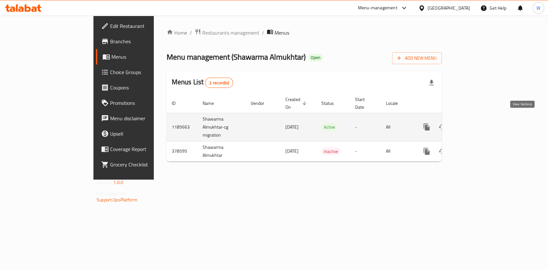
click at [481, 119] on link "enhanced table" at bounding box center [472, 126] width 15 height 15
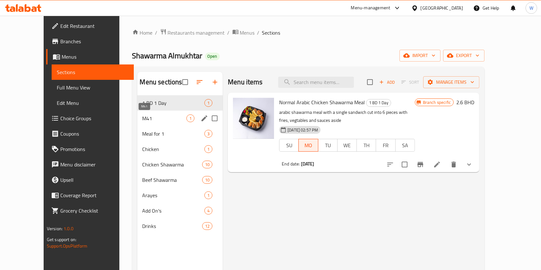
click at [143, 116] on span "M41" at bounding box center [165, 119] width 44 height 8
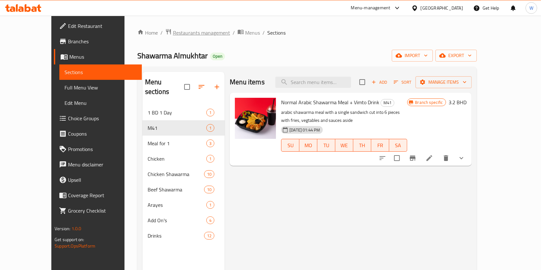
click at [173, 33] on span "Restaurants management" at bounding box center [201, 33] width 57 height 8
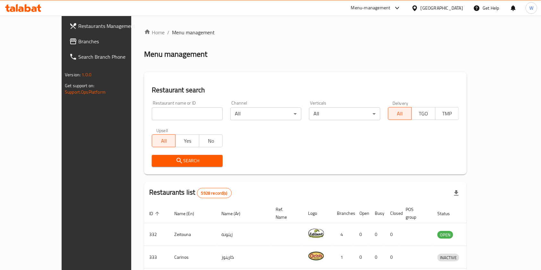
click at [164, 113] on input "search" at bounding box center [187, 114] width 71 height 13
paste input "PASTRIES OVEN"
type input "PASTRIES OVEN"
click button "Search" at bounding box center [187, 161] width 71 height 12
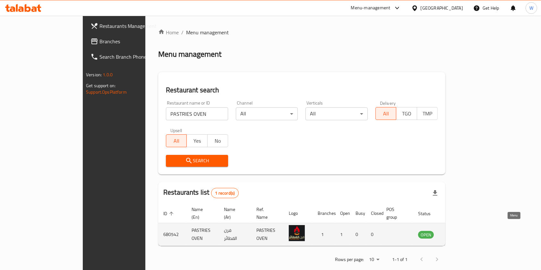
click at [460, 231] on icon "enhanced table" at bounding box center [456, 235] width 8 height 8
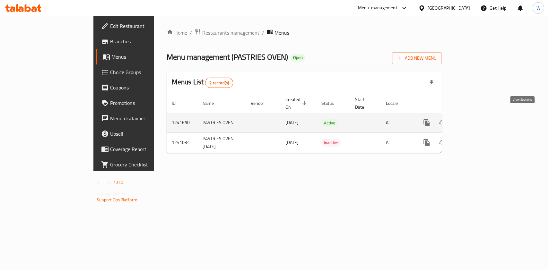
click at [477, 119] on icon "enhanced table" at bounding box center [473, 123] width 8 height 8
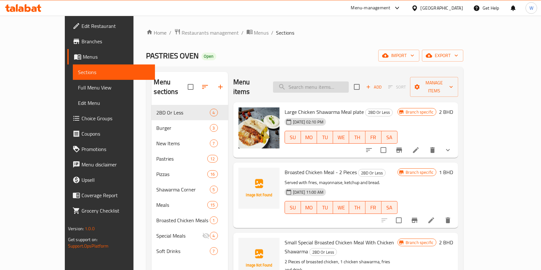
click at [345, 82] on input "search" at bounding box center [311, 87] width 76 height 11
paste input "Beef Burger with fries"
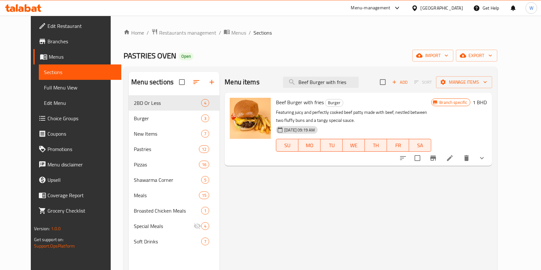
type input "Beef Burger with fries"
click at [454, 159] on icon at bounding box center [450, 158] width 8 height 8
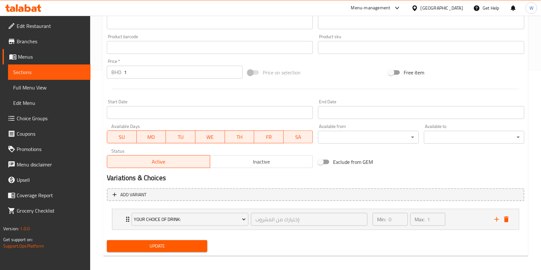
scroll to position [203, 0]
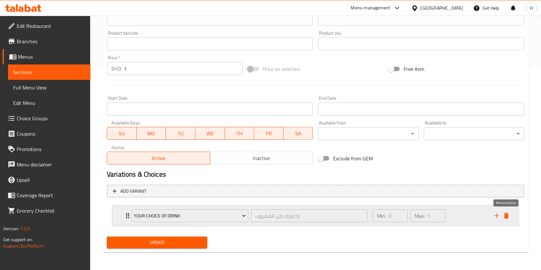
click at [509, 215] on icon "delete" at bounding box center [507, 216] width 8 height 8
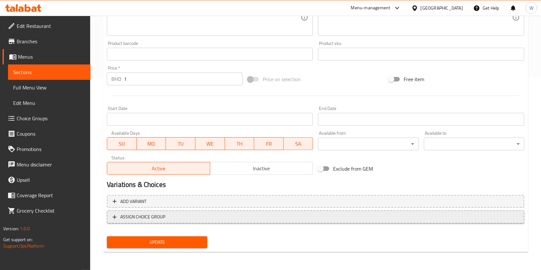
scroll to position [193, 0]
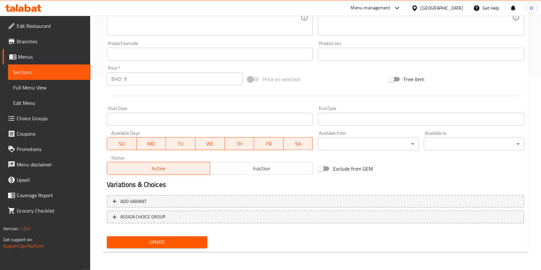
click at [152, 241] on span "Update" at bounding box center [157, 243] width 90 height 8
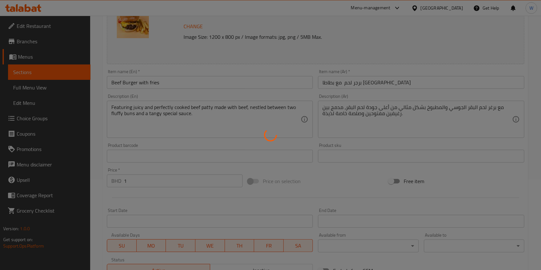
scroll to position [0, 0]
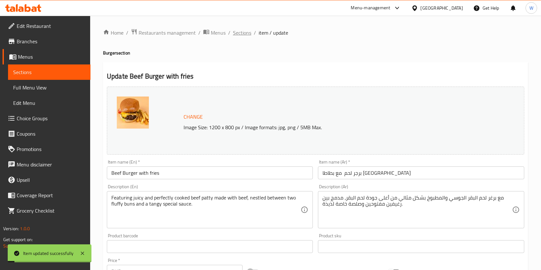
click at [249, 31] on span "Sections" at bounding box center [242, 33] width 18 height 8
